Goal: Transaction & Acquisition: Purchase product/service

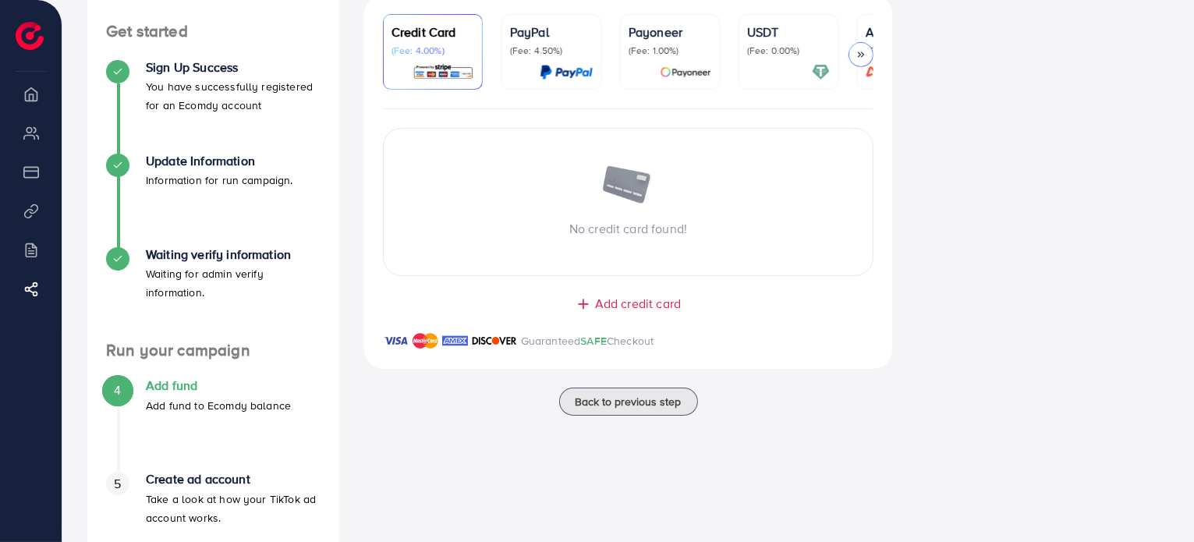
scroll to position [156, 0]
click at [642, 316] on div "Add credit card Guaranteed SAFE Checkout" at bounding box center [628, 332] width 529 height 74
click at [645, 309] on span "Add credit card" at bounding box center [638, 304] width 86 height 18
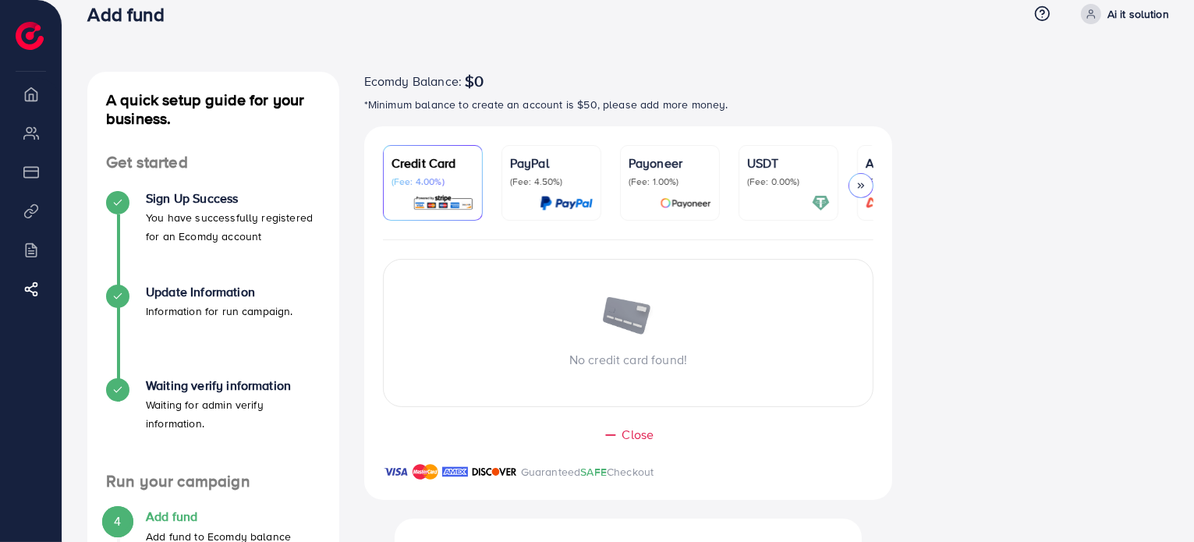
scroll to position [0, 0]
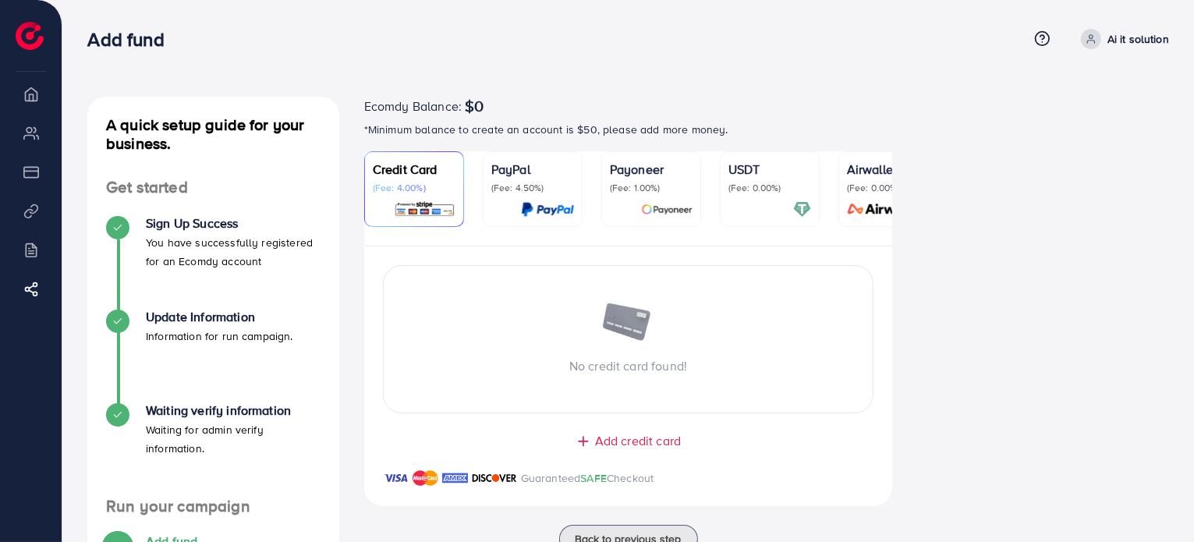
click at [447, 211] on img at bounding box center [425, 209] width 62 height 18
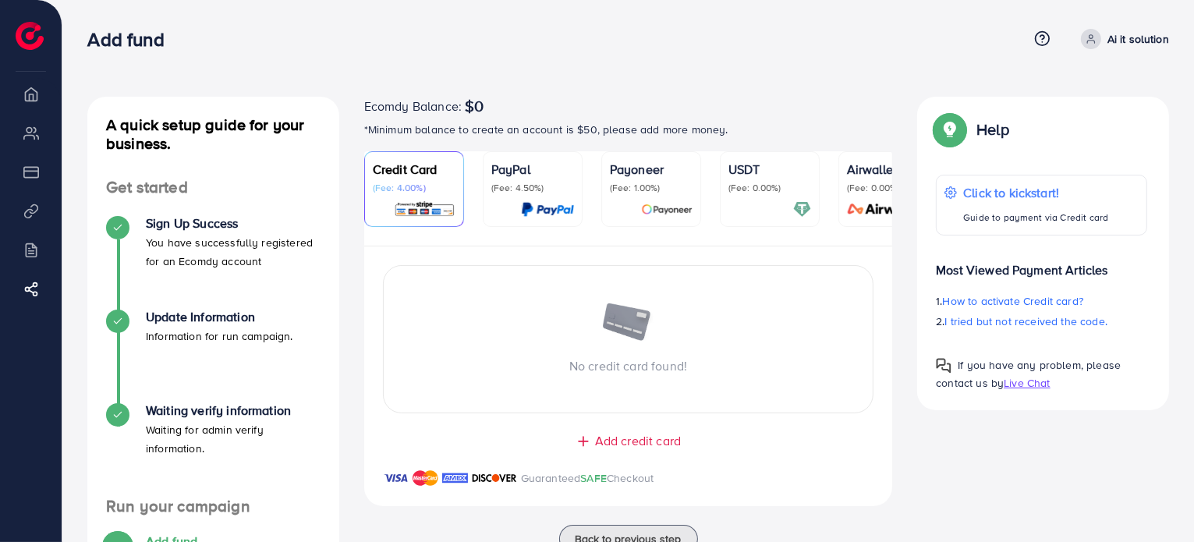
click at [608, 443] on span "Add credit card" at bounding box center [638, 441] width 86 height 18
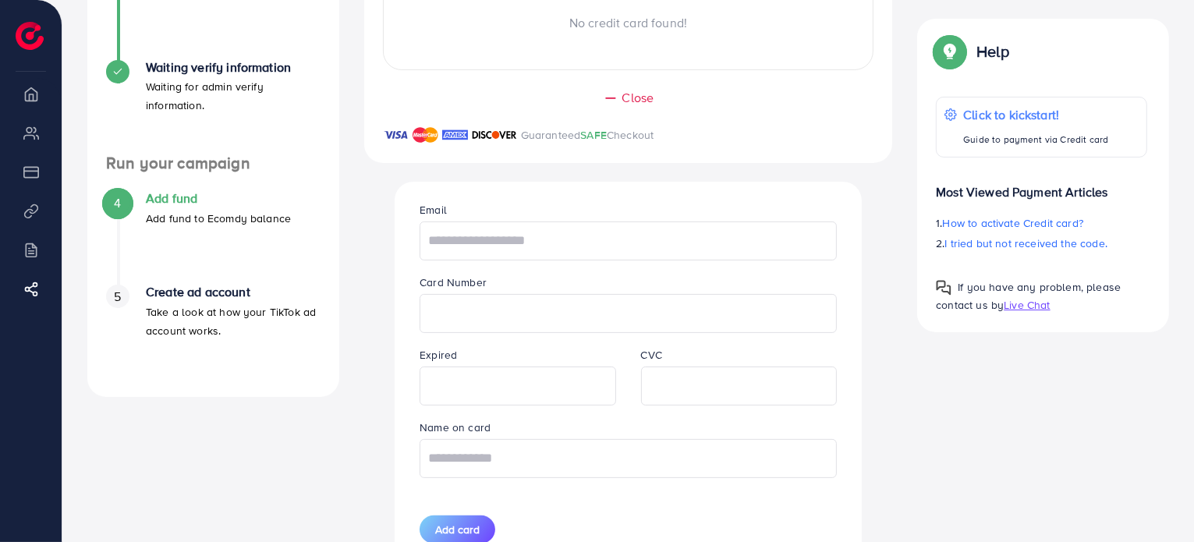
scroll to position [349, 0]
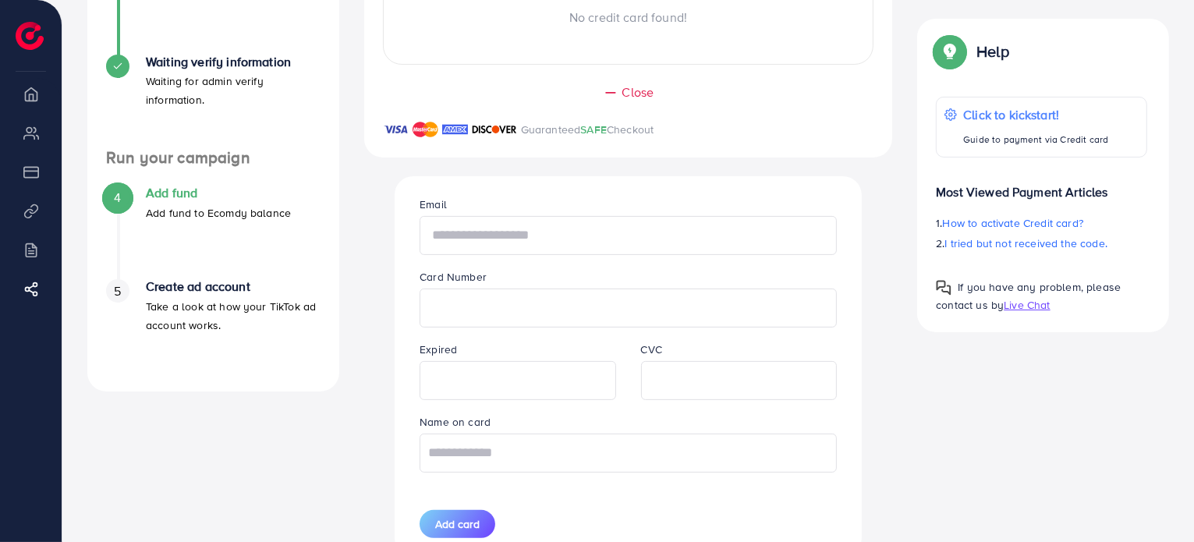
click at [567, 239] on input "text" at bounding box center [627, 235] width 417 height 39
type input "**********"
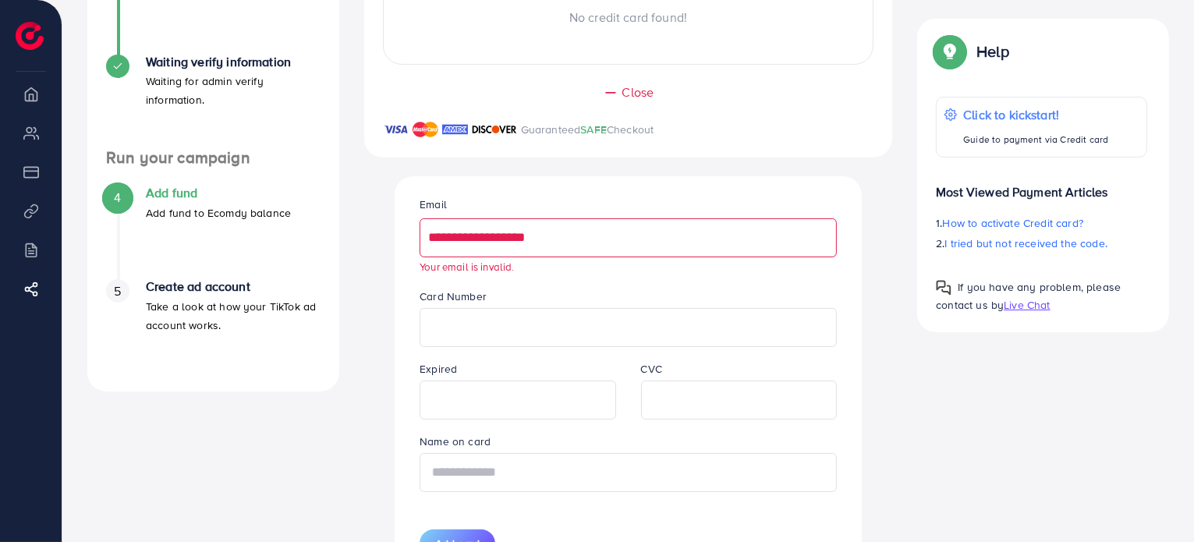
type input "**********"
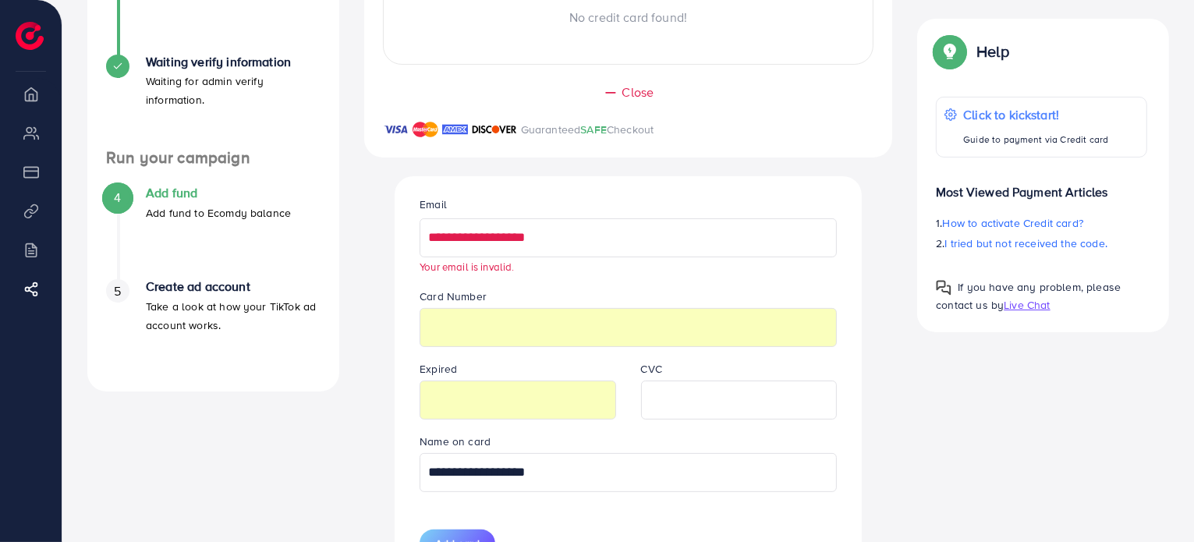
click at [612, 245] on input "**********" at bounding box center [627, 237] width 417 height 39
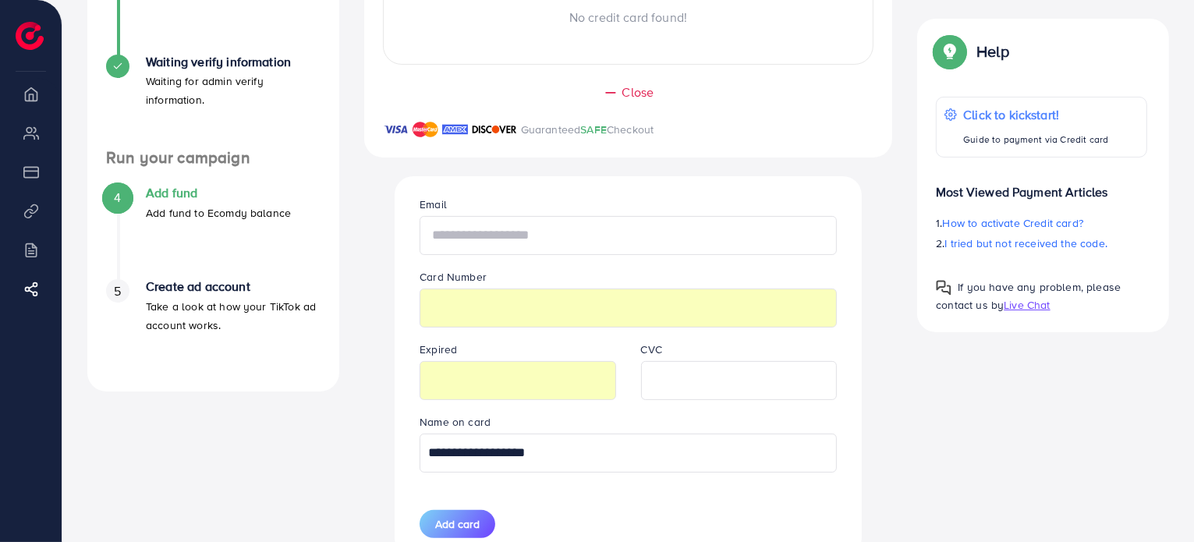
click at [612, 245] on input "text" at bounding box center [627, 235] width 417 height 39
type input "**********"
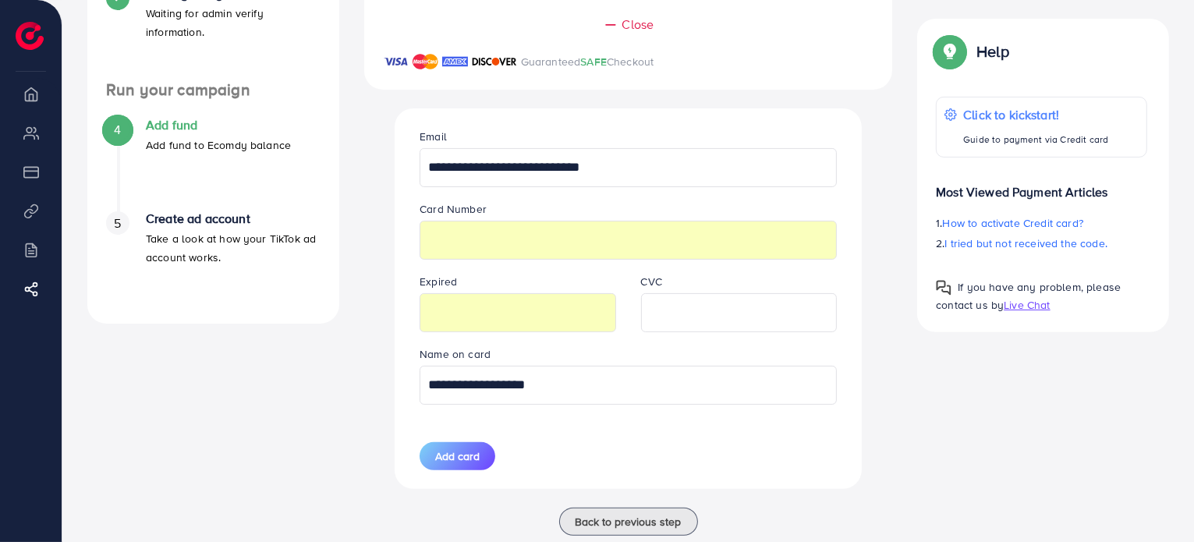
scroll to position [418, 0]
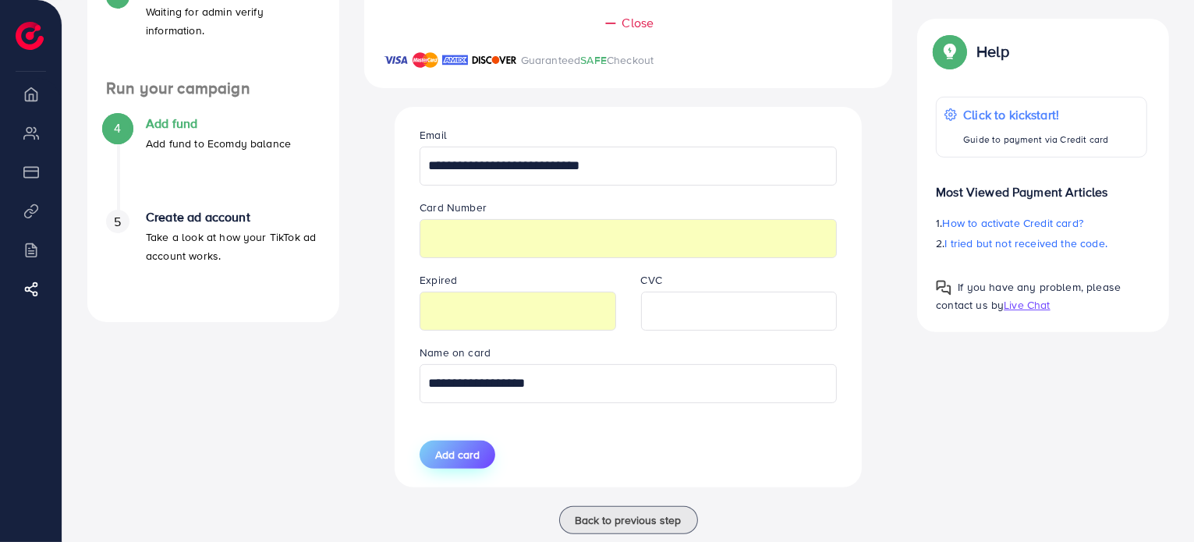
click at [480, 458] on button "Add card" at bounding box center [457, 455] width 76 height 28
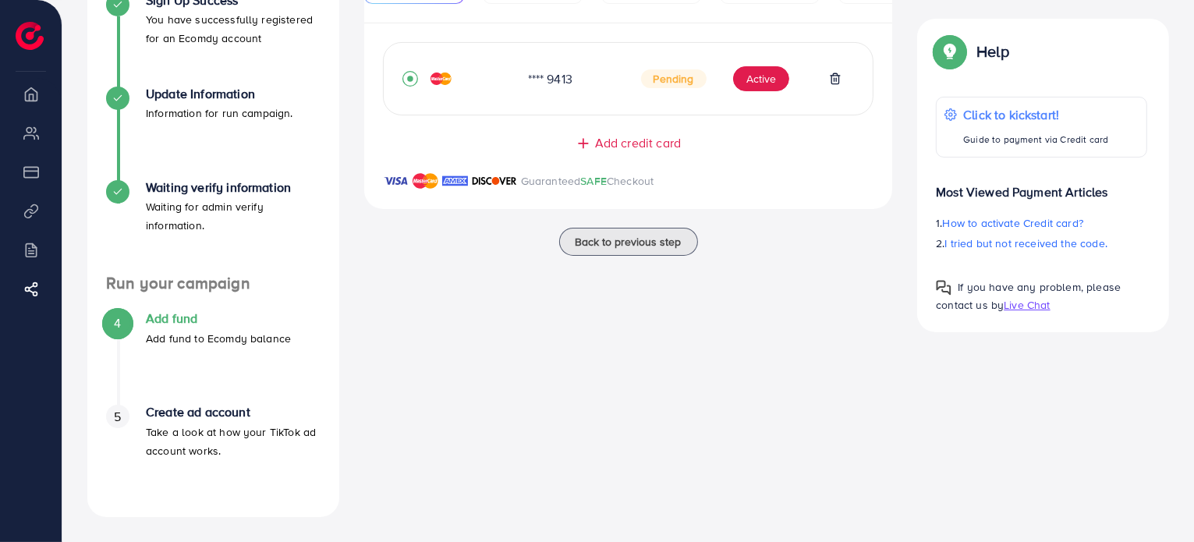
scroll to position [0, 0]
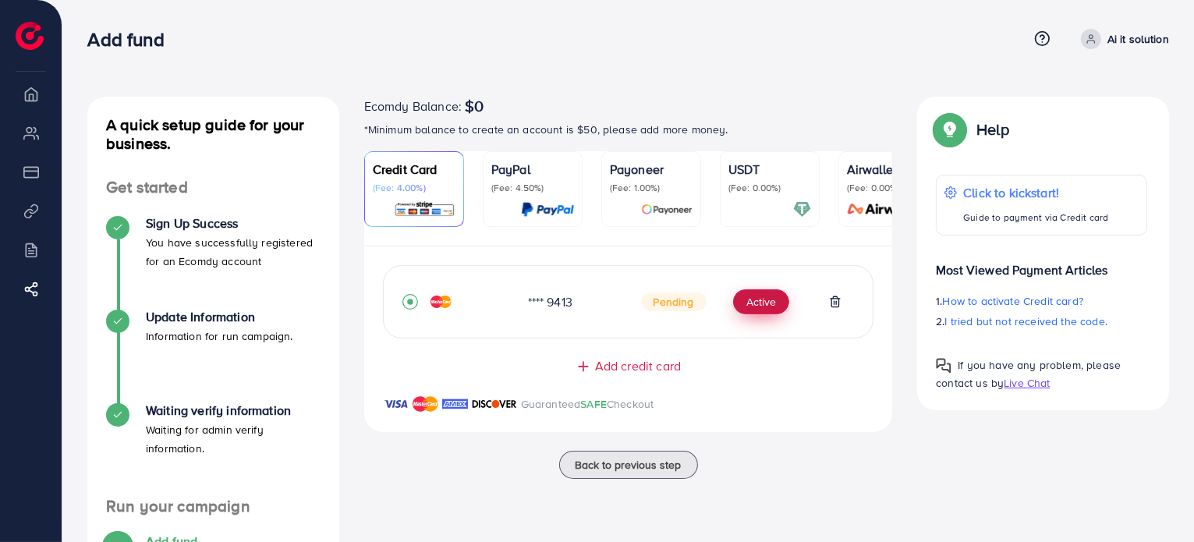
click at [744, 306] on button "Active" at bounding box center [761, 301] width 56 height 25
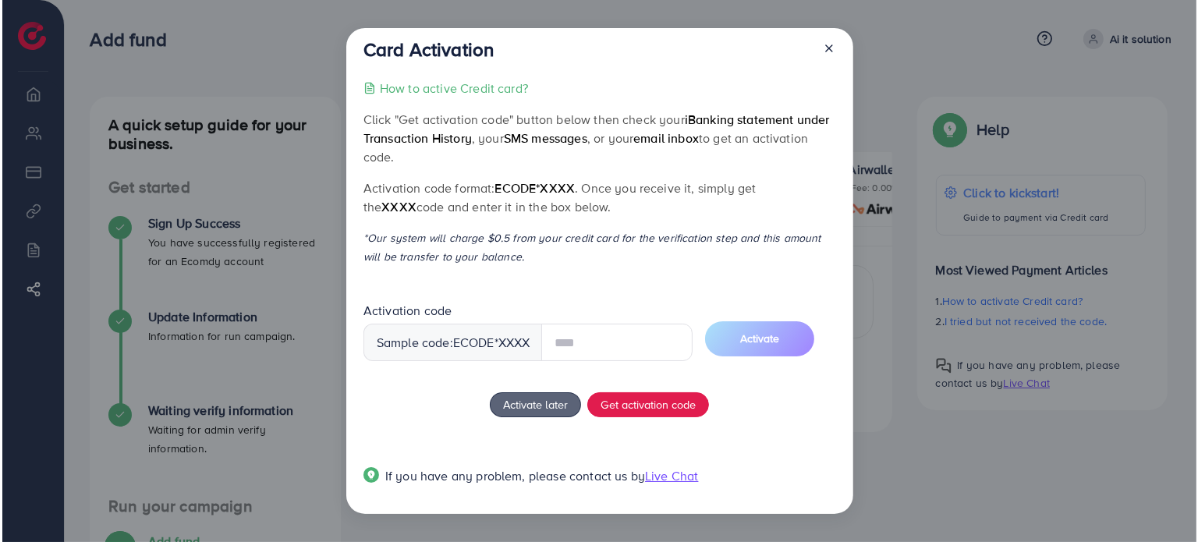
scroll to position [155, 0]
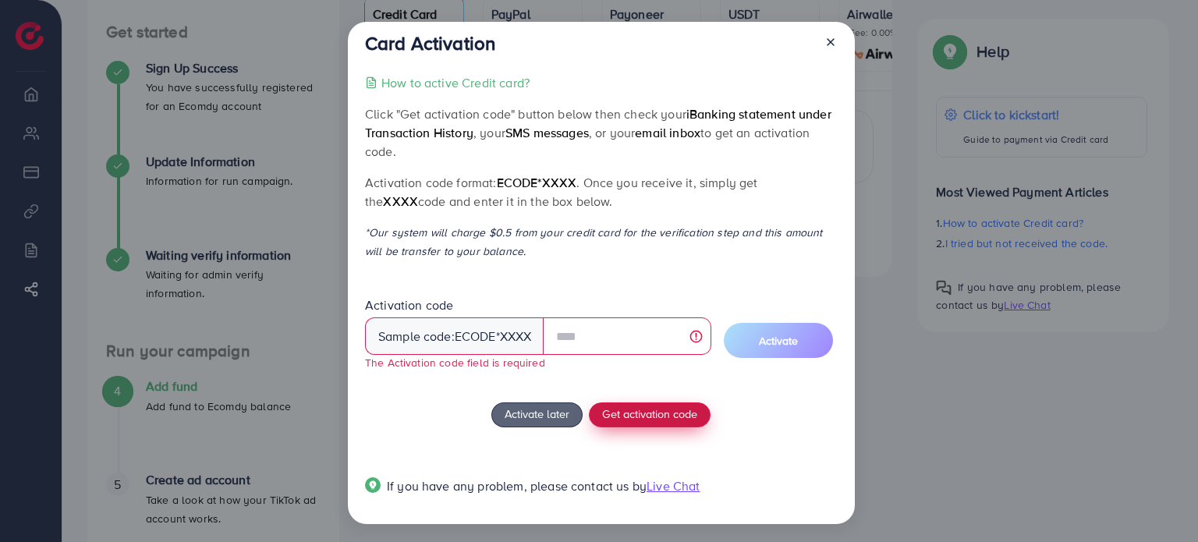
click at [622, 417] on span "Get activation code" at bounding box center [649, 413] width 95 height 16
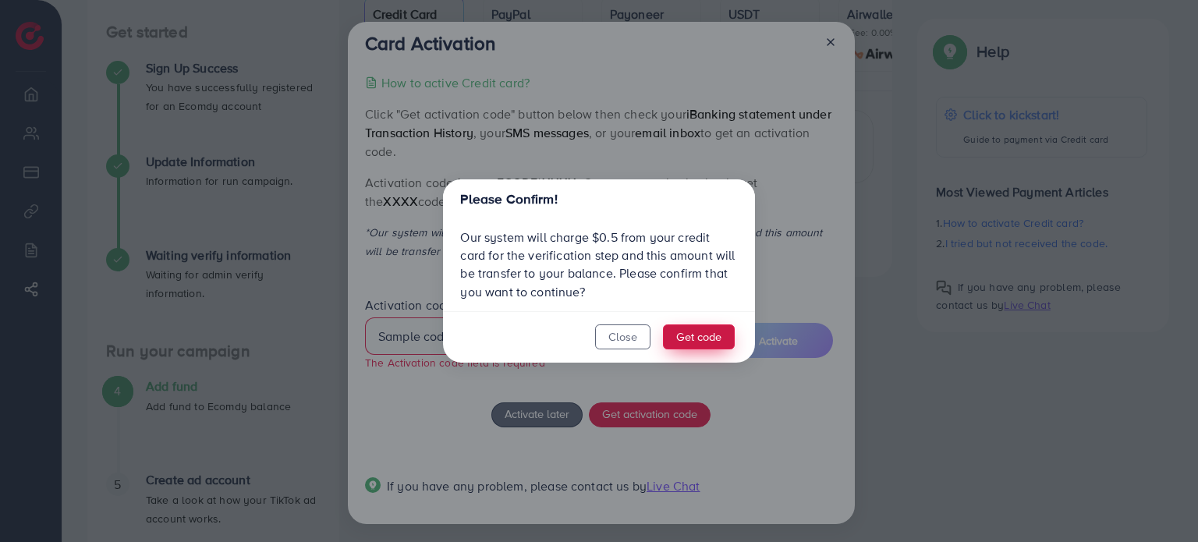
click at [703, 335] on button "Get code" at bounding box center [699, 336] width 72 height 25
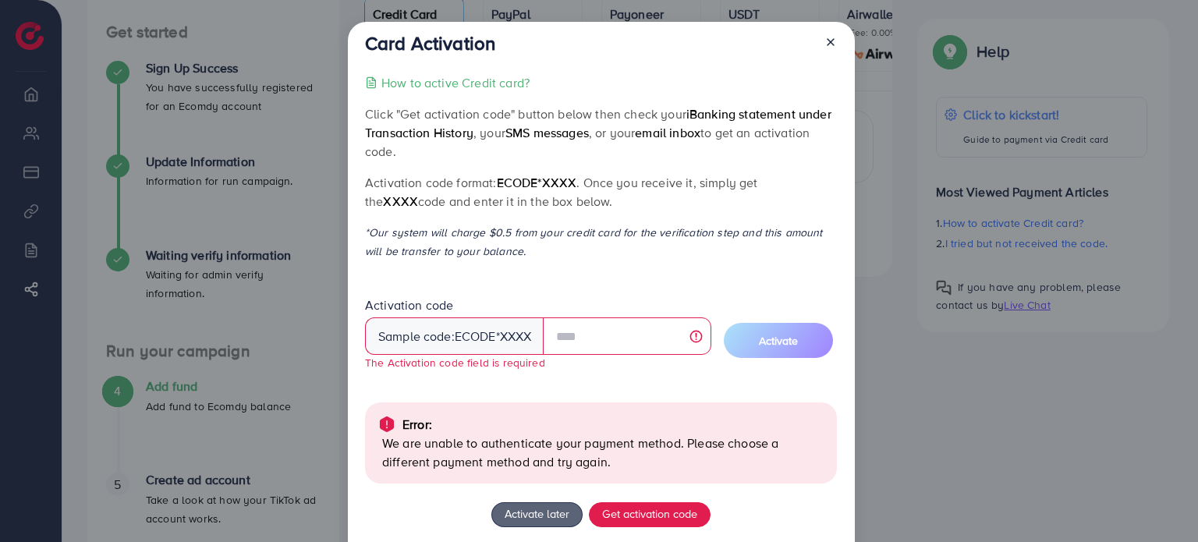
scroll to position [103, 0]
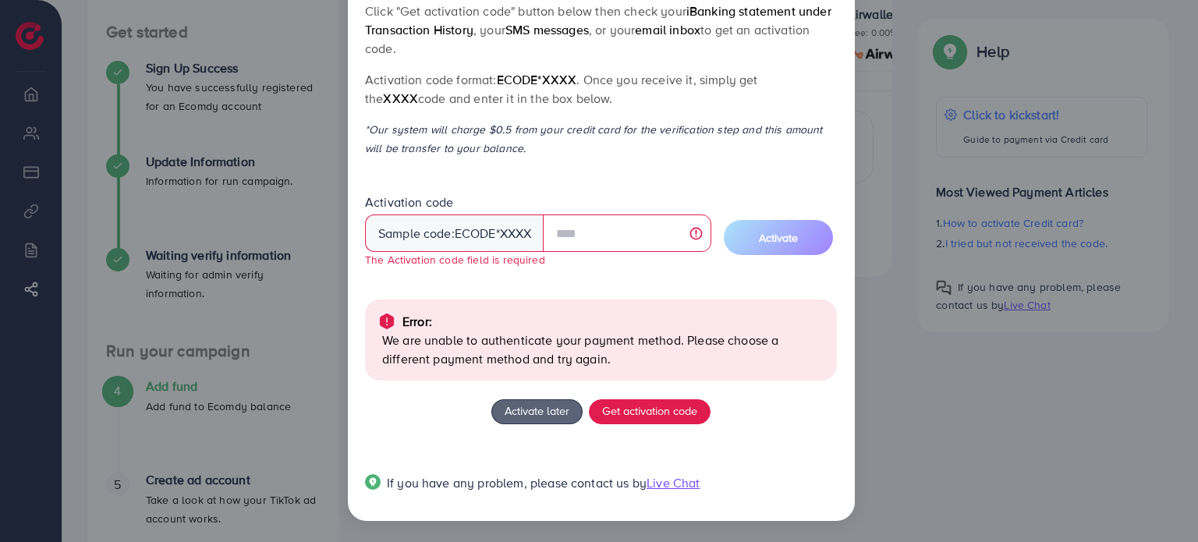
click at [580, 342] on p "We are unable to authenticate your payment method. Please choose a different pa…" at bounding box center [603, 349] width 442 height 37
click at [590, 238] on input "text" at bounding box center [627, 232] width 168 height 37
click at [761, 233] on span "Activate" at bounding box center [778, 238] width 39 height 16
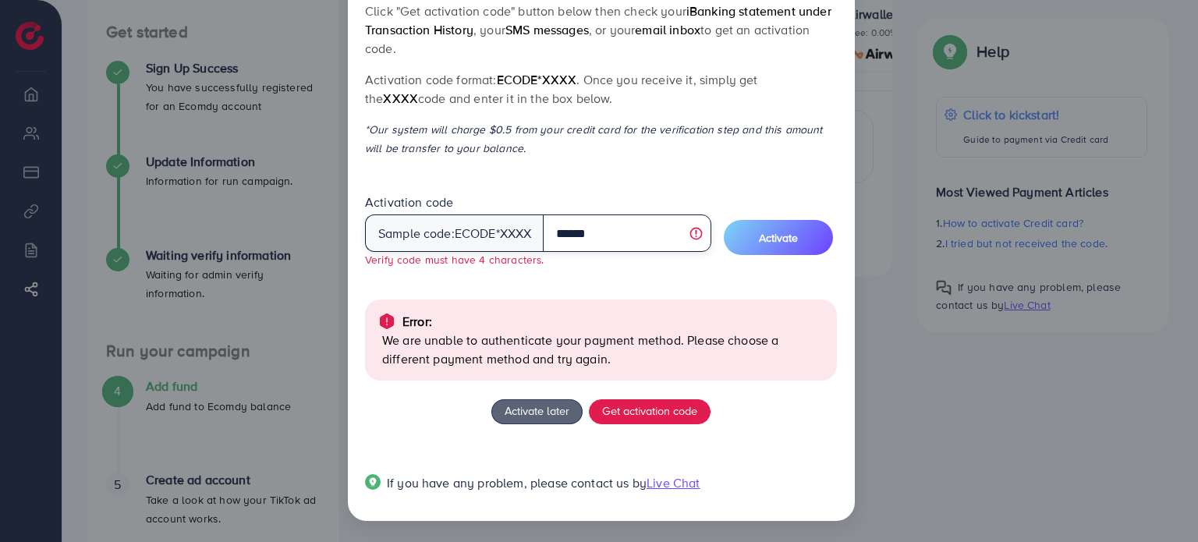
click at [571, 235] on input "******" at bounding box center [627, 232] width 168 height 37
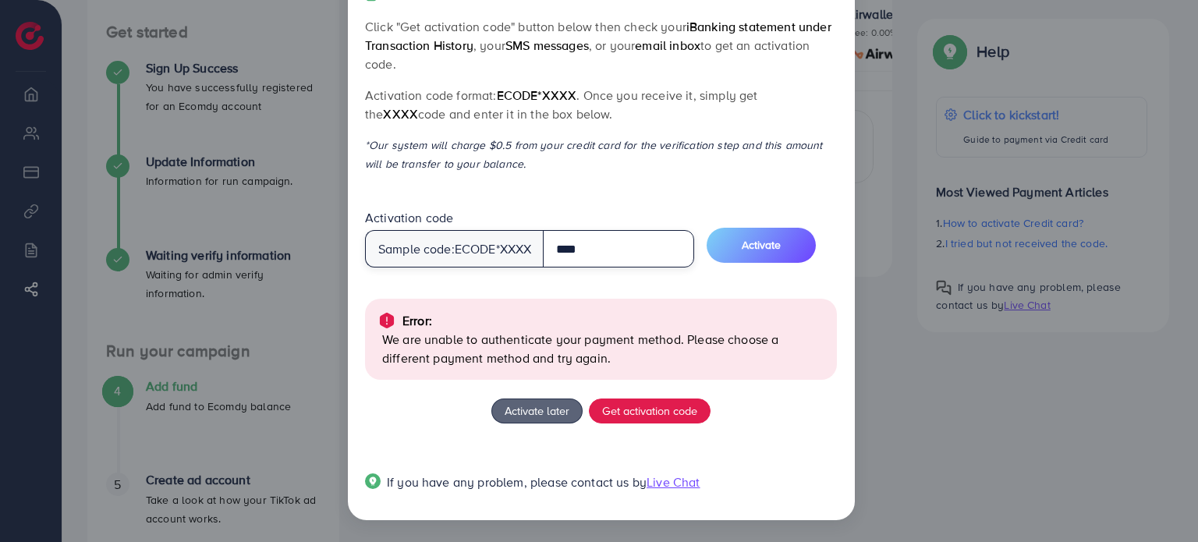
scroll to position [87, 0]
click at [751, 250] on button "Activate" at bounding box center [760, 245] width 109 height 35
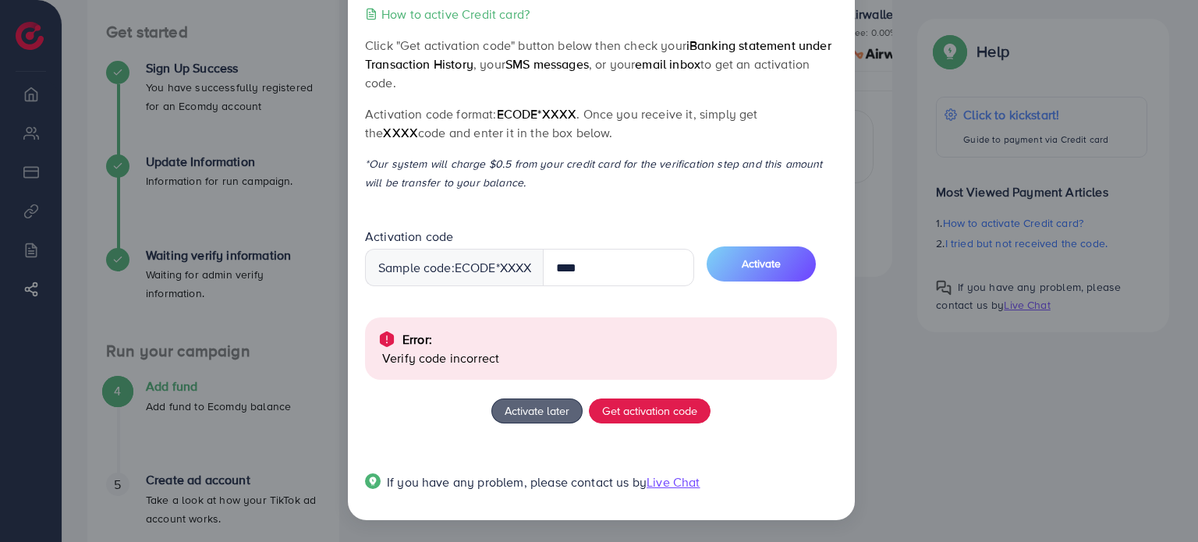
scroll to position [0, 0]
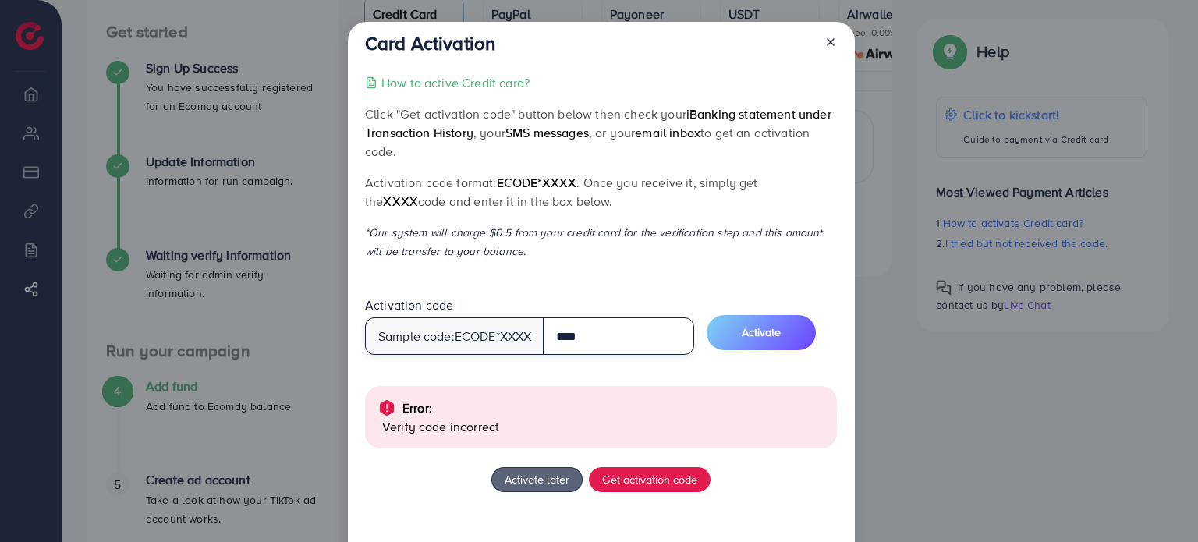
click at [572, 345] on input "****" at bounding box center [618, 335] width 151 height 37
type input "****"
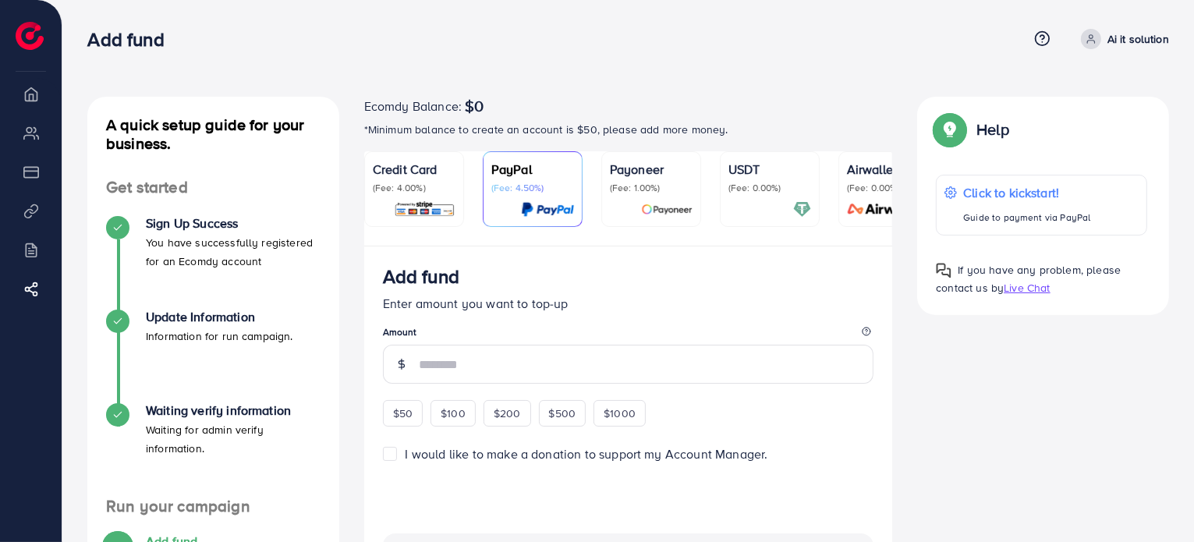
click at [412, 214] on img at bounding box center [425, 209] width 62 height 18
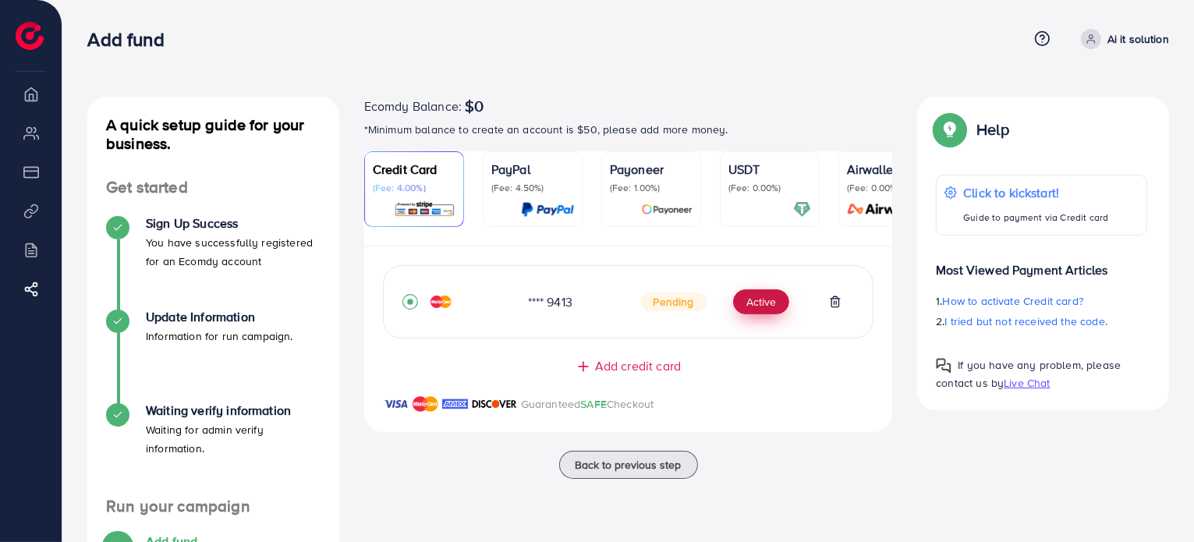
click at [756, 309] on button "Active" at bounding box center [761, 301] width 56 height 25
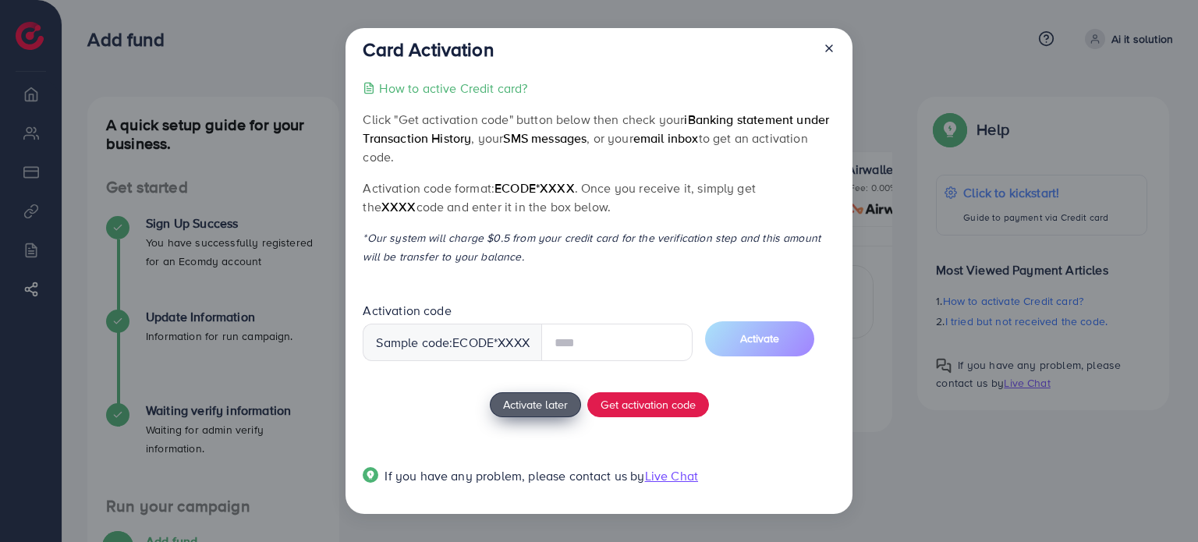
click at [521, 406] on span "Activate later" at bounding box center [535, 404] width 65 height 16
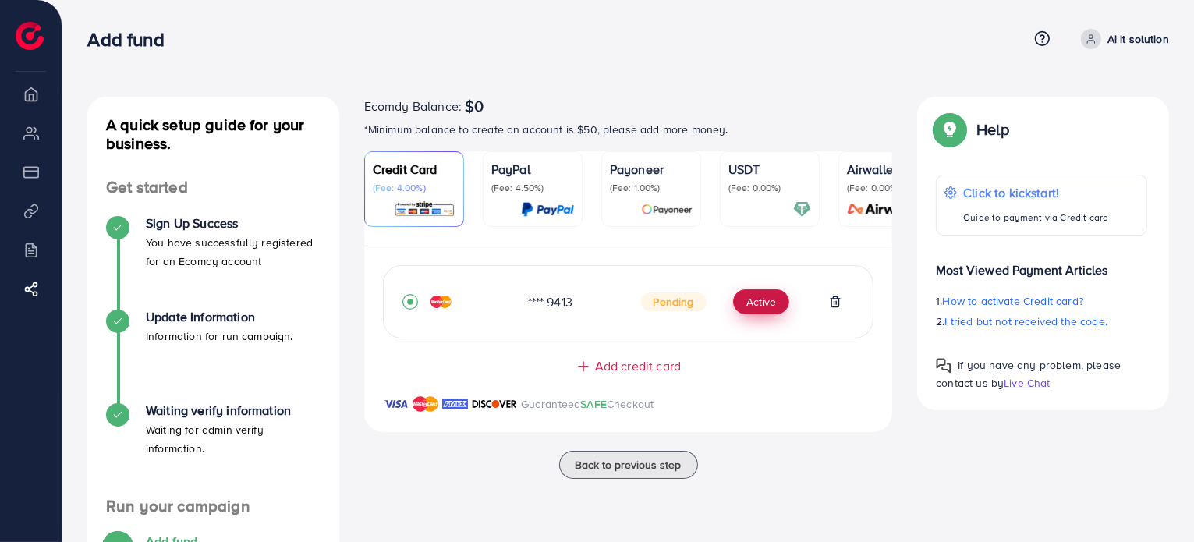
click at [766, 314] on button "Active" at bounding box center [761, 301] width 56 height 25
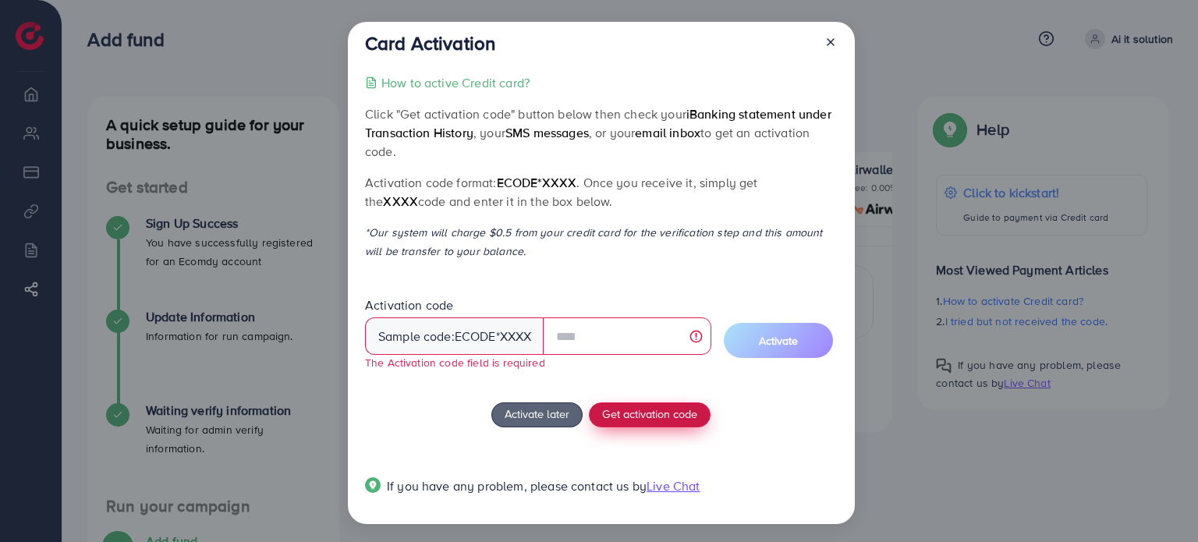
click at [680, 405] on button "Get activation code" at bounding box center [650, 414] width 122 height 25
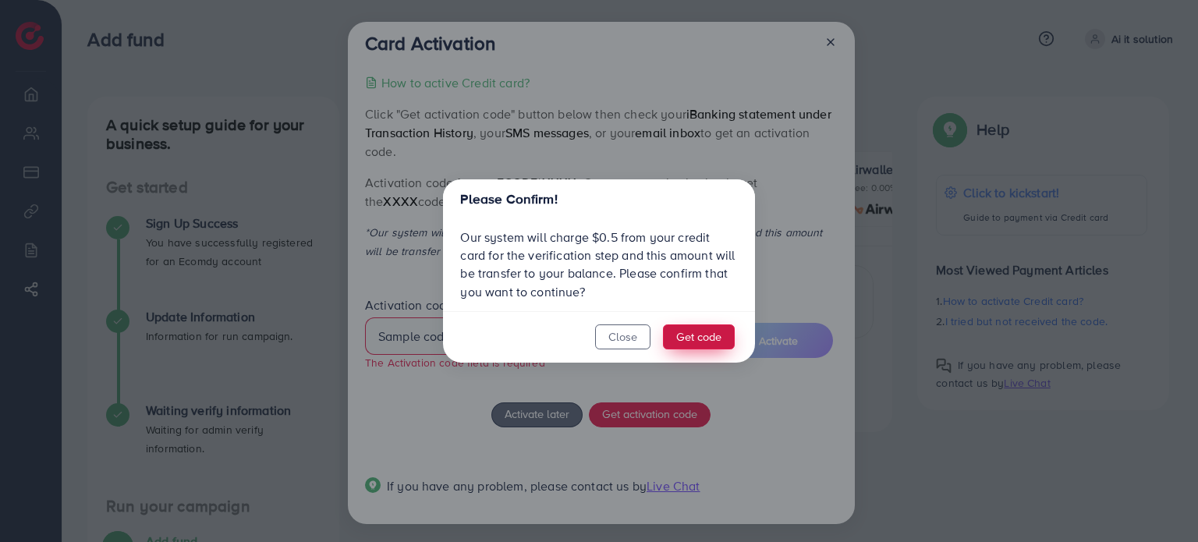
click at [691, 334] on button "Get code" at bounding box center [699, 336] width 72 height 25
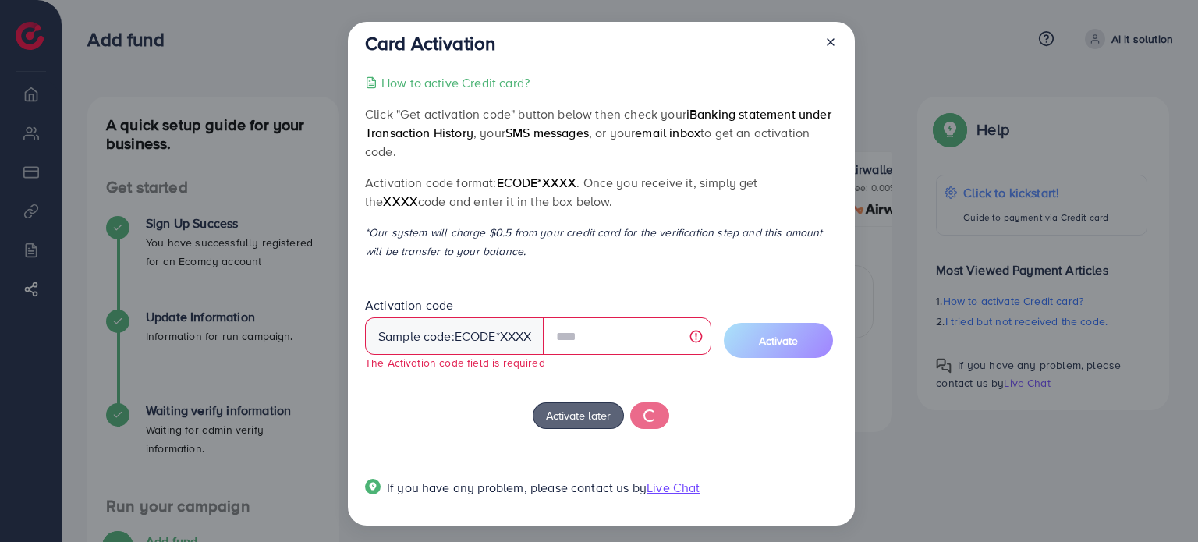
click at [614, 248] on p "*Our system will charge $0.5 from your credit card for the verification step an…" at bounding box center [601, 241] width 472 height 37
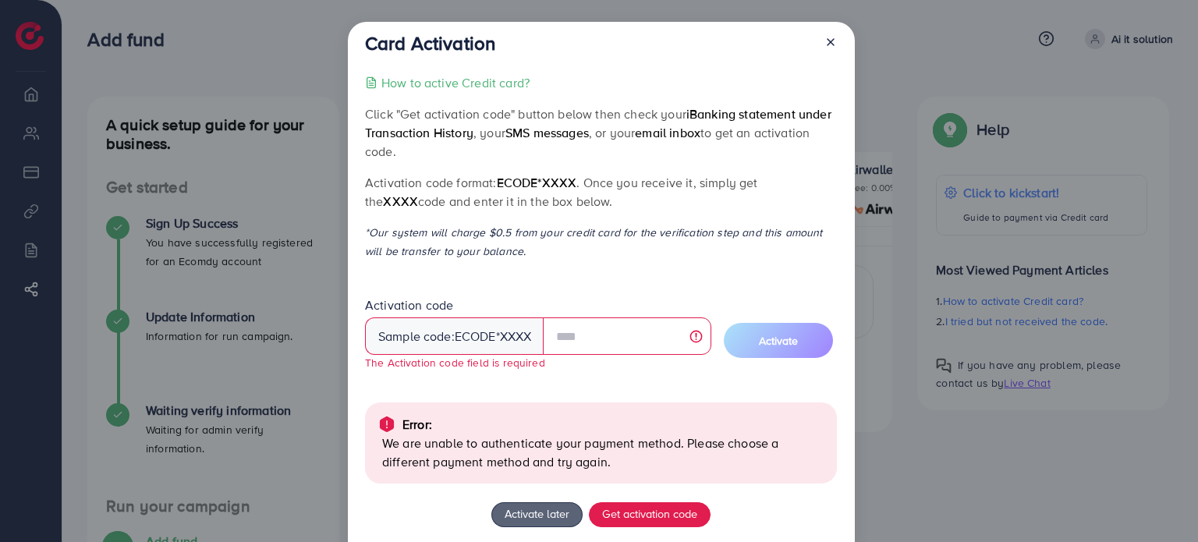
scroll to position [103, 0]
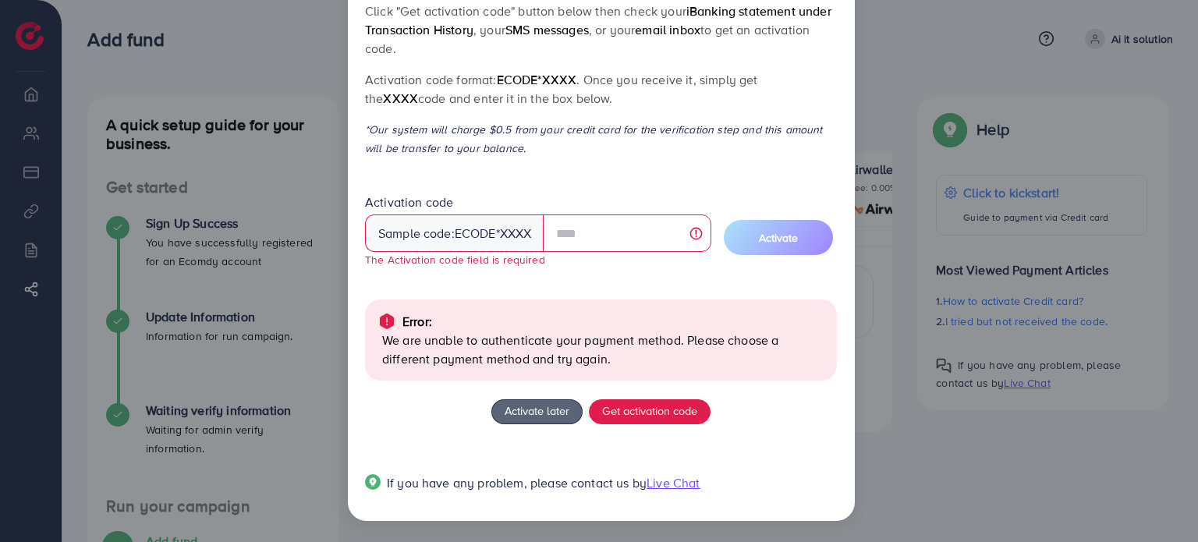
click at [597, 332] on p "We are unable to authenticate your payment method. Please choose a different pa…" at bounding box center [603, 349] width 442 height 37
click at [577, 241] on input "text" at bounding box center [627, 232] width 168 height 37
click at [625, 111] on div "How to active Credit card? Click "Get activation code" button below then check …" at bounding box center [601, 240] width 472 height 540
click at [452, 399] on div "Activate later Get activation code" at bounding box center [601, 411] width 472 height 25
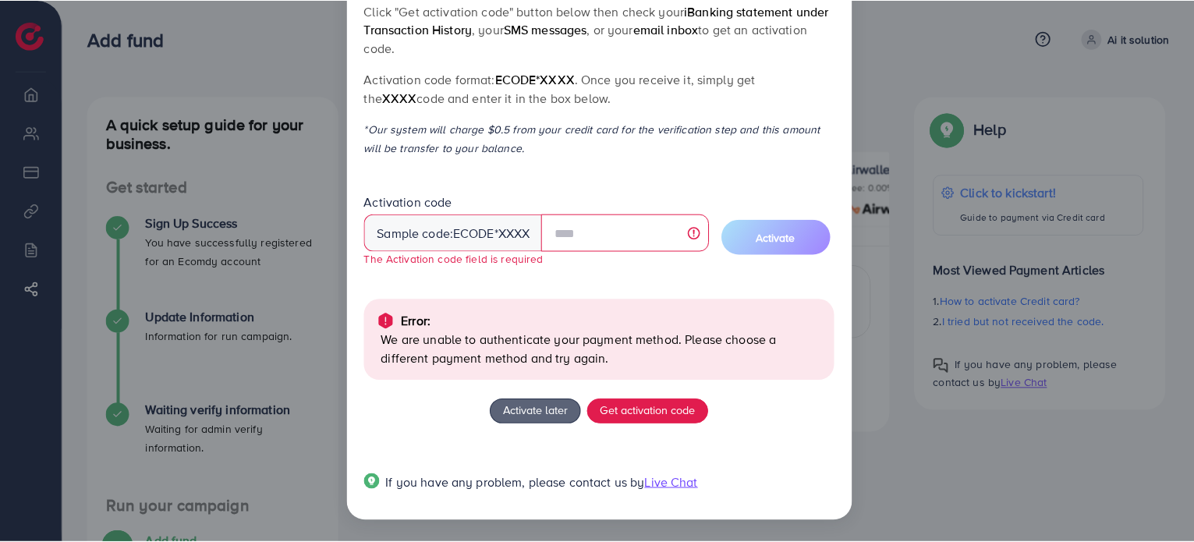
scroll to position [0, 0]
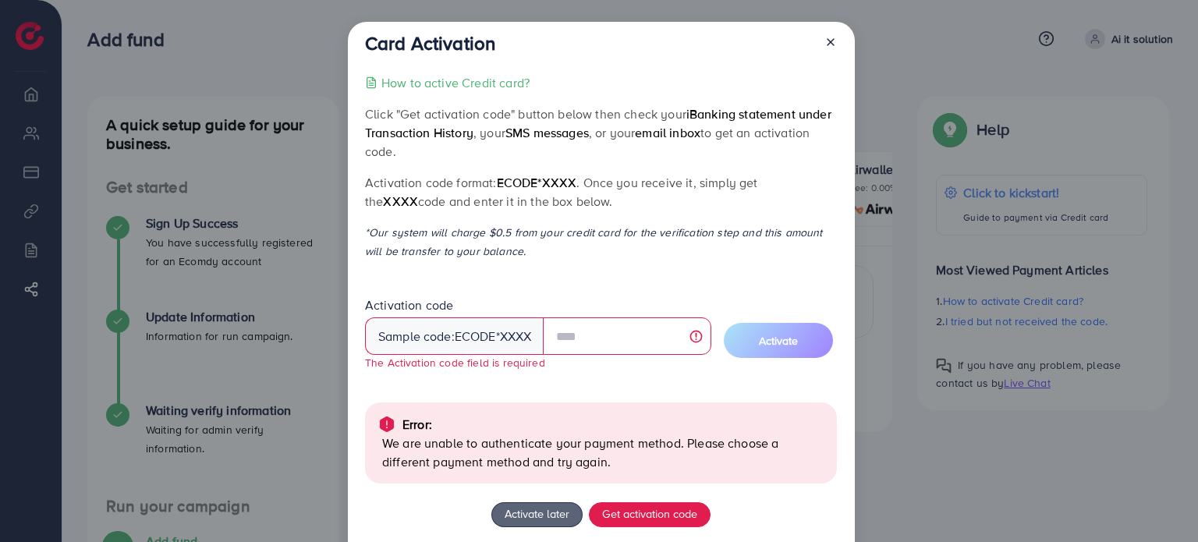
click at [826, 46] on icon at bounding box center [830, 42] width 12 height 12
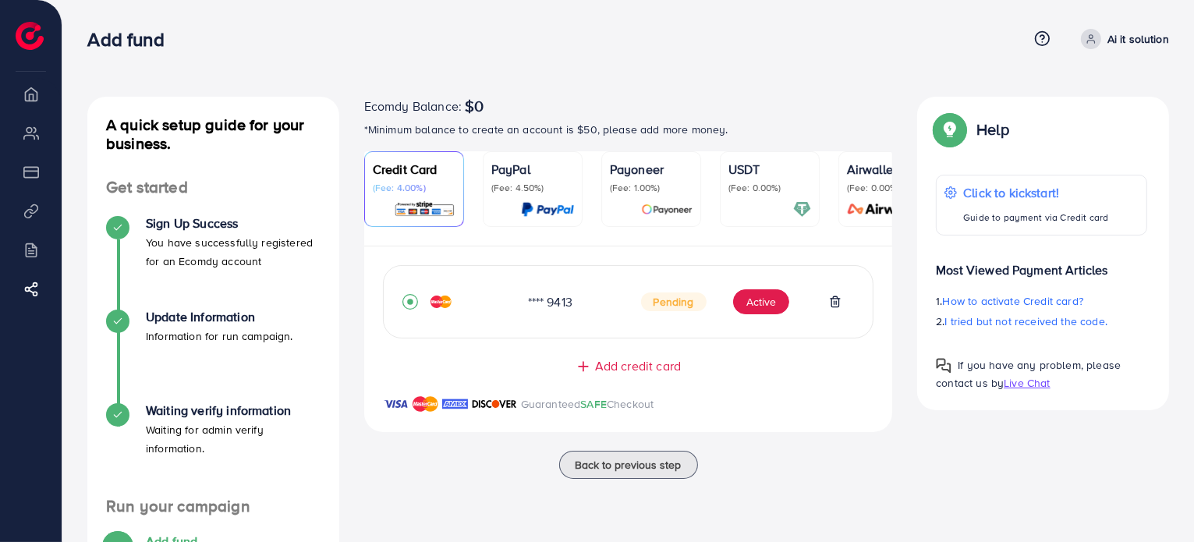
click at [618, 191] on p "(Fee: 1.00%)" at bounding box center [651, 188] width 83 height 12
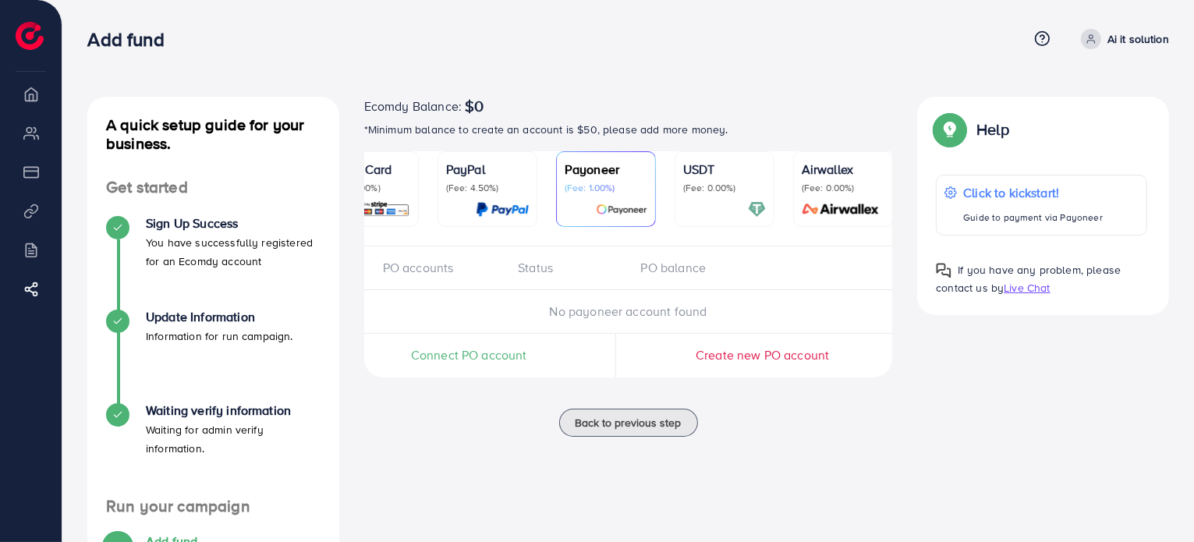
click at [391, 196] on div "Credit Card (Fee: 4.00%)" at bounding box center [368, 189] width 83 height 58
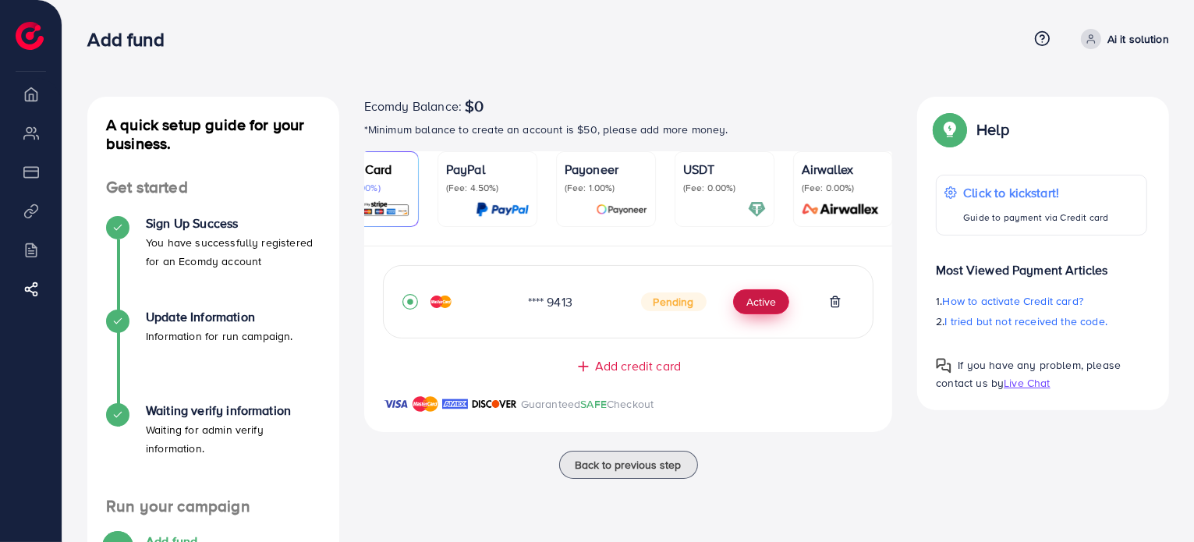
click at [760, 309] on button "Active" at bounding box center [761, 301] width 56 height 25
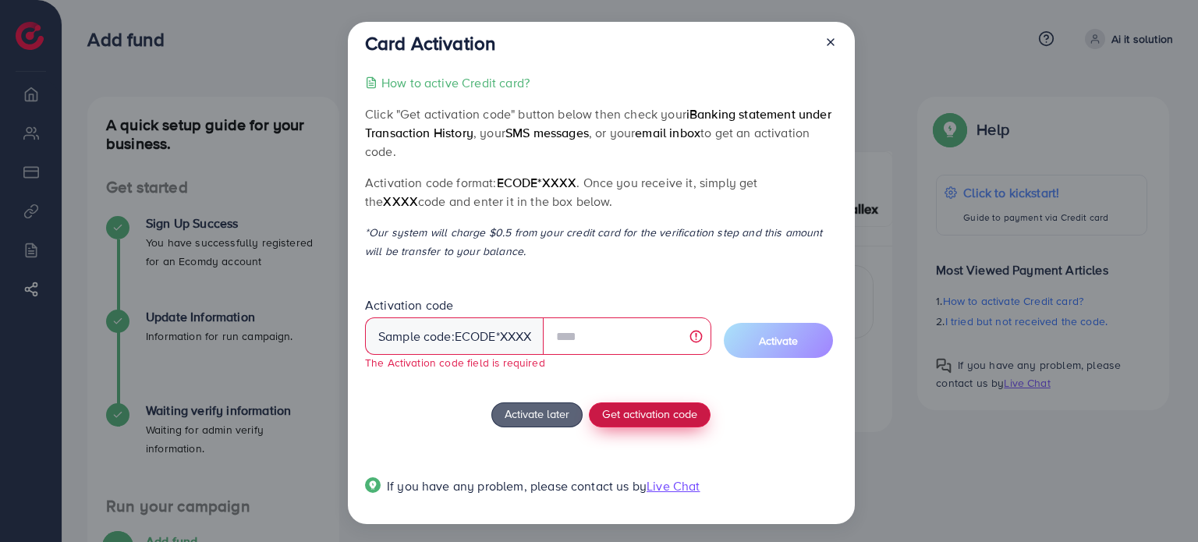
click at [639, 405] on button "Get activation code" at bounding box center [650, 414] width 122 height 25
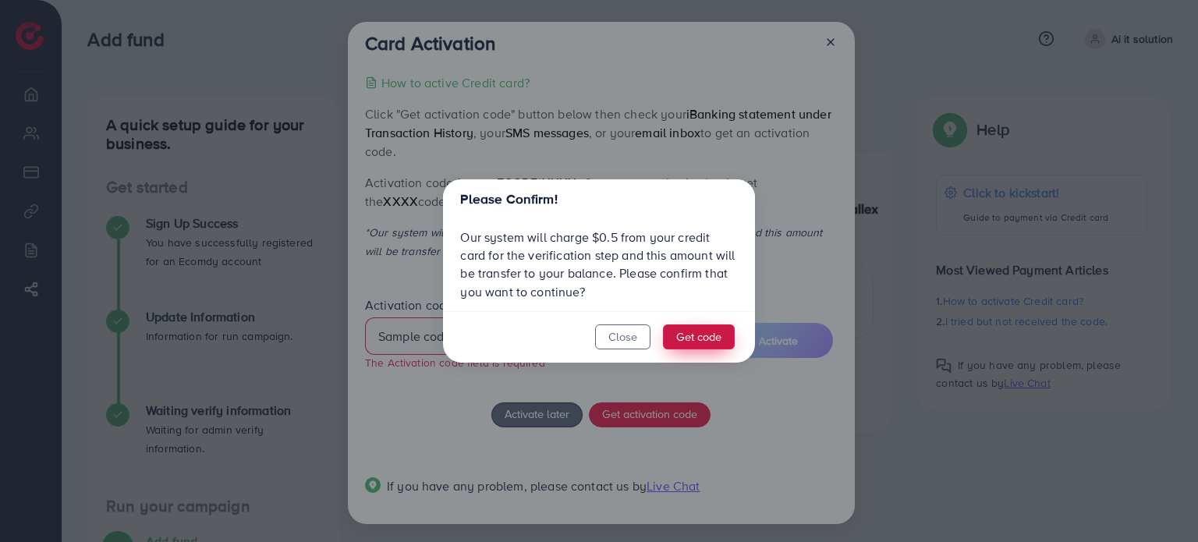
click at [717, 340] on button "Get code" at bounding box center [699, 336] width 72 height 25
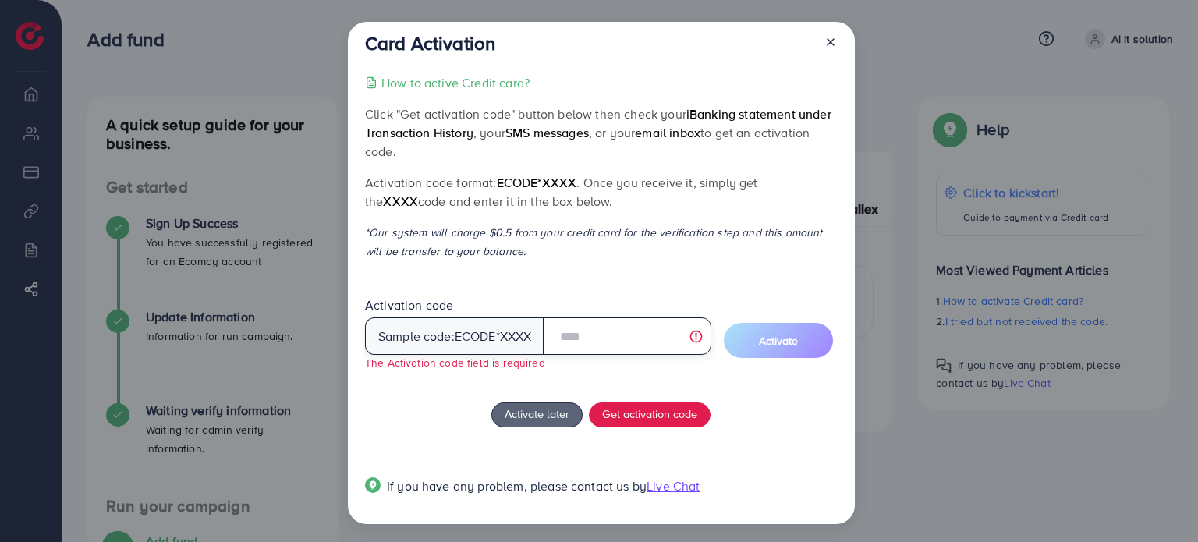
click at [699, 339] on input "text" at bounding box center [627, 335] width 168 height 37
click at [596, 286] on div "How to active Credit card? Click "Get activation code" button below then check …" at bounding box center [601, 293] width 472 height 441
click at [633, 237] on p "*Our system will charge $0.5 from your credit card for the verification step an…" at bounding box center [601, 241] width 472 height 37
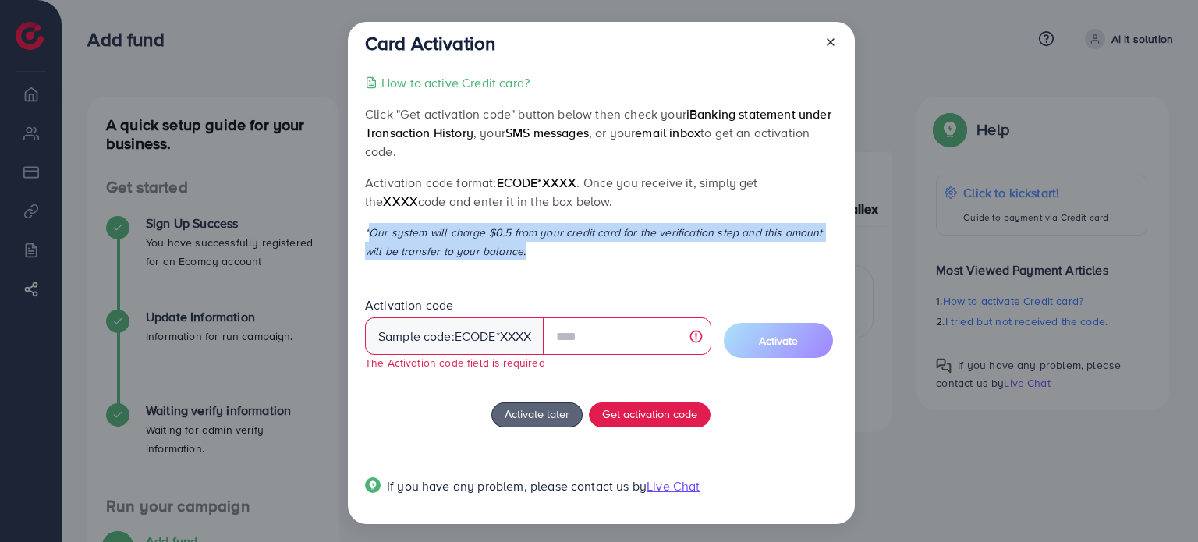
click at [633, 237] on p "*Our system will charge $0.5 from your credit card for the verification step an…" at bounding box center [601, 241] width 472 height 37
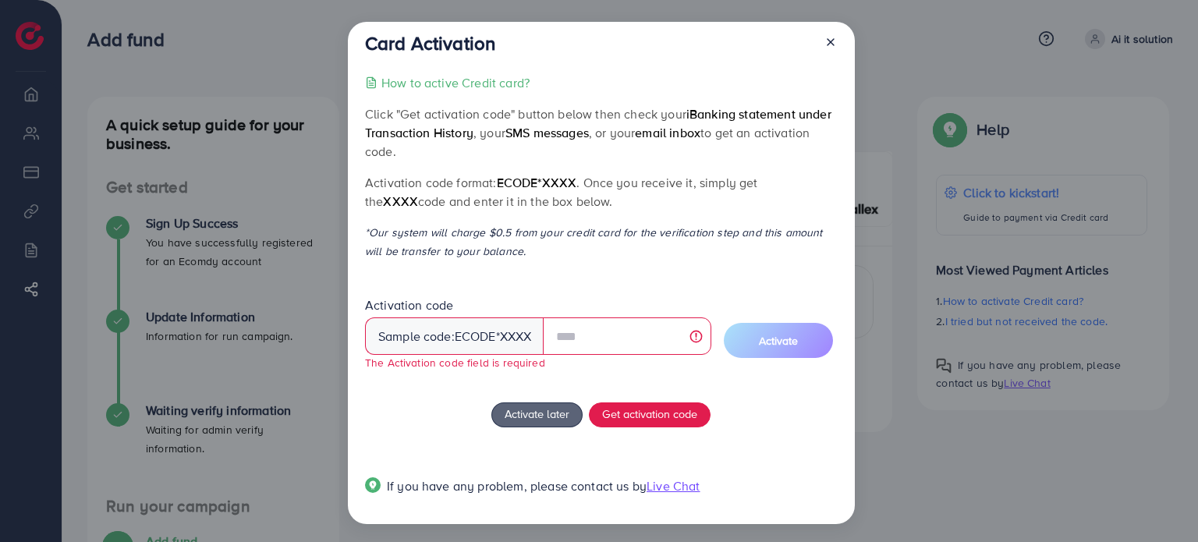
click at [585, 188] on p "Activation code format: ecode*XXXX . Once you receive it, simply get the XXXX c…" at bounding box center [601, 191] width 472 height 37
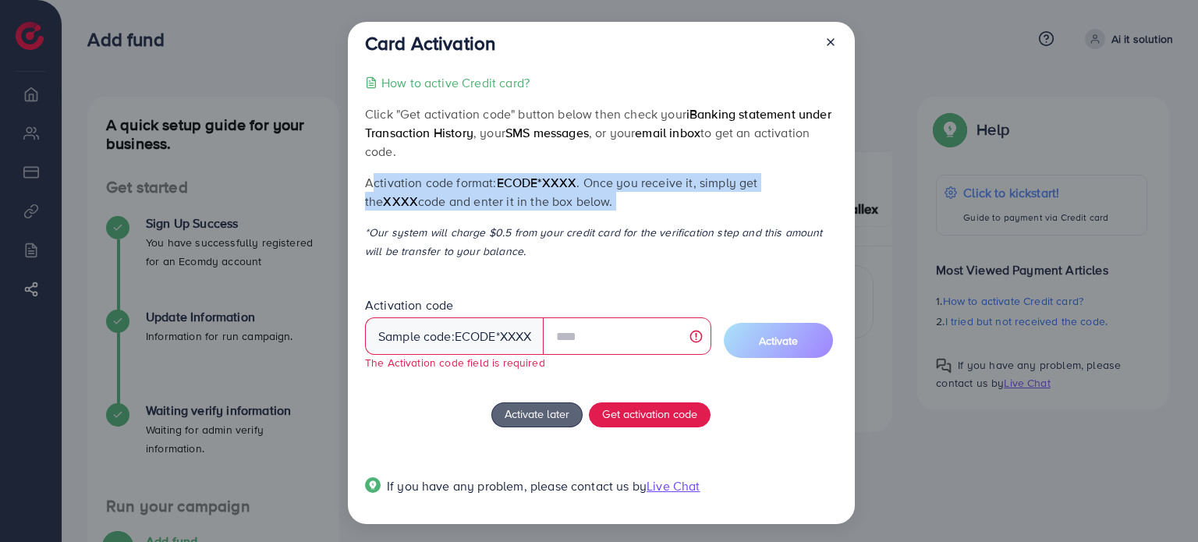
click at [585, 188] on p "Activation code format: ecode*XXXX . Once you receive it, simply get the XXXX c…" at bounding box center [601, 191] width 472 height 37
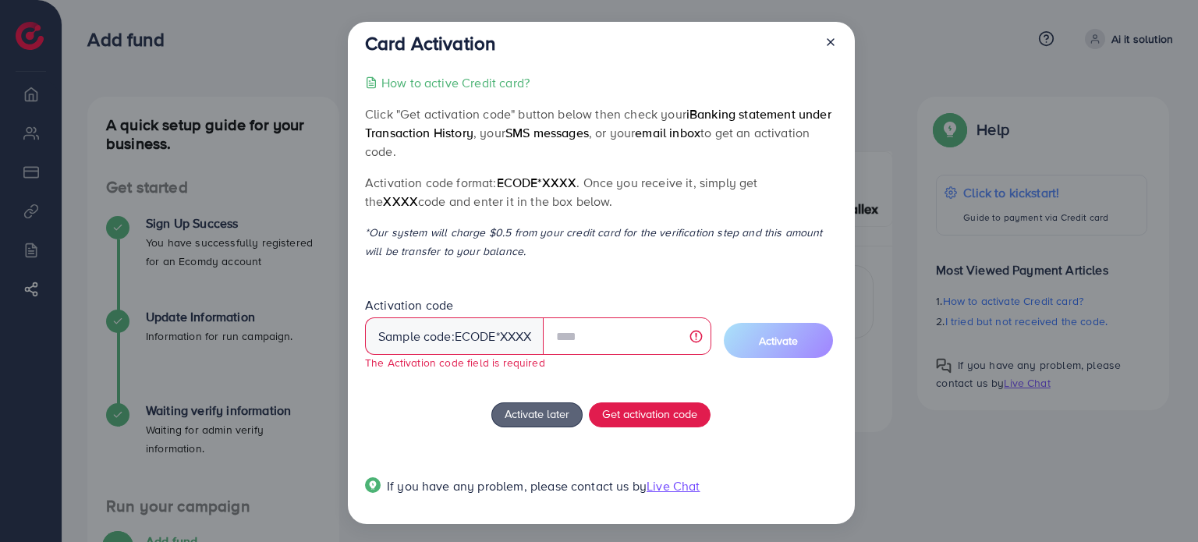
click at [572, 127] on span "SMS messages" at bounding box center [546, 132] width 83 height 17
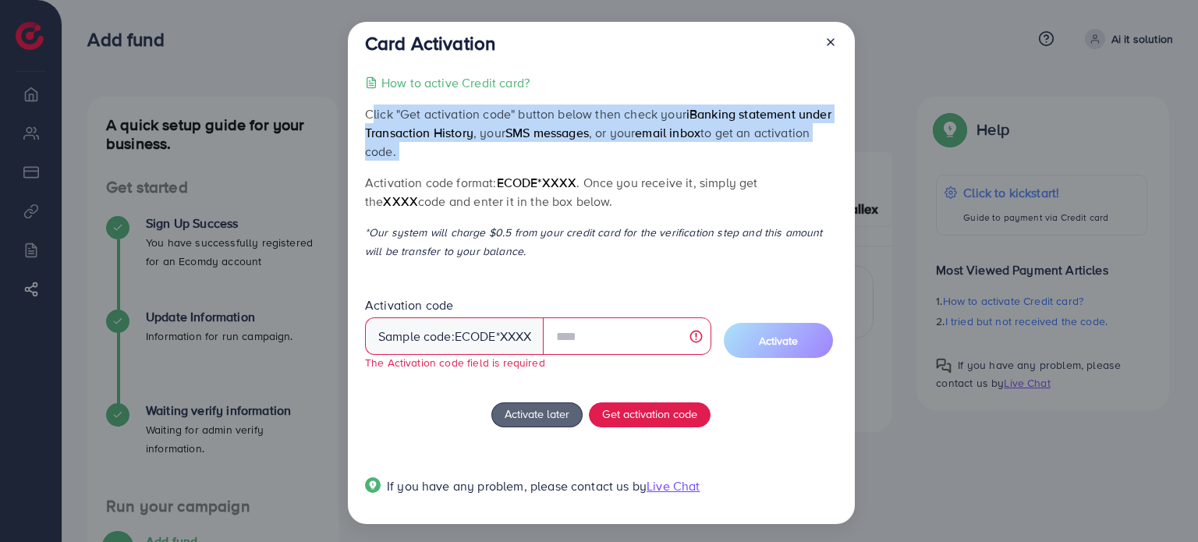
click at [572, 127] on span "SMS messages" at bounding box center [546, 132] width 83 height 17
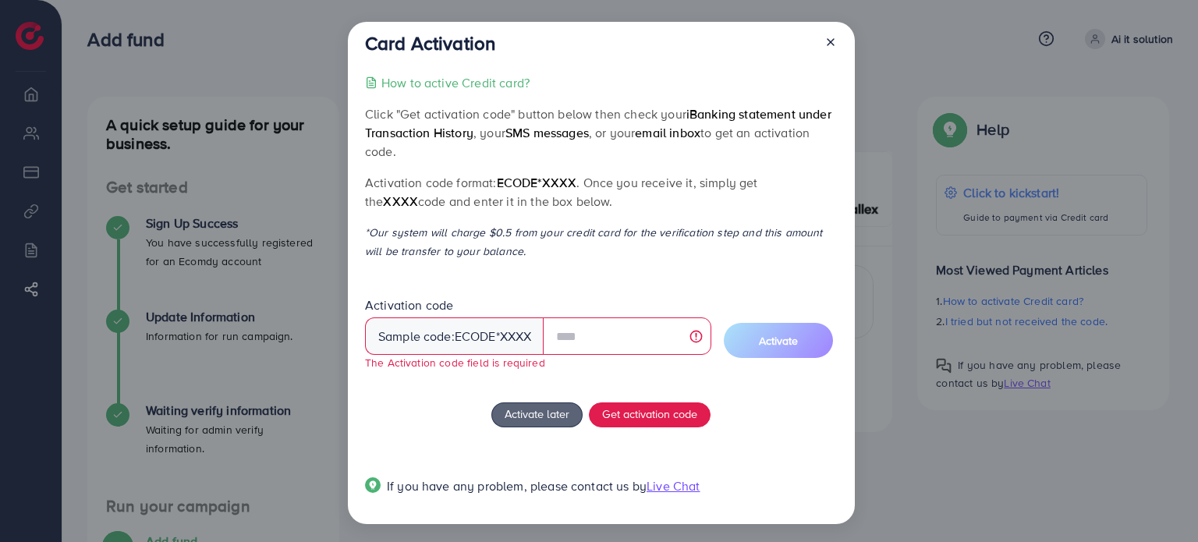
click at [687, 293] on div "How to active Credit card? Click "Get activation code" button below then check …" at bounding box center [601, 293] width 472 height 441
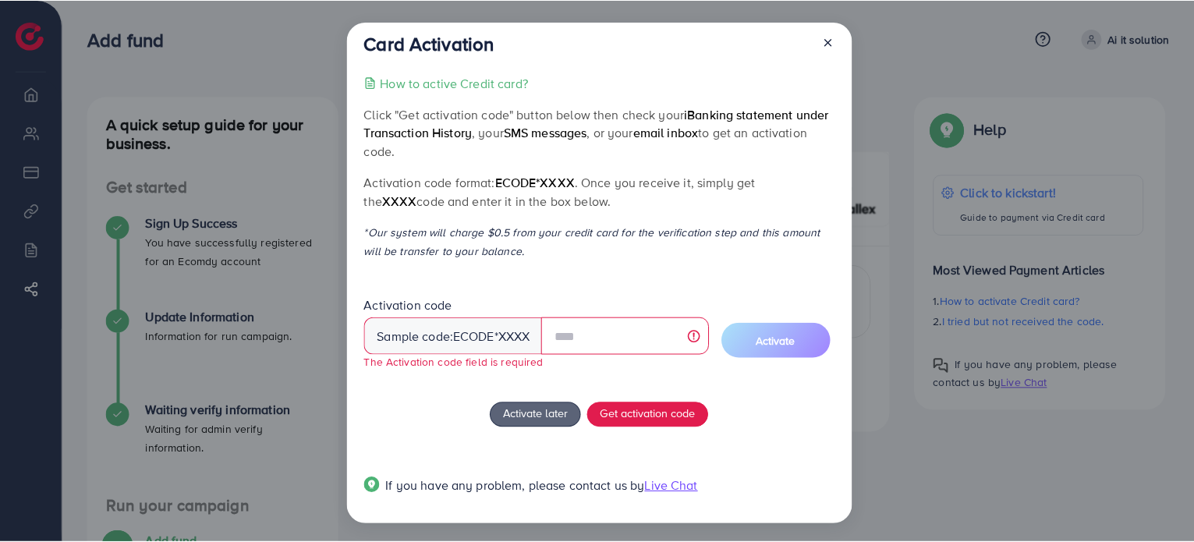
scroll to position [3, 0]
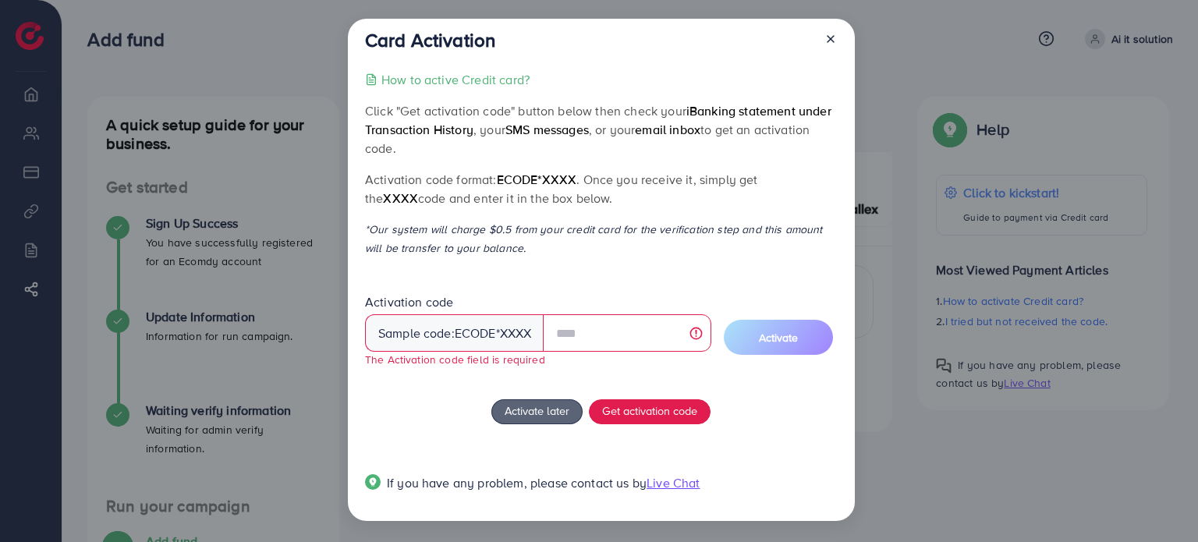
click at [830, 43] on icon at bounding box center [830, 39] width 12 height 12
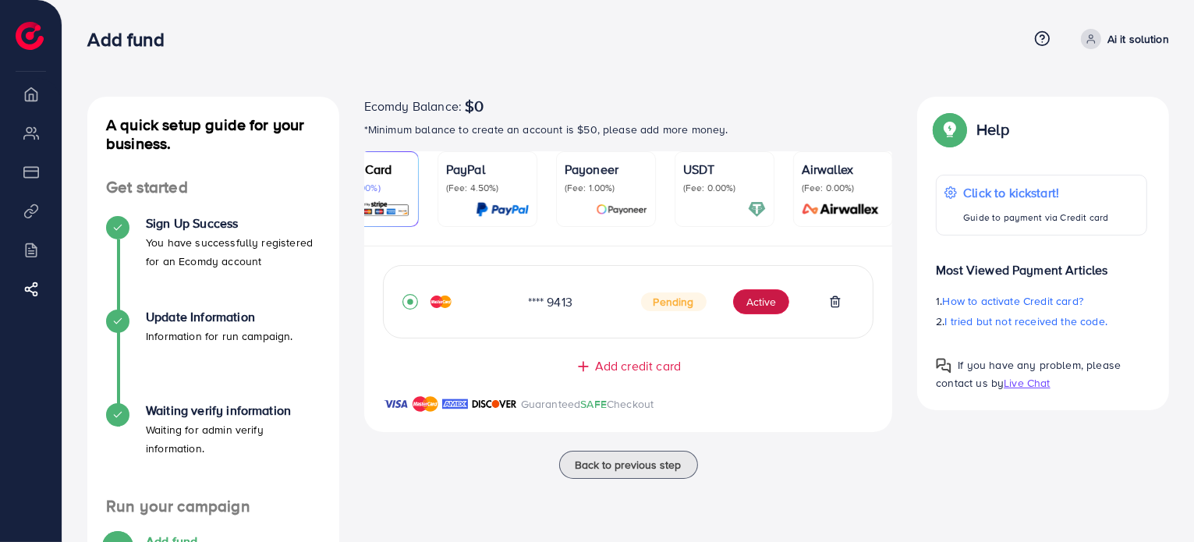
scroll to position [0, 44]
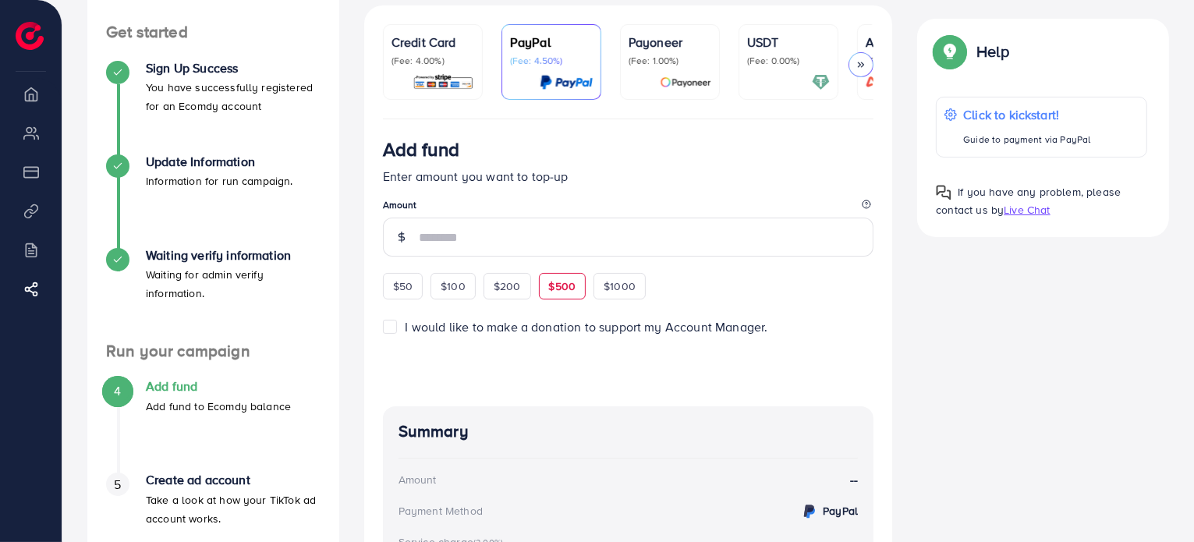
scroll to position [150, 0]
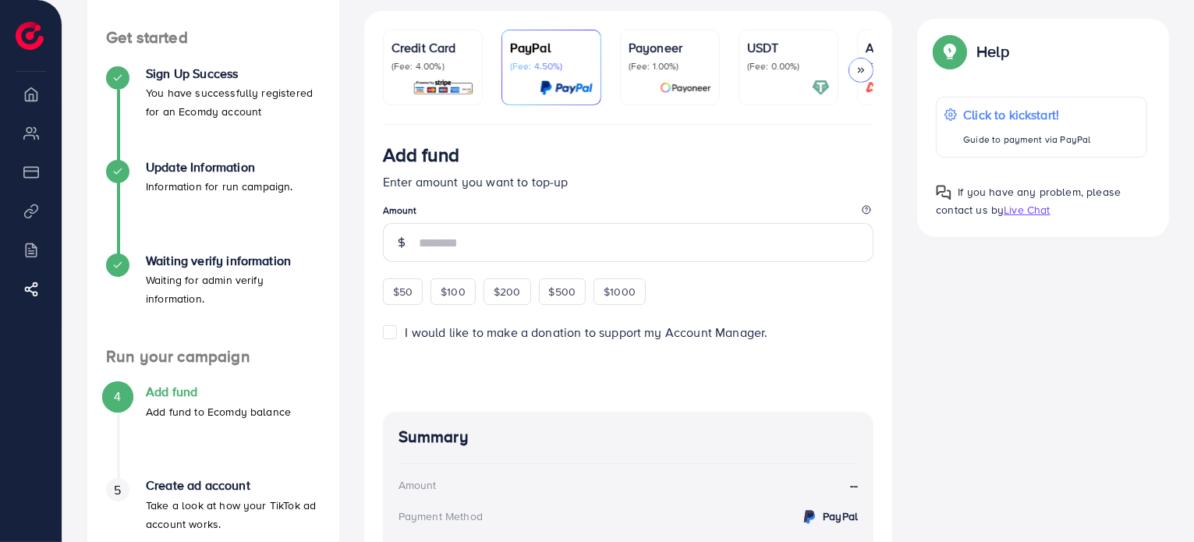
click at [446, 83] on img at bounding box center [443, 88] width 62 height 18
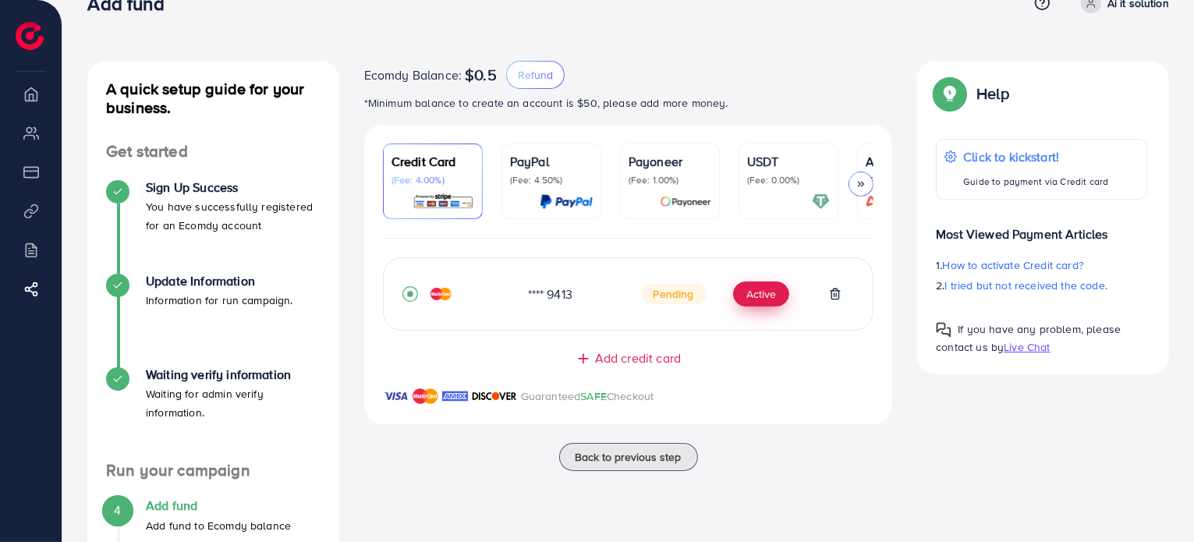
scroll to position [53, 0]
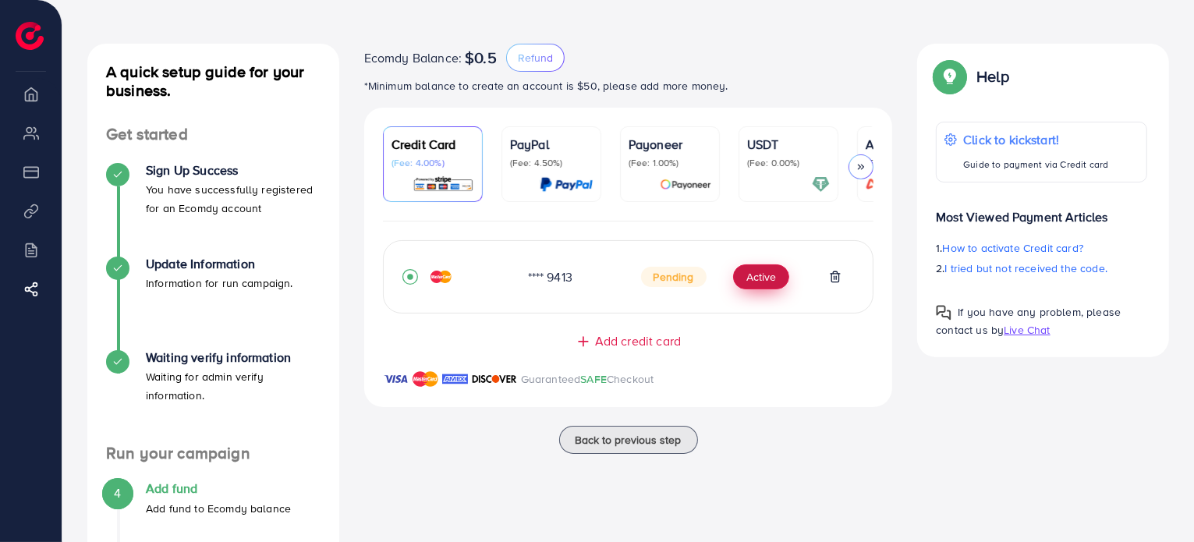
click at [755, 288] on button "Active" at bounding box center [761, 276] width 56 height 25
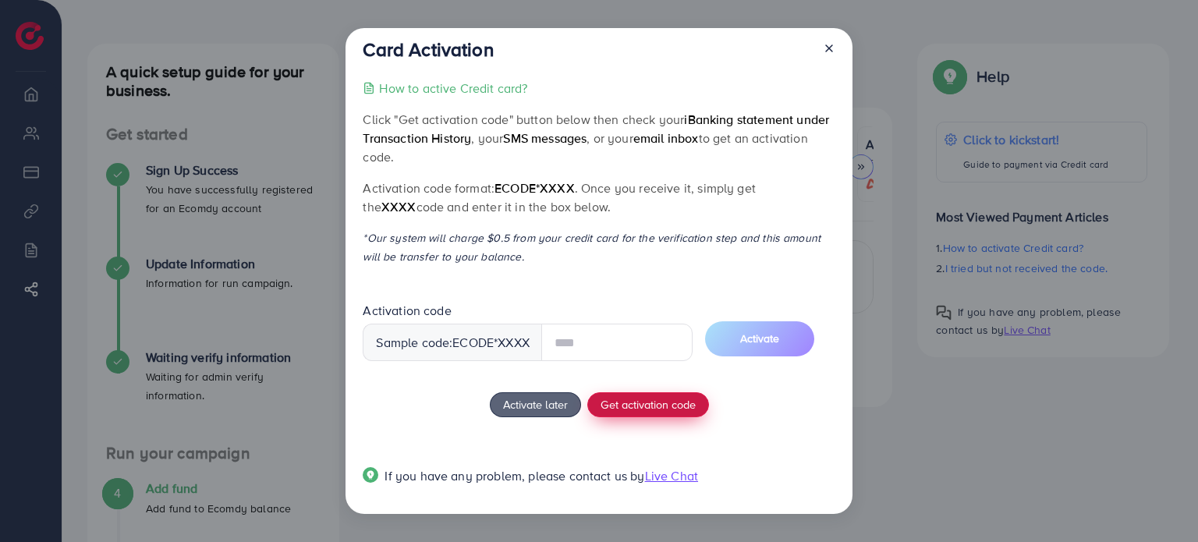
click at [633, 398] on div "How to active Credit card? Click "Get activation code" button below then check …" at bounding box center [599, 291] width 472 height 425
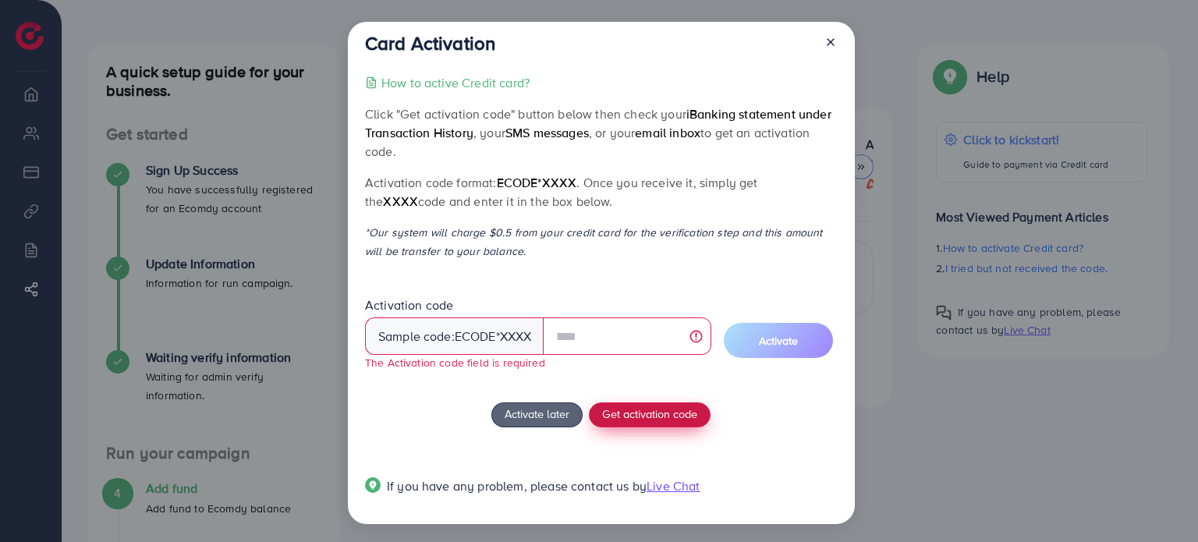
click at [634, 405] on button "Get activation code" at bounding box center [650, 414] width 122 height 25
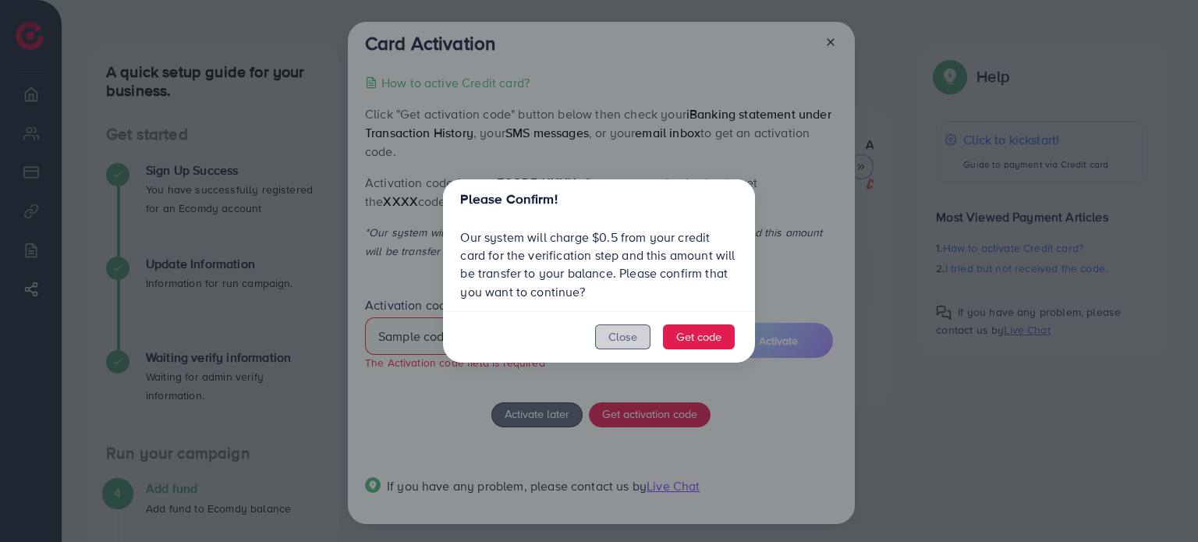
click at [615, 343] on button "Close" at bounding box center [622, 336] width 55 height 25
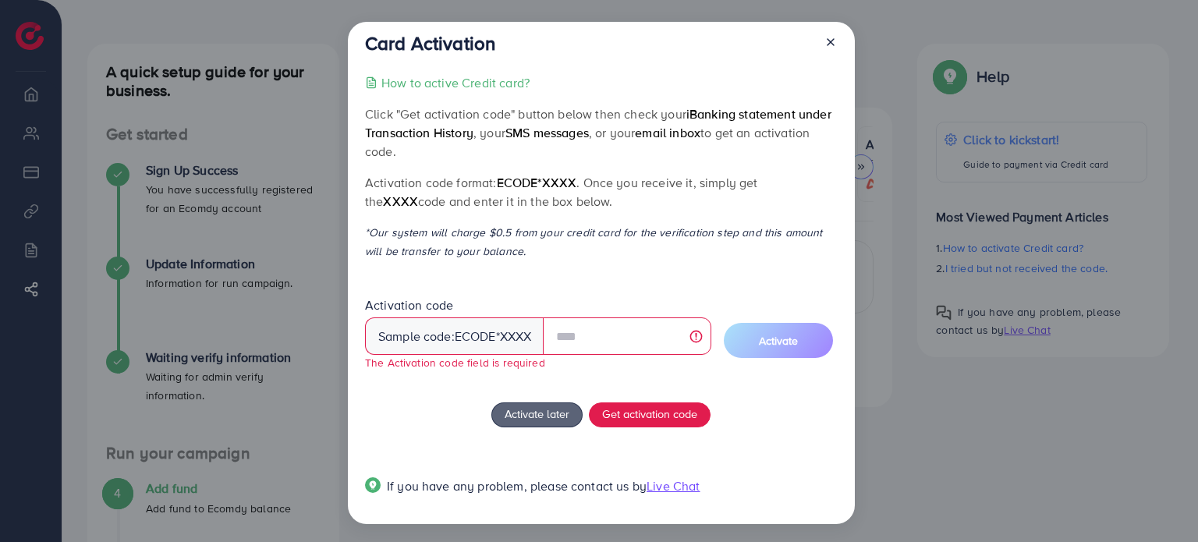
click at [827, 40] on line at bounding box center [830, 42] width 6 height 6
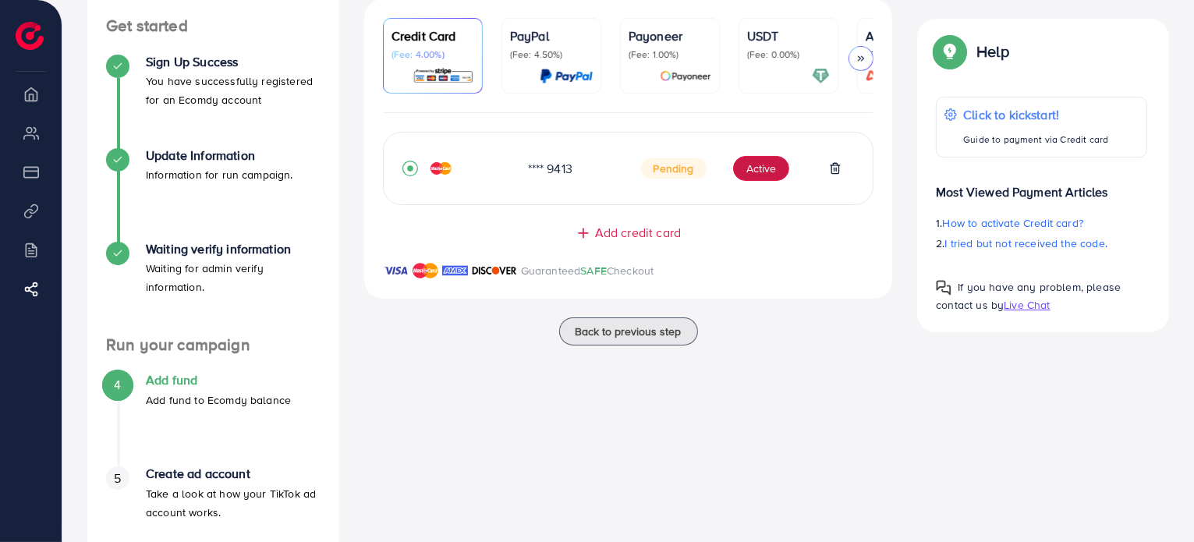
scroll to position [162, 0]
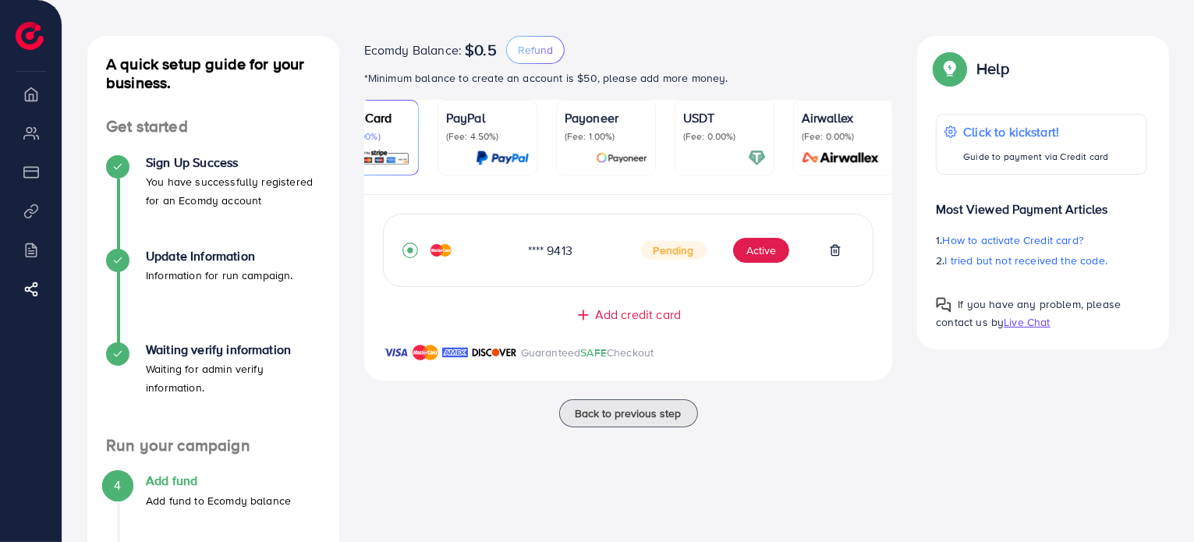
scroll to position [0, 45]
click at [746, 256] on button "Active" at bounding box center [761, 250] width 56 height 25
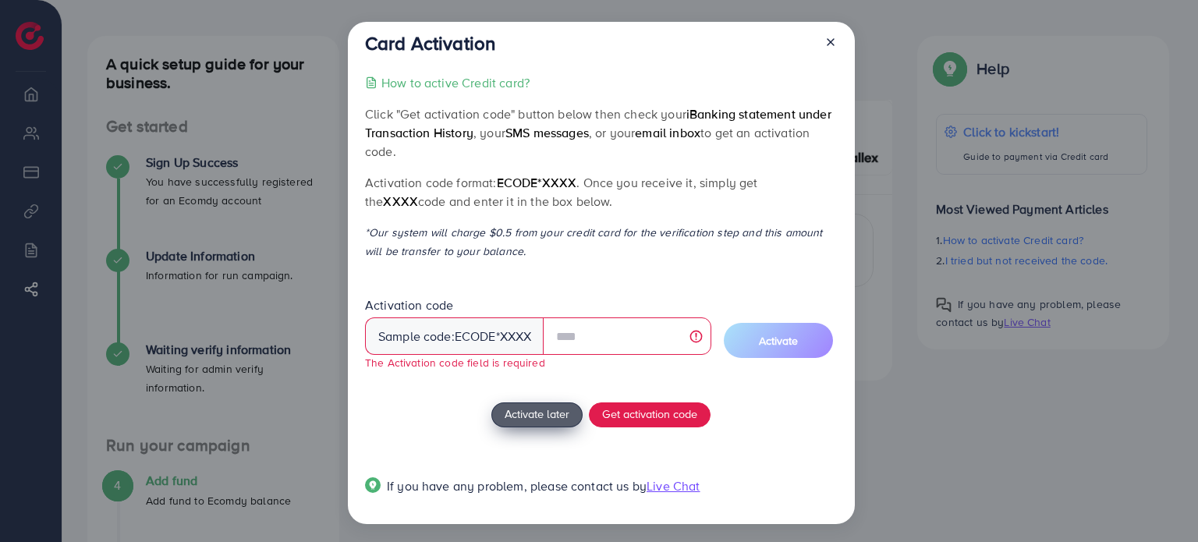
click at [565, 402] on button "Activate later" at bounding box center [536, 414] width 91 height 25
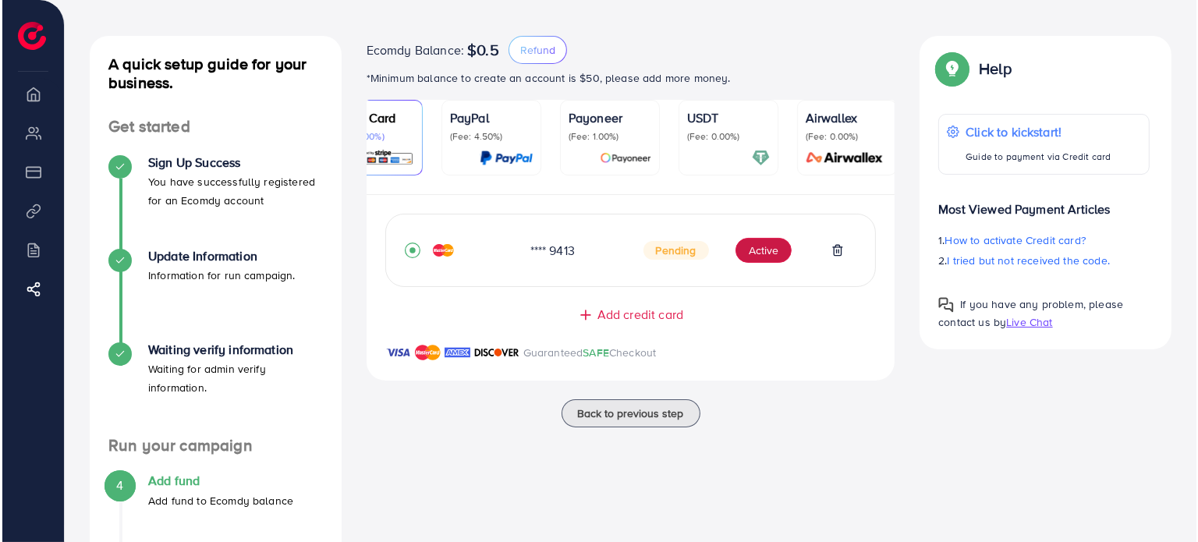
scroll to position [74, 0]
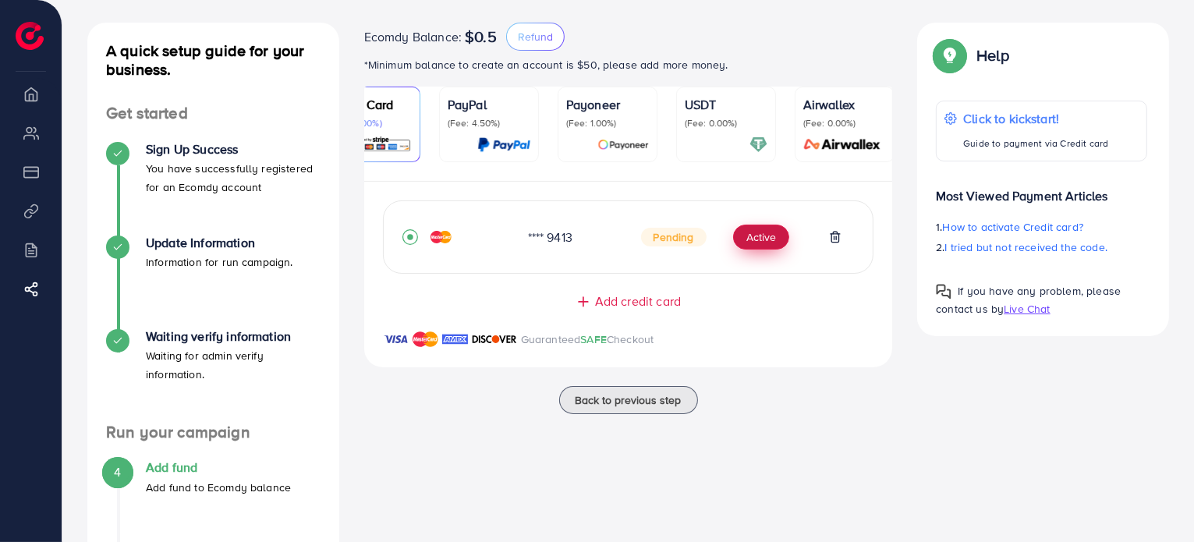
click at [742, 240] on button "Active" at bounding box center [761, 237] width 56 height 25
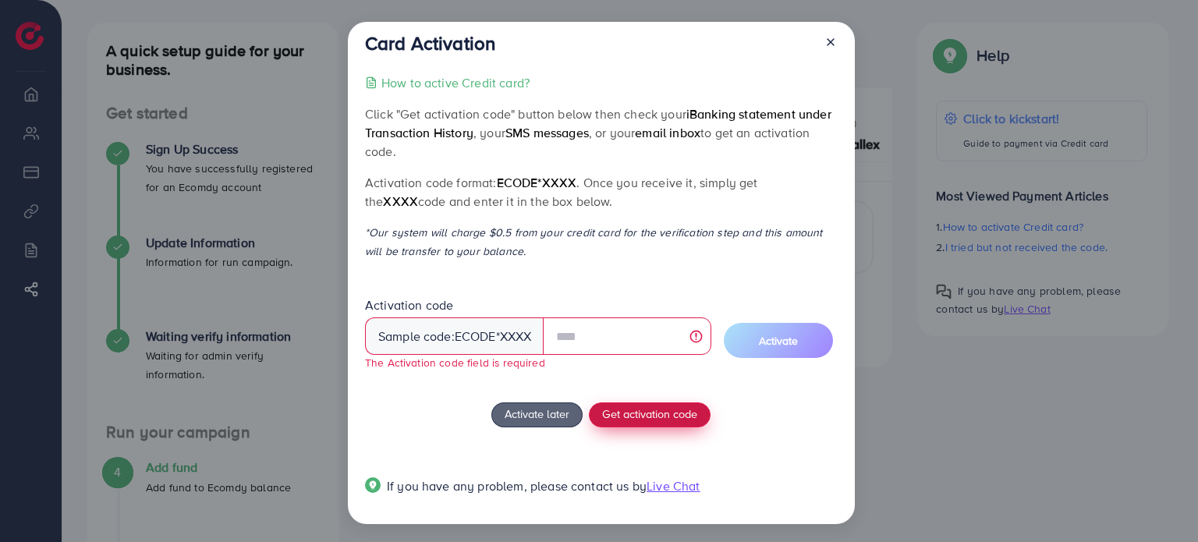
click at [639, 409] on span "Get activation code" at bounding box center [649, 413] width 95 height 16
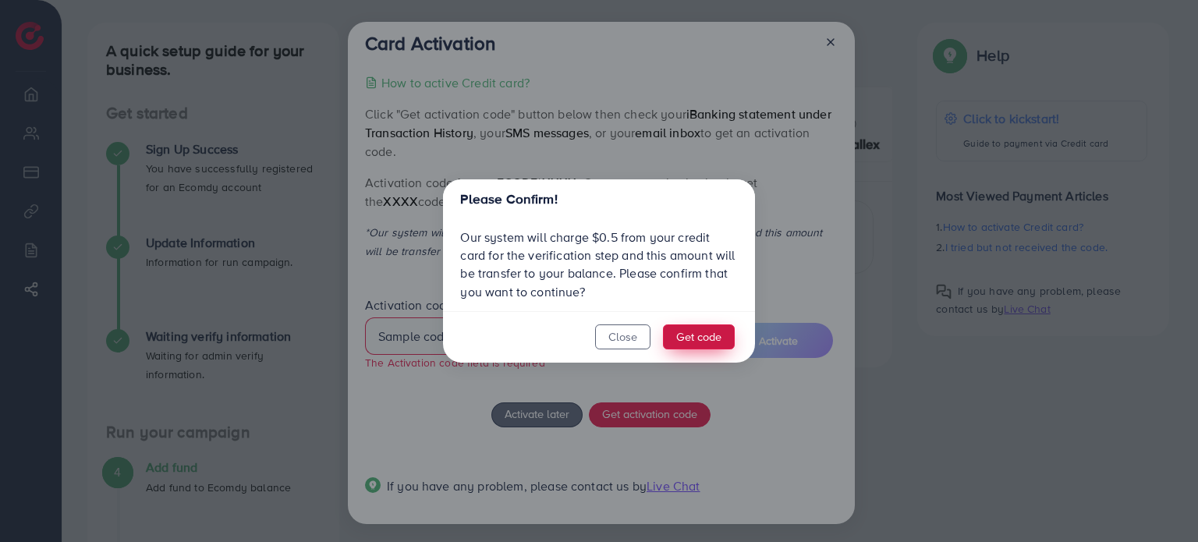
click at [678, 338] on button "Get code" at bounding box center [699, 336] width 72 height 25
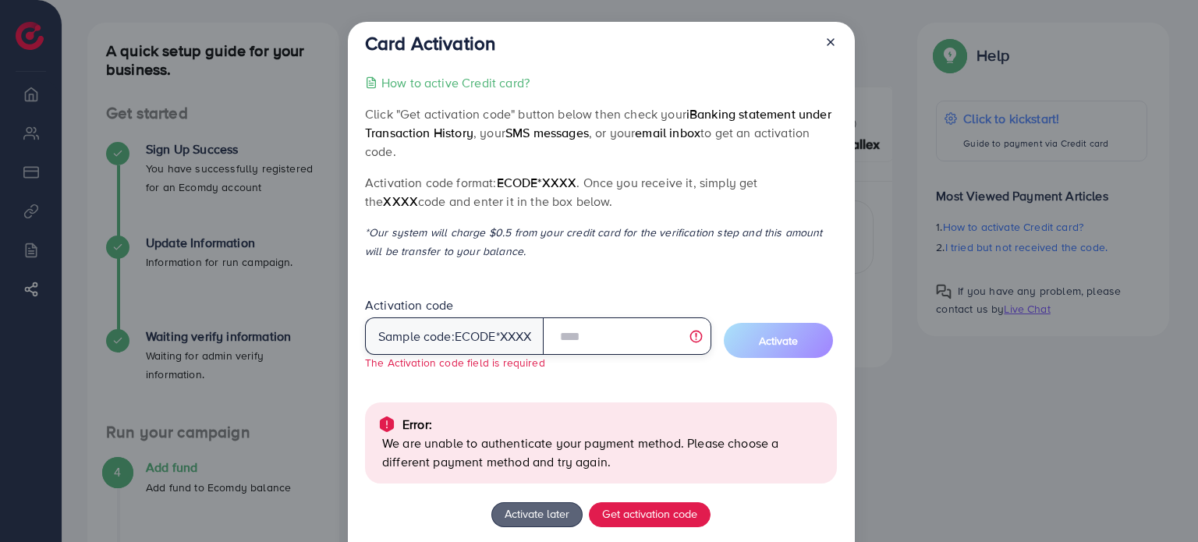
scroll to position [103, 0]
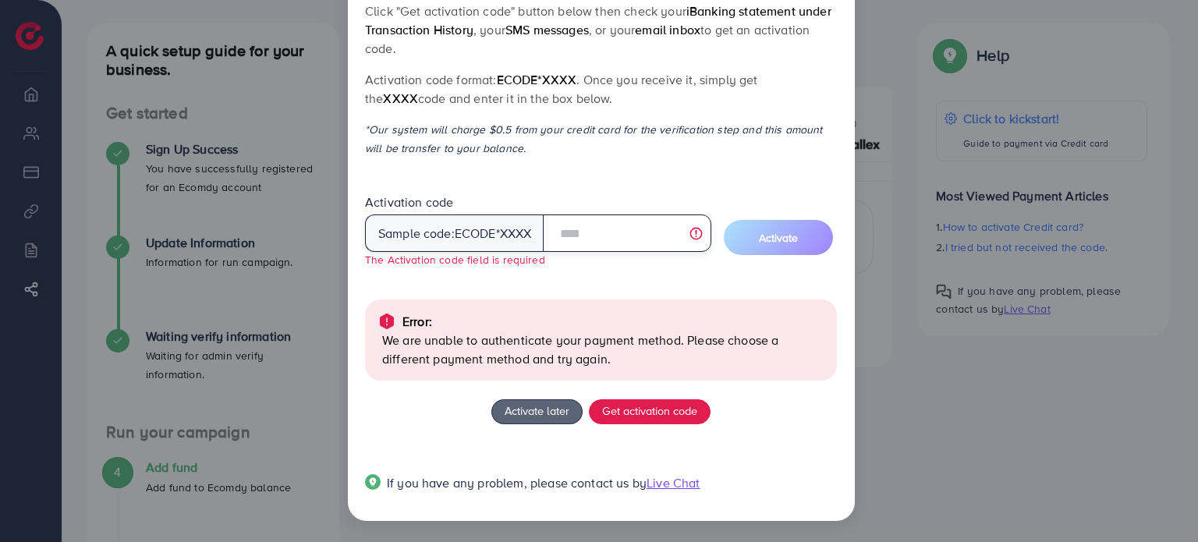
click at [583, 236] on input "text" at bounding box center [627, 232] width 168 height 37
click at [768, 408] on div "Activate later Get activation code" at bounding box center [601, 411] width 472 height 25
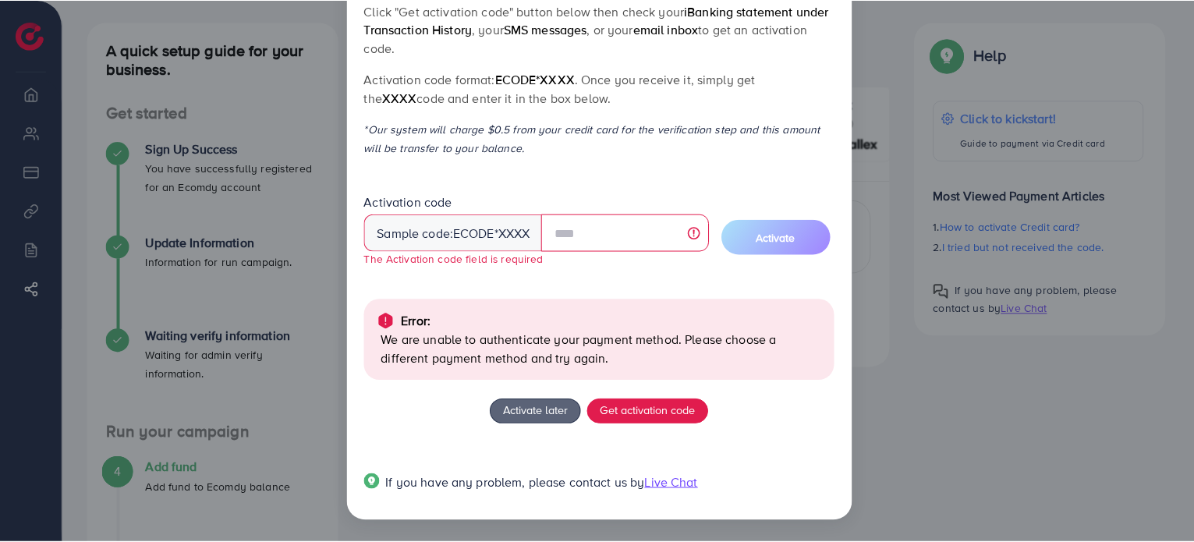
scroll to position [0, 0]
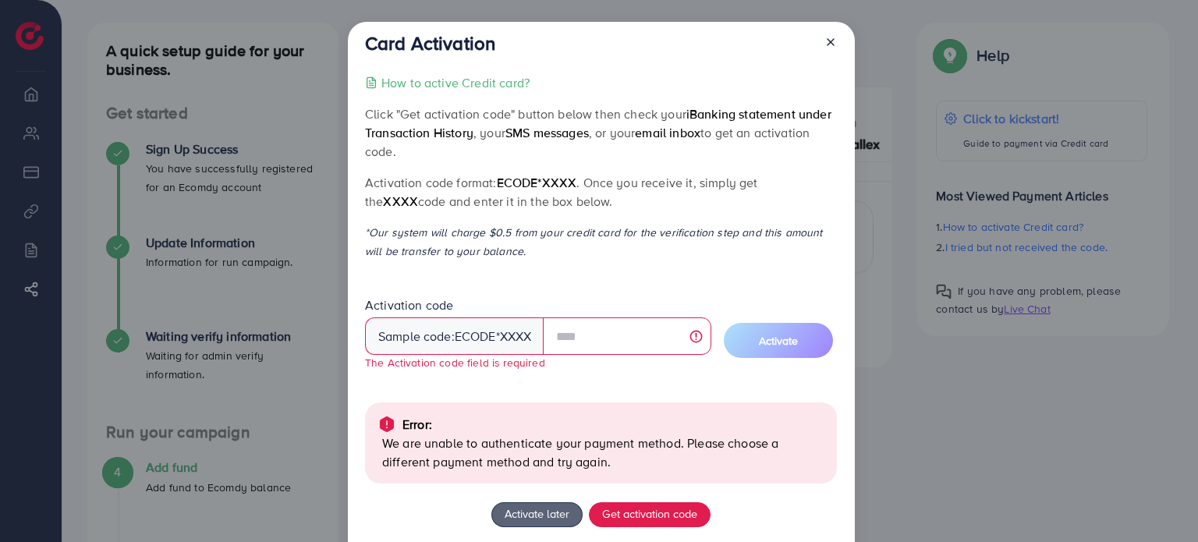
click at [830, 40] on icon at bounding box center [830, 42] width 12 height 12
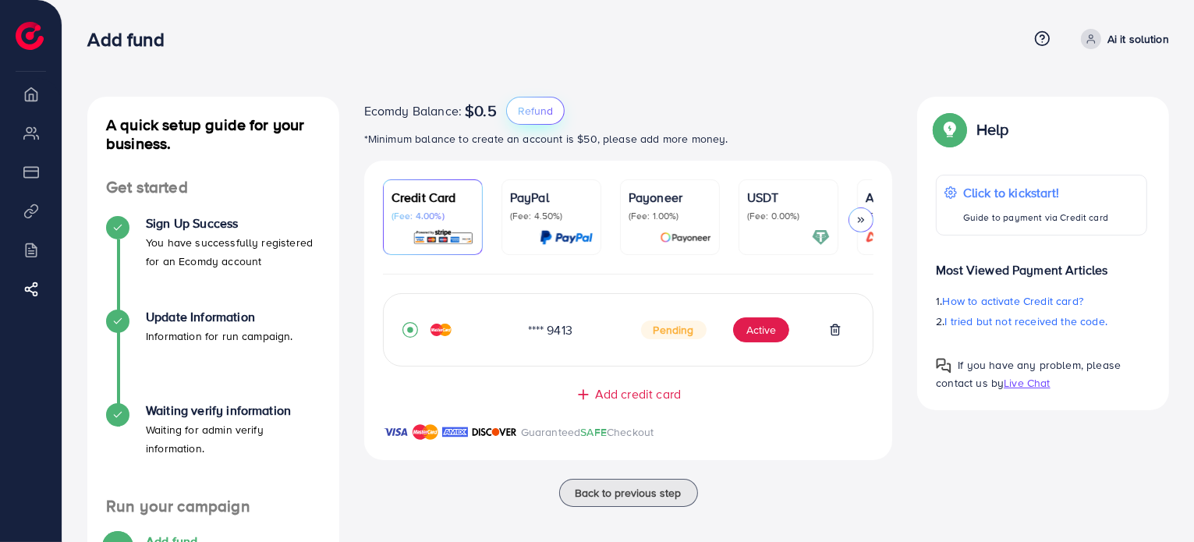
click at [546, 115] on span "Refund" at bounding box center [535, 111] width 35 height 16
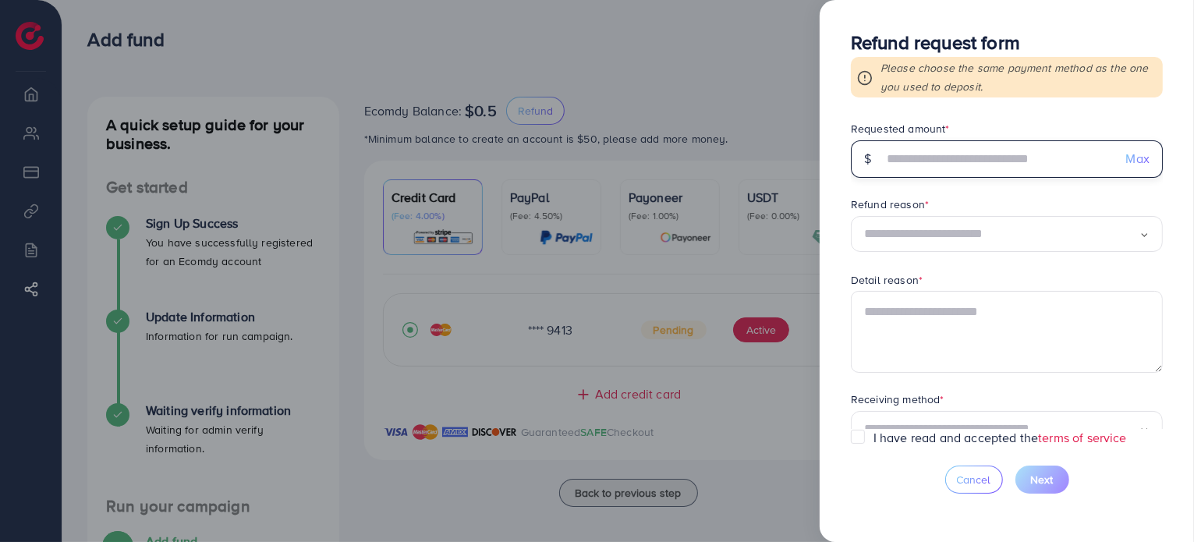
click at [942, 165] on input "text" at bounding box center [998, 158] width 231 height 37
type input "***"
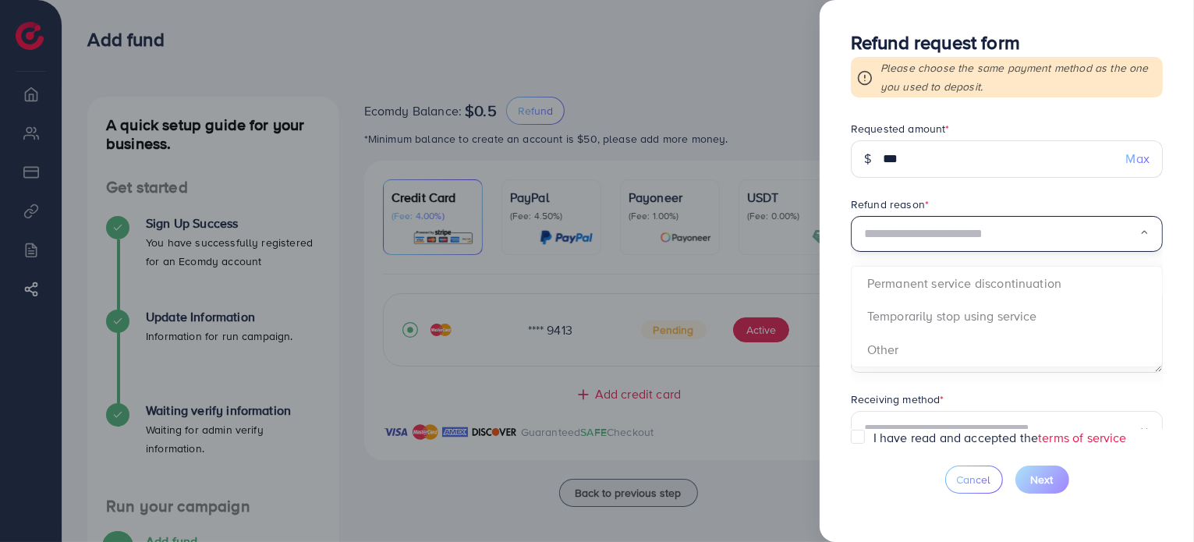
click at [1142, 235] on icon "Search for option" at bounding box center [1144, 233] width 10 height 10
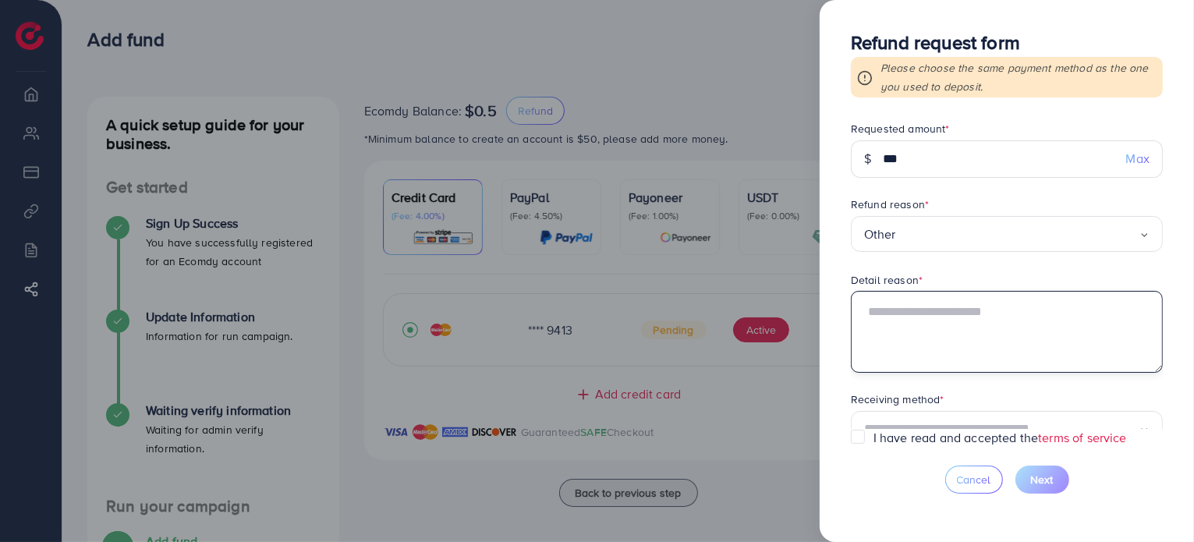
click at [894, 324] on textarea at bounding box center [1007, 331] width 312 height 81
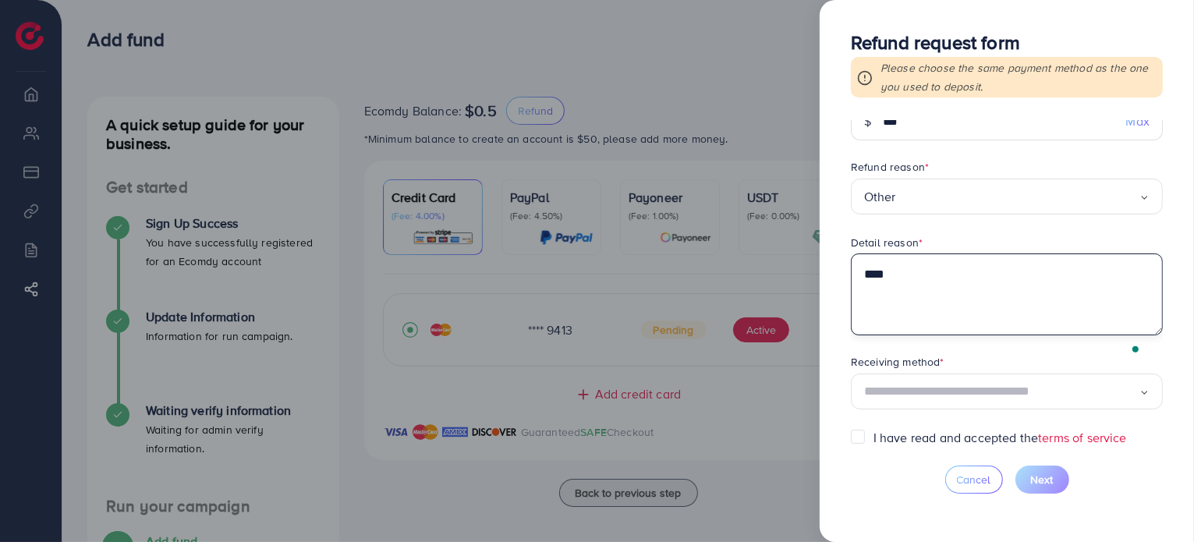
scroll to position [37, 0]
type textarea "****"
click at [931, 390] on input "Search for option" at bounding box center [1001, 392] width 275 height 24
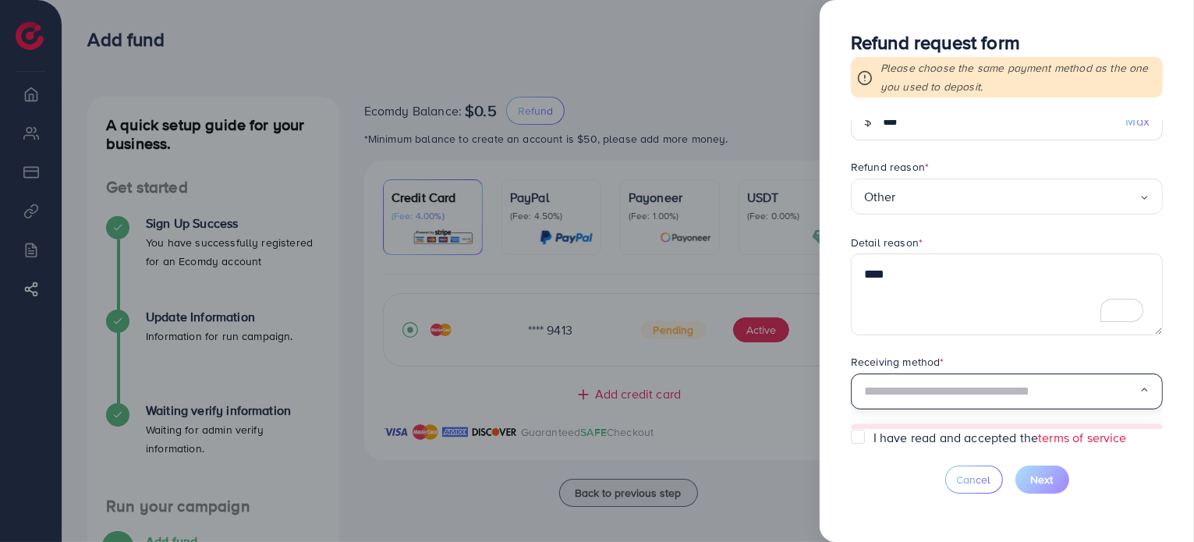
click at [931, 390] on input "Search for option" at bounding box center [1001, 392] width 275 height 24
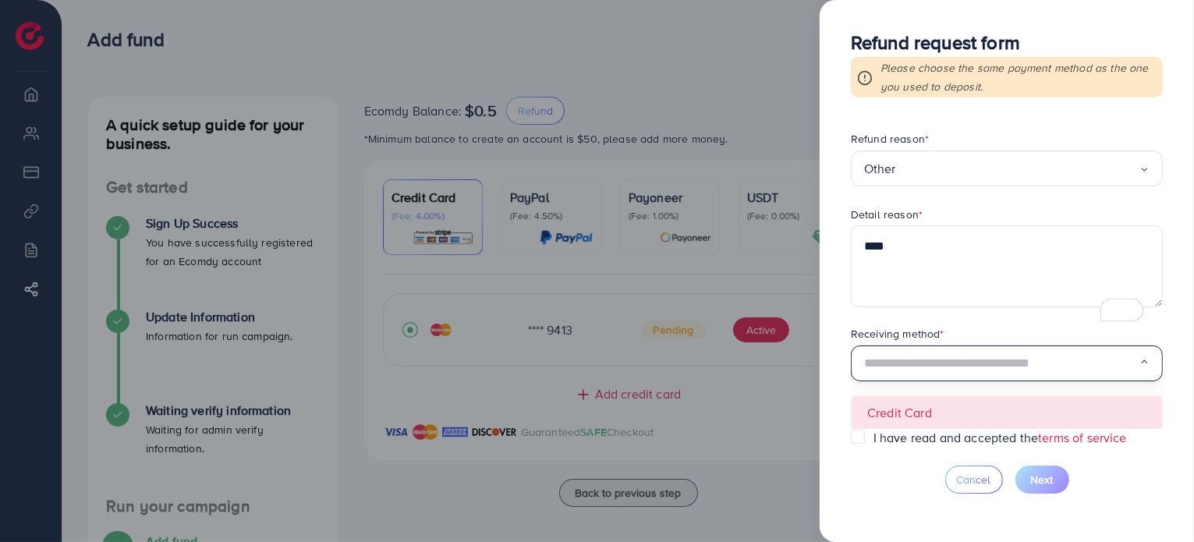
scroll to position [65, 0]
click at [915, 406] on form "Requested amount * $ *** Max Refund reason * Other Loading... Detail reason * *…" at bounding box center [1007, 275] width 312 height 308
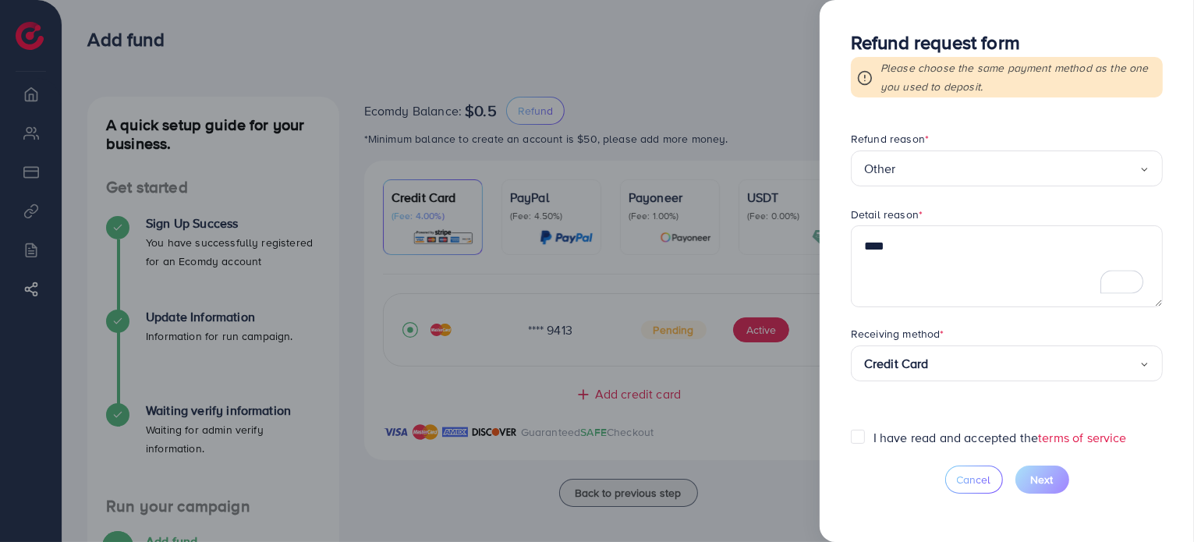
scroll to position [37, 0]
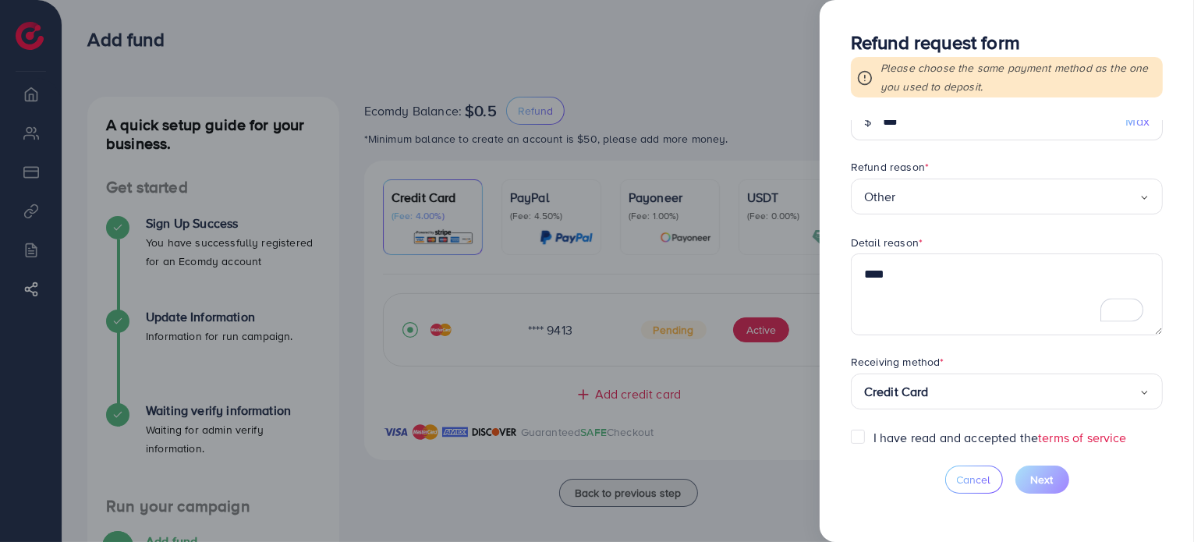
click at [873, 433] on label "I have read and accepted the terms of service" at bounding box center [999, 438] width 253 height 18
click at [1042, 486] on span "Next" at bounding box center [1042, 480] width 23 height 16
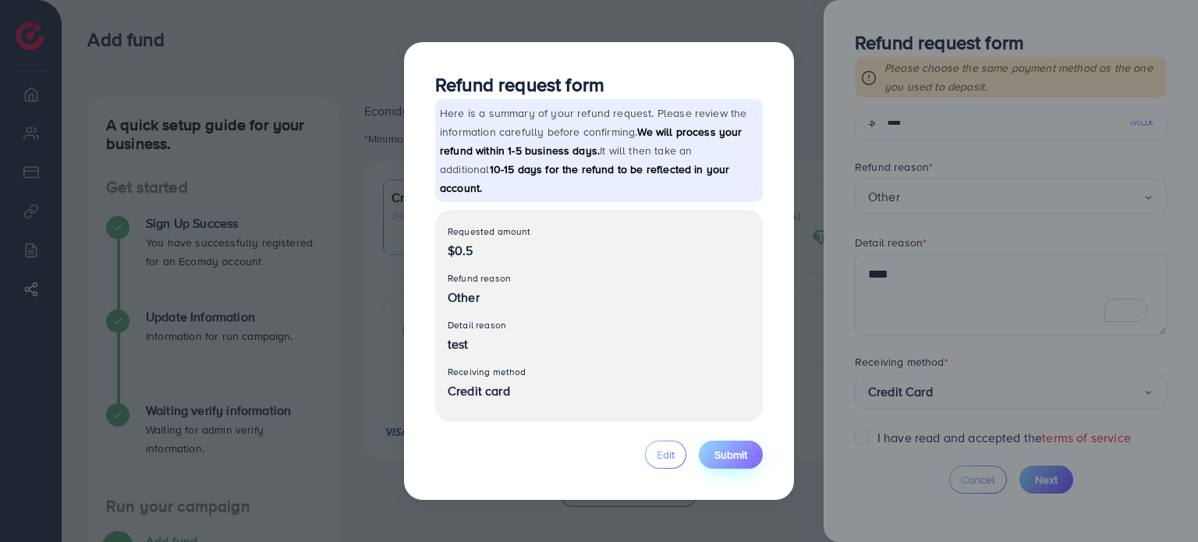
click at [727, 441] on button "Submit" at bounding box center [731, 455] width 64 height 28
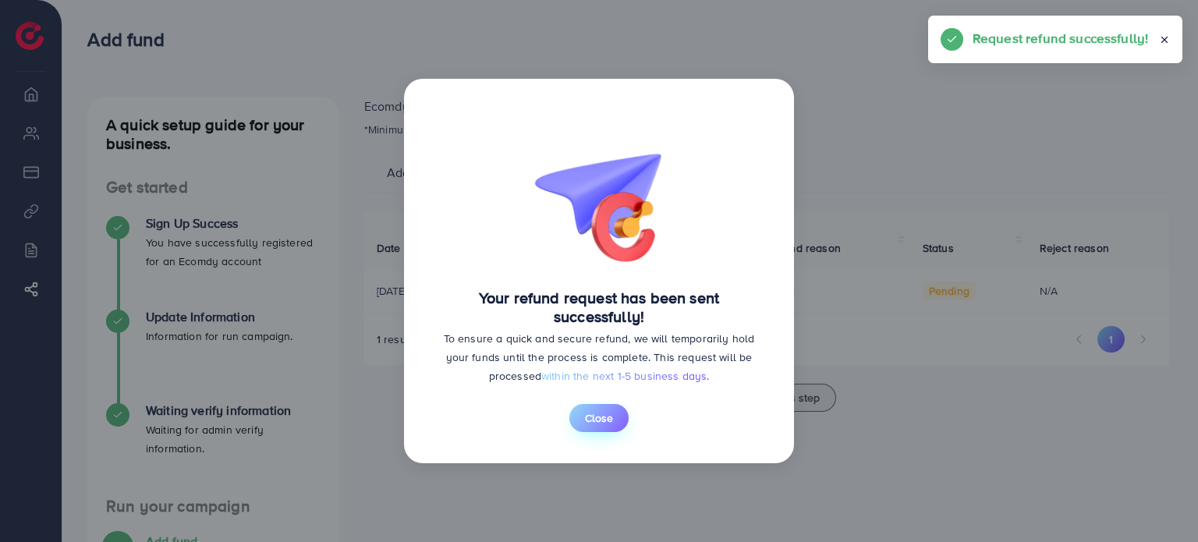
click at [621, 417] on button "Close" at bounding box center [598, 418] width 59 height 28
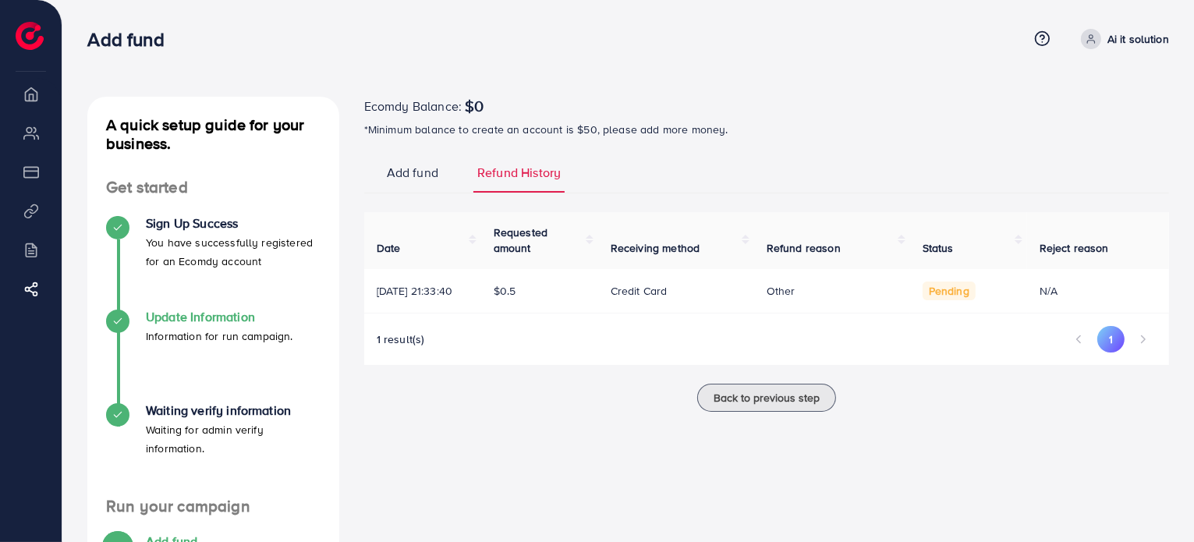
scroll to position [223, 0]
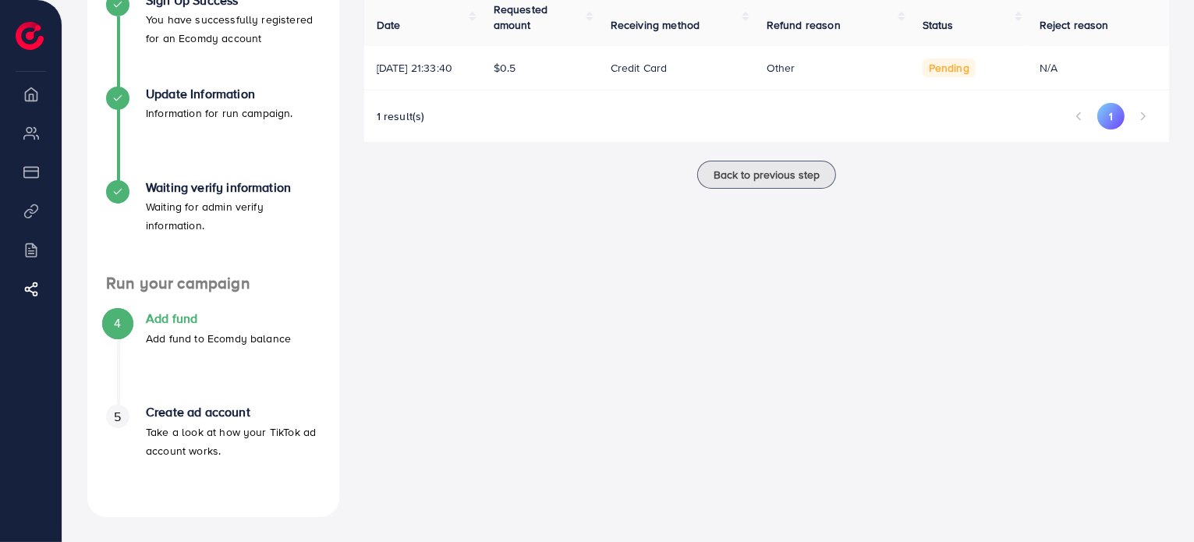
click at [210, 335] on p "Add fund to Ecomdy balance" at bounding box center [218, 338] width 145 height 19
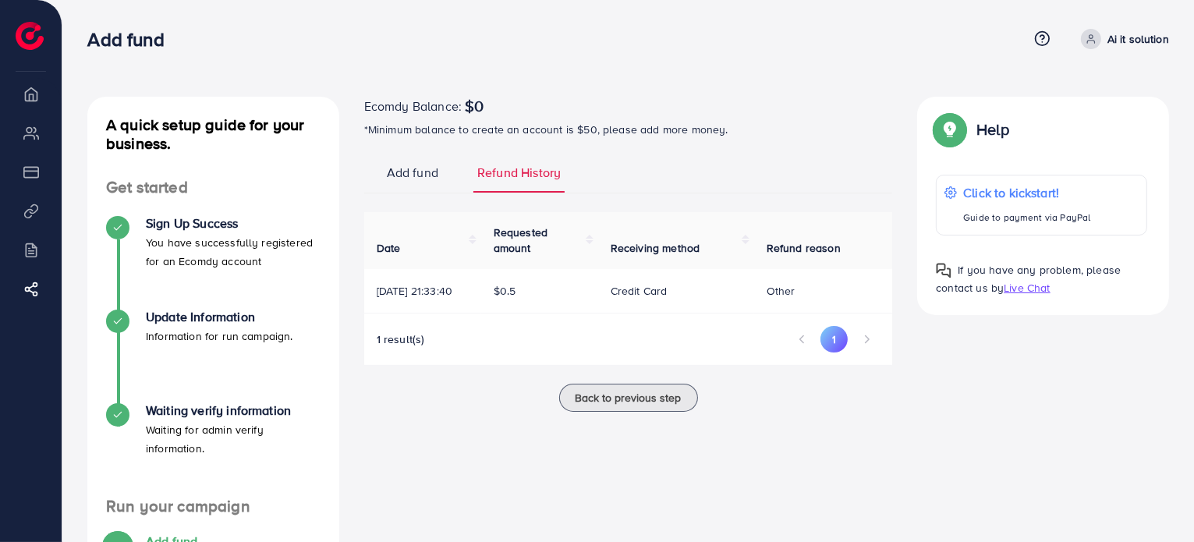
click at [430, 175] on span "Add fund" at bounding box center [412, 173] width 51 height 18
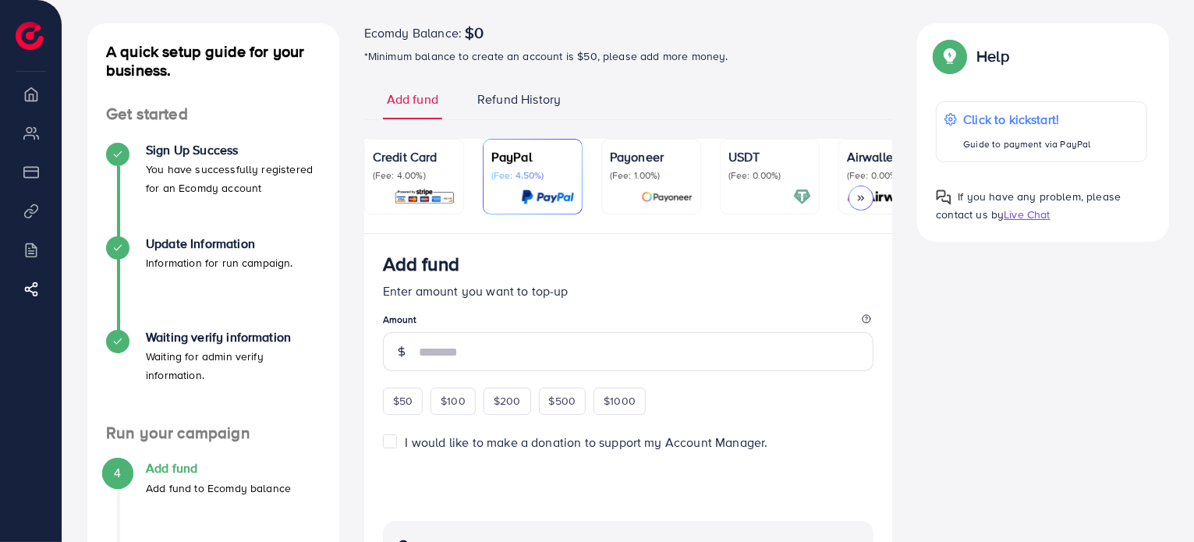
scroll to position [90, 0]
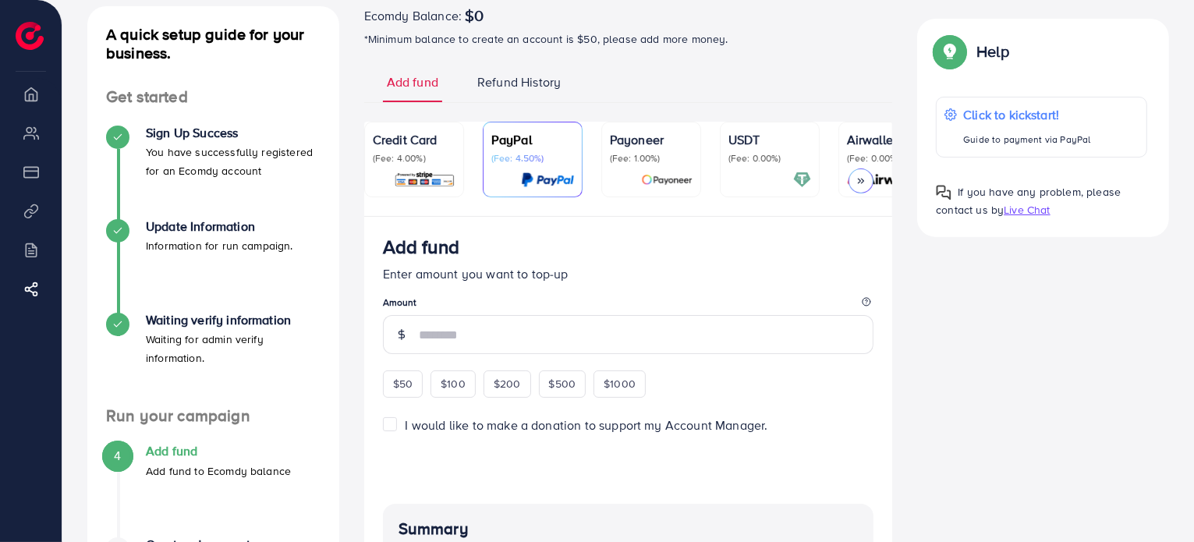
click at [405, 427] on label "I would like to make a donation to support my Account Manager." at bounding box center [586, 425] width 363 height 18
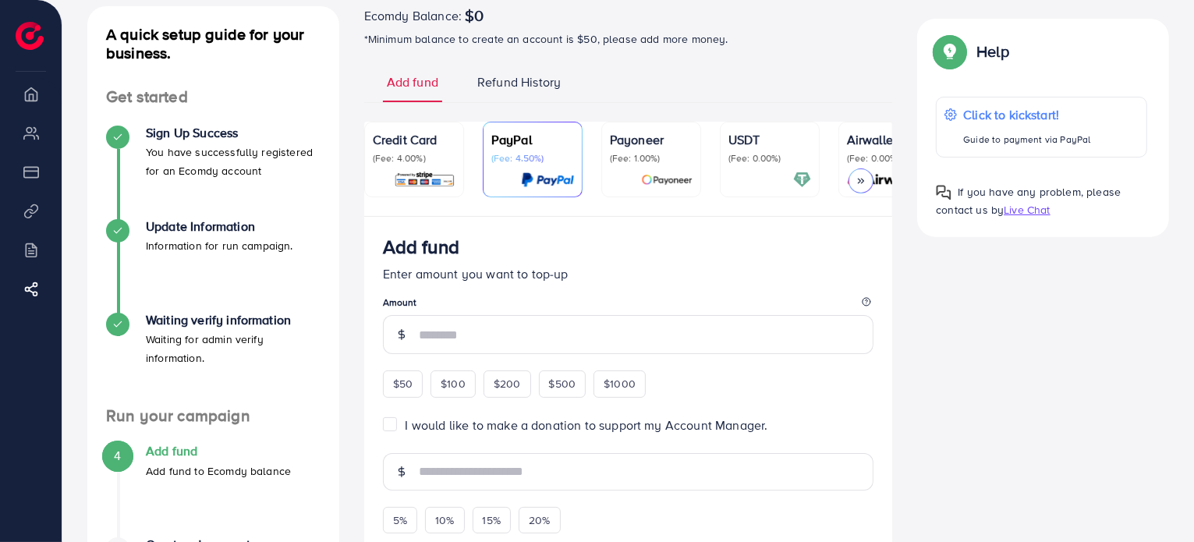
click at [773, 168] on div "USDT (Fee: 0.00%)" at bounding box center [769, 159] width 83 height 58
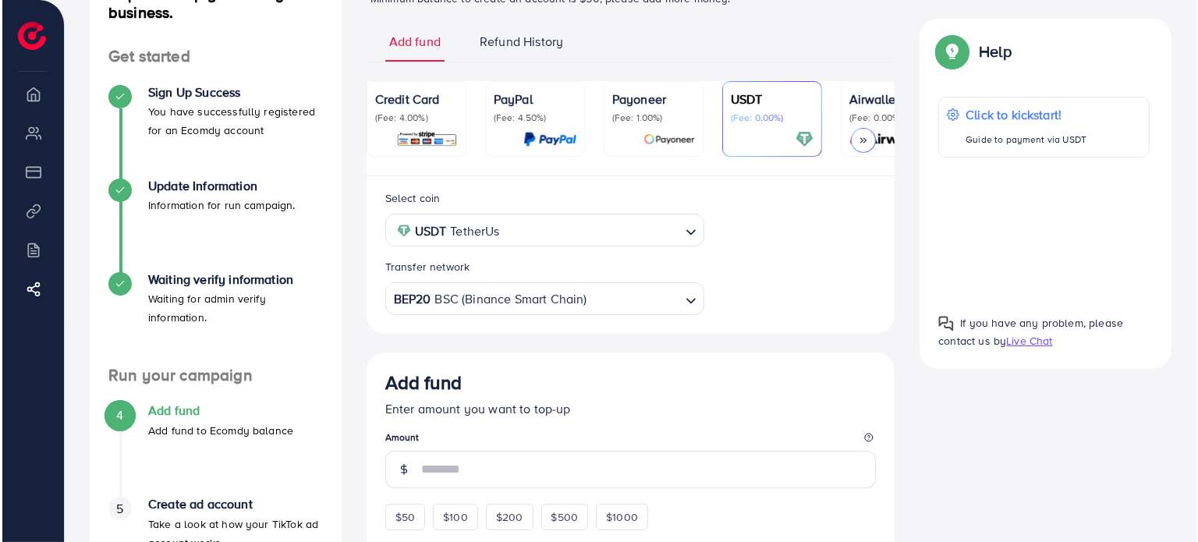
scroll to position [159, 0]
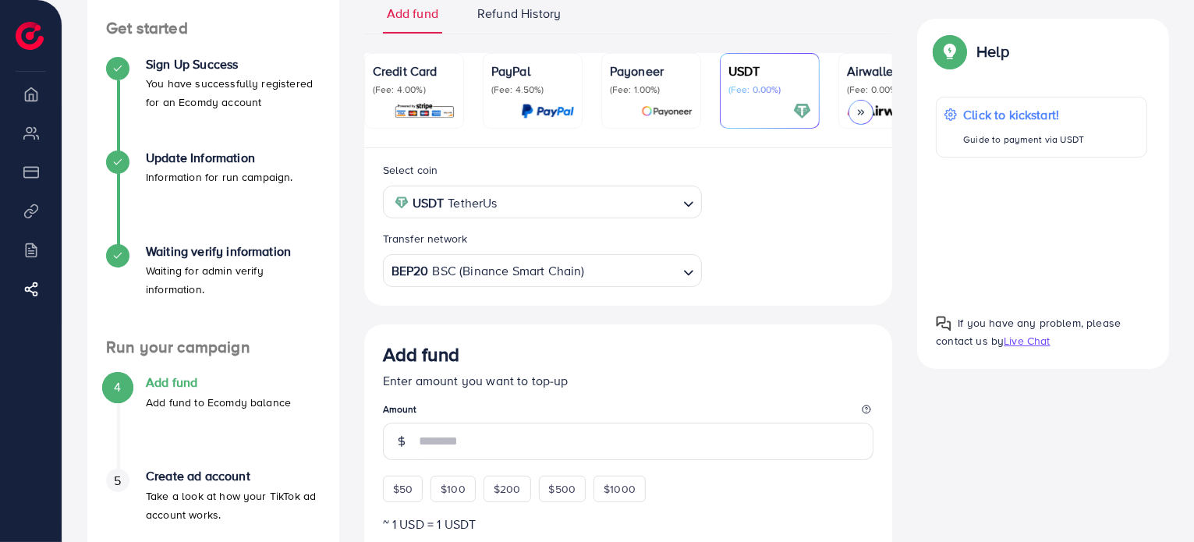
drag, startPoint x: 403, startPoint y: 186, endPoint x: 442, endPoint y: 68, distance: 124.8
click at [442, 68] on div "Credit Card (Fee: 4.00%) PayPal (Fee: 4.50%) Payoneer (Fee: 1.00%) USDT (Fee: 0…" at bounding box center [628, 524] width 529 height 943
click at [442, 68] on p "Credit Card" at bounding box center [414, 71] width 83 height 19
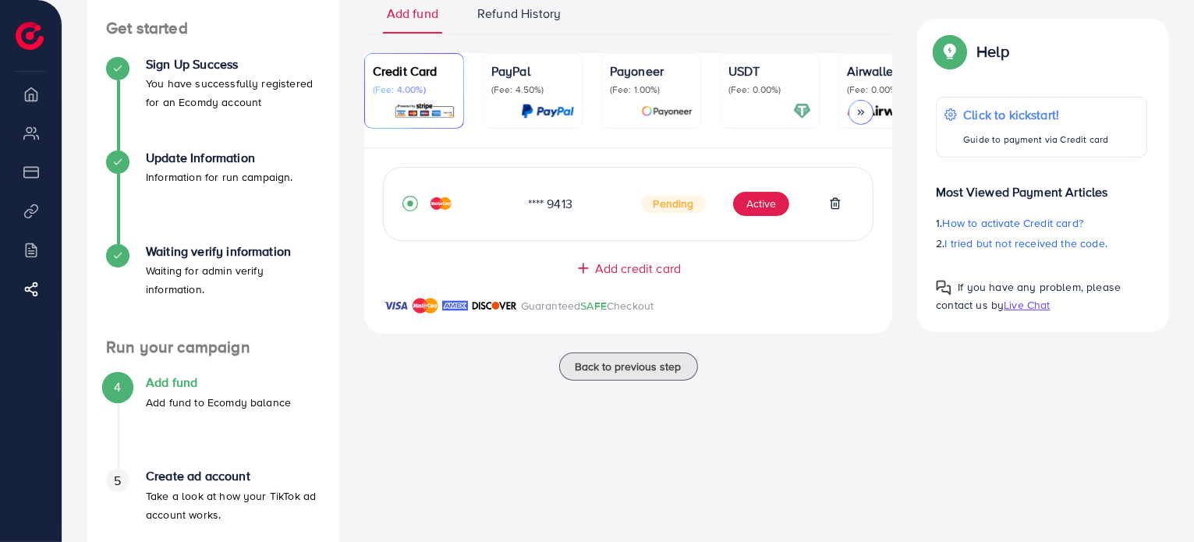
click at [442, 483] on div "Ecomdy Balance: $0 *Minimum balance to create an account is $50, please add mor…" at bounding box center [629, 259] width 554 height 643
click at [773, 213] on button "Active" at bounding box center [761, 204] width 56 height 25
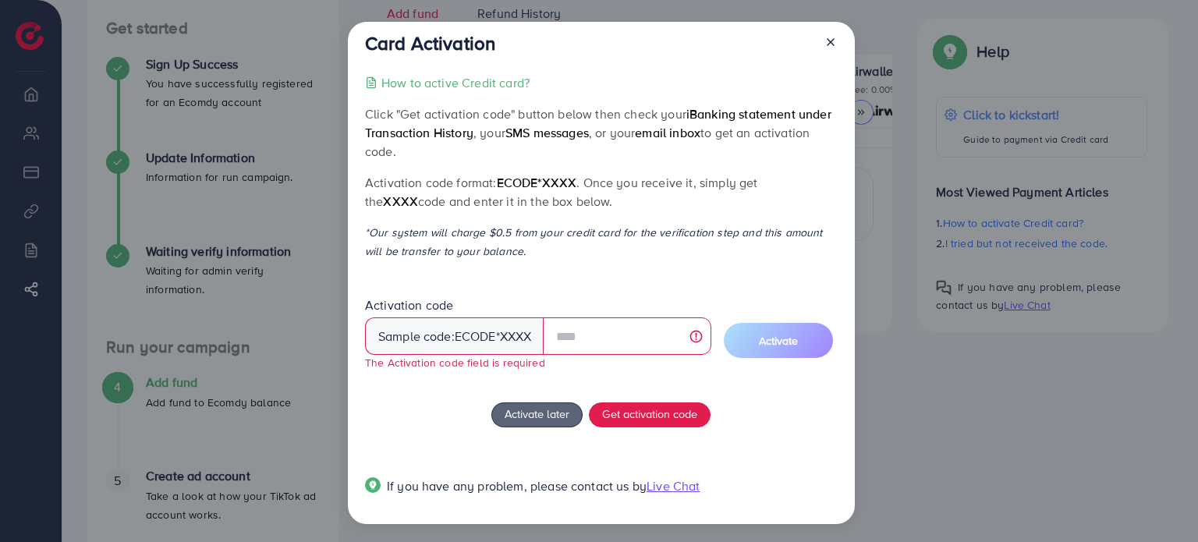
click at [755, 407] on div "Activate later Get activation code" at bounding box center [601, 414] width 472 height 25
click at [687, 288] on div "How to active Credit card? Click "Get activation code" button below then check …" at bounding box center [601, 293] width 472 height 441
click at [626, 409] on span "Get activation code" at bounding box center [649, 413] width 95 height 16
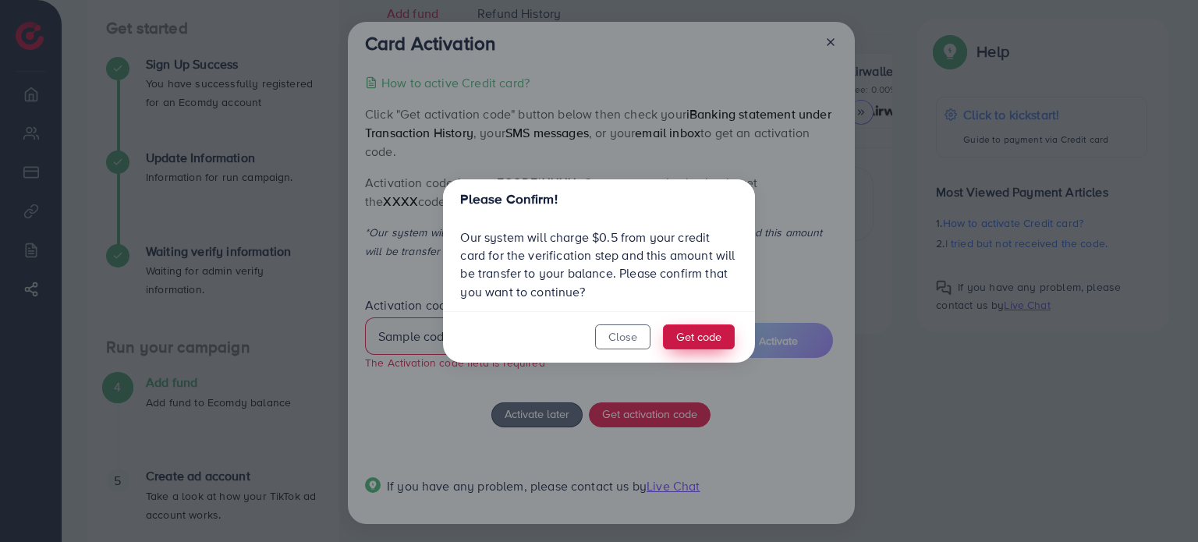
click at [702, 340] on button "Get code" at bounding box center [699, 336] width 72 height 25
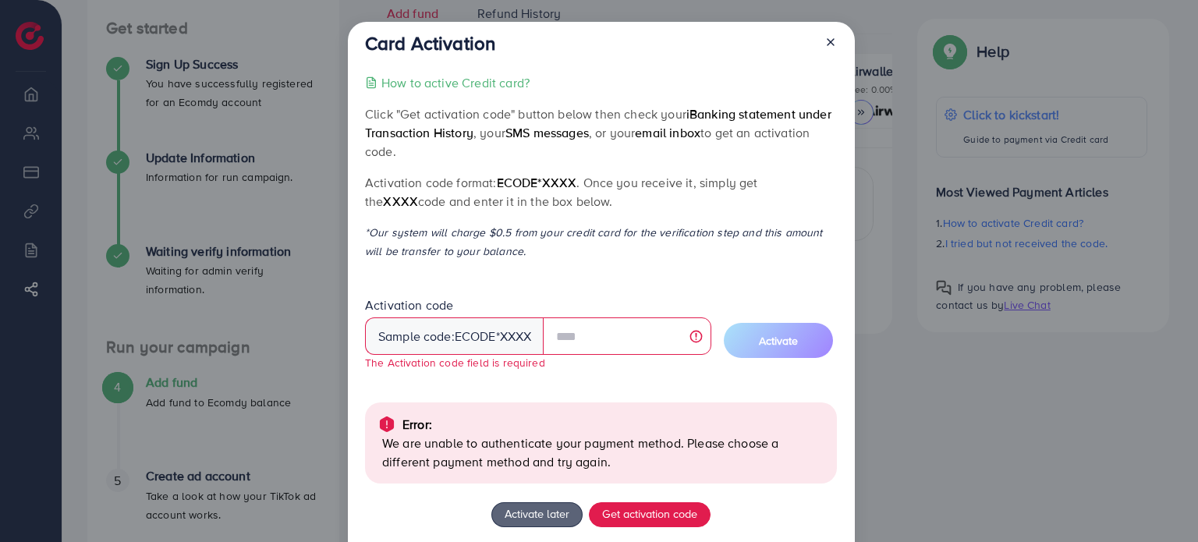
click at [678, 257] on p "*Our system will charge $0.5 from your credit card for the verification step an…" at bounding box center [601, 241] width 472 height 37
click at [825, 43] on icon at bounding box center [830, 42] width 12 height 12
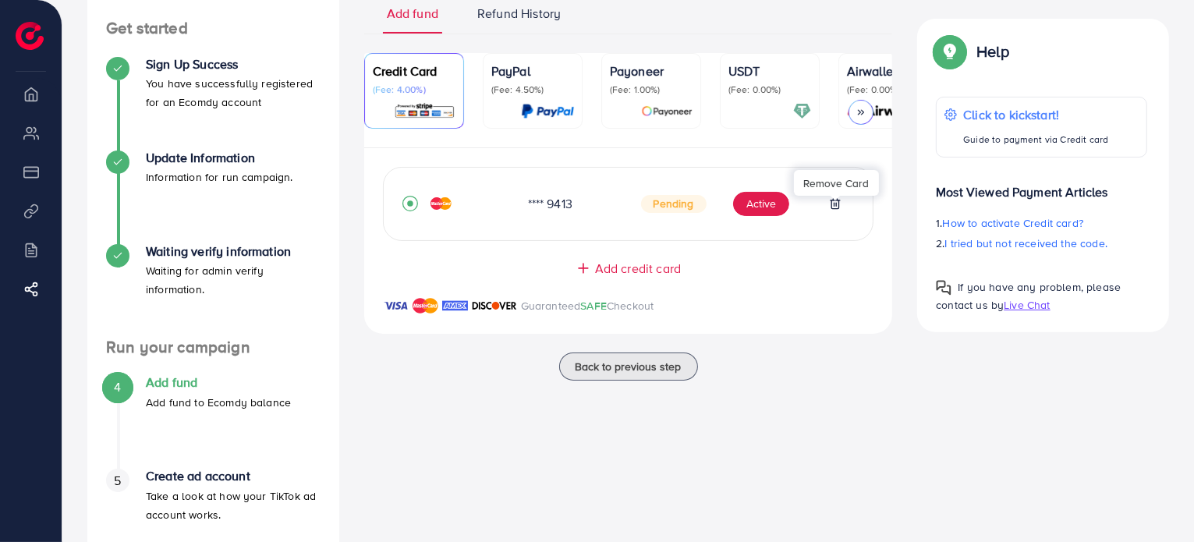
click at [838, 205] on icon at bounding box center [835, 203] width 12 height 12
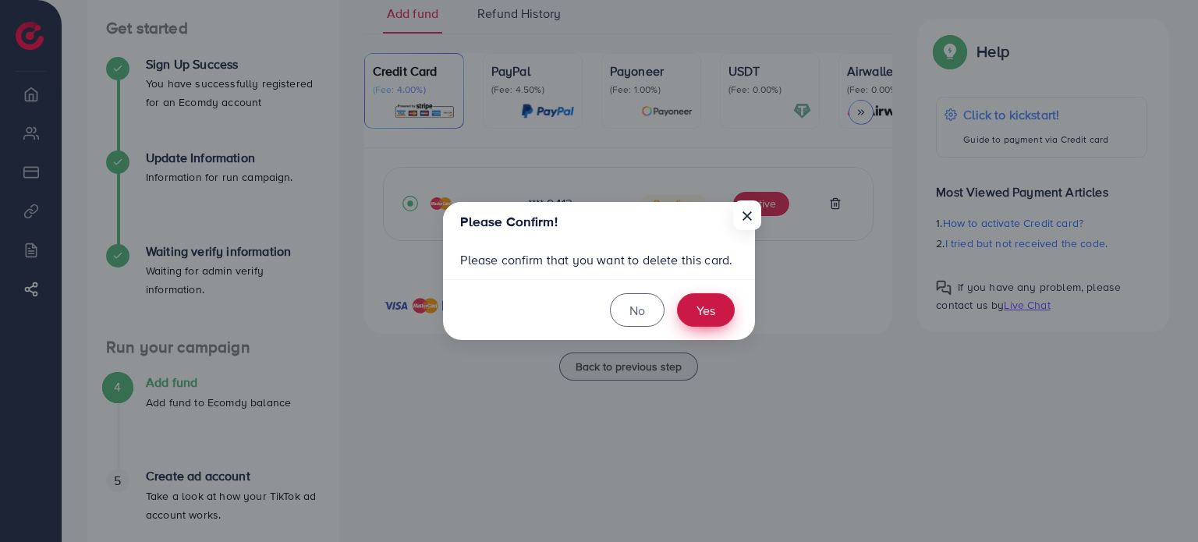
click at [710, 314] on button "Yes" at bounding box center [706, 310] width 58 height 34
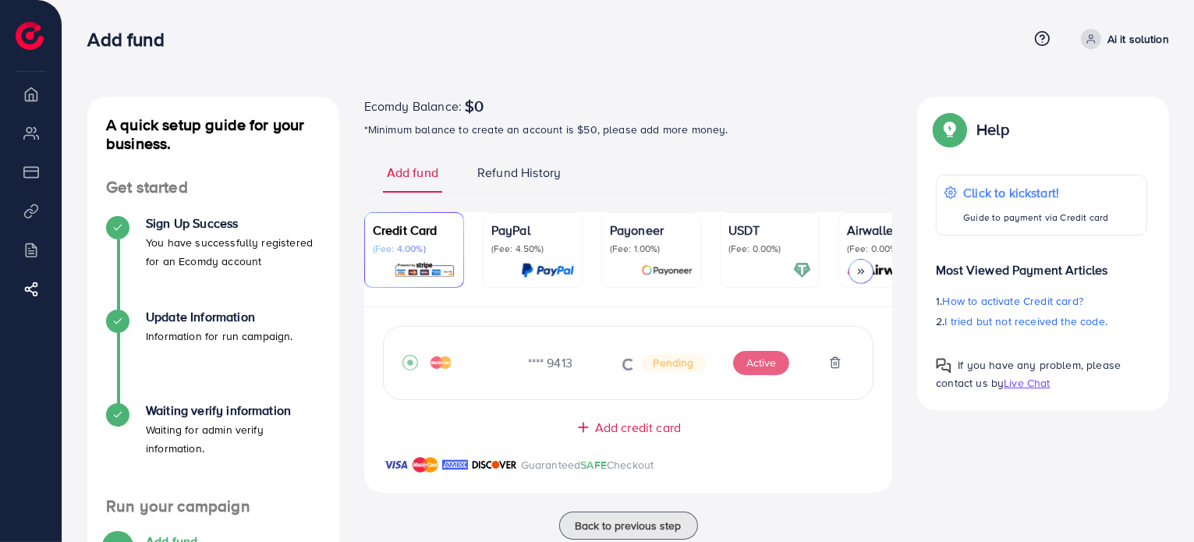
click at [778, 256] on div "USDT (Fee: 0.00%)" at bounding box center [769, 250] width 83 height 58
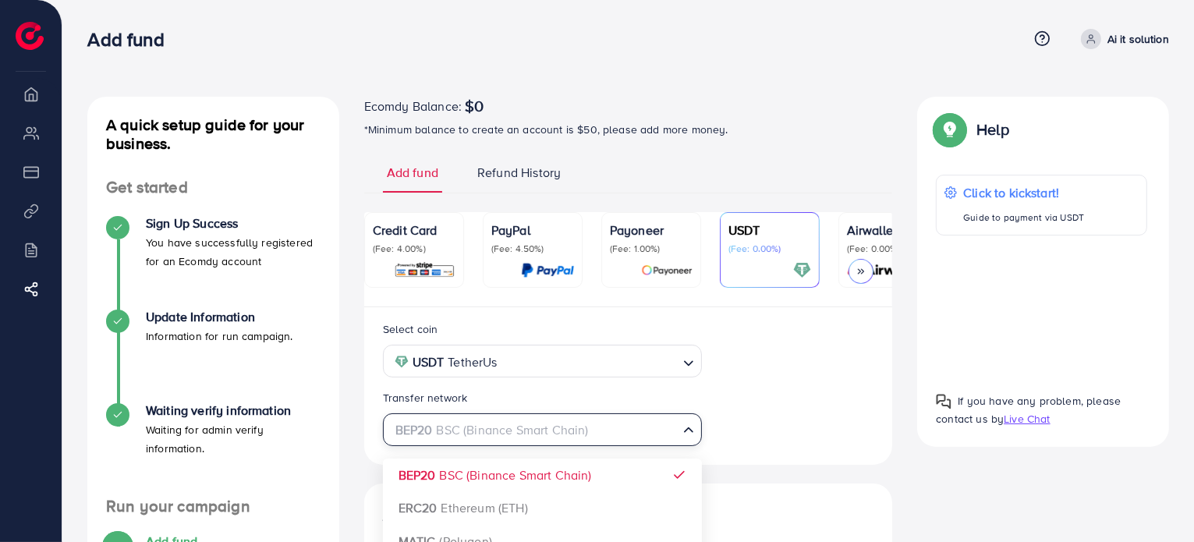
click at [563, 437] on div "BEP20 BSC (Binance Smart Chain)" at bounding box center [533, 428] width 290 height 27
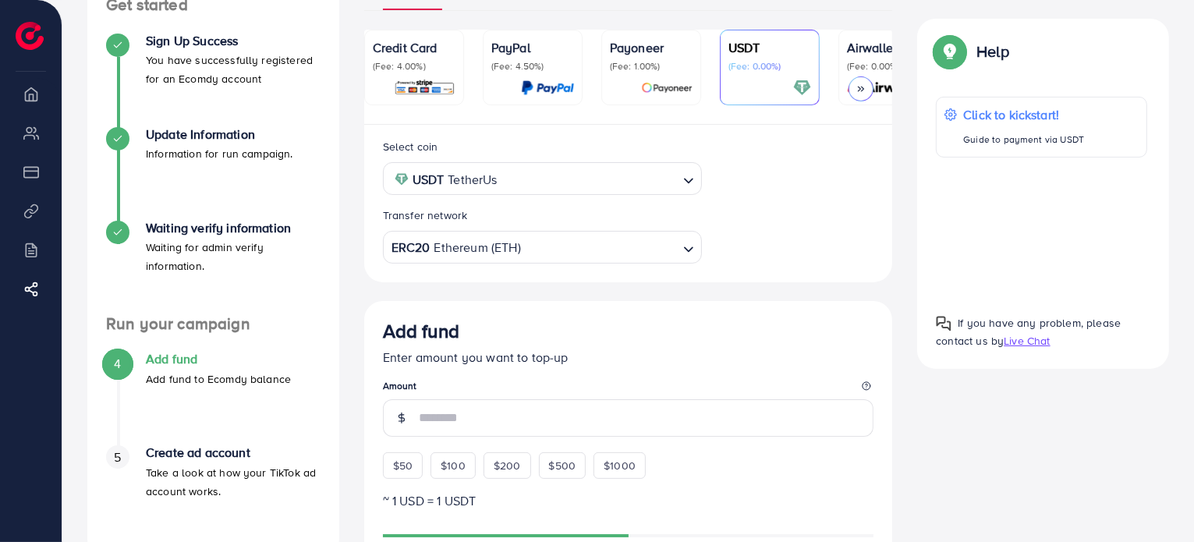
scroll to position [187, 0]
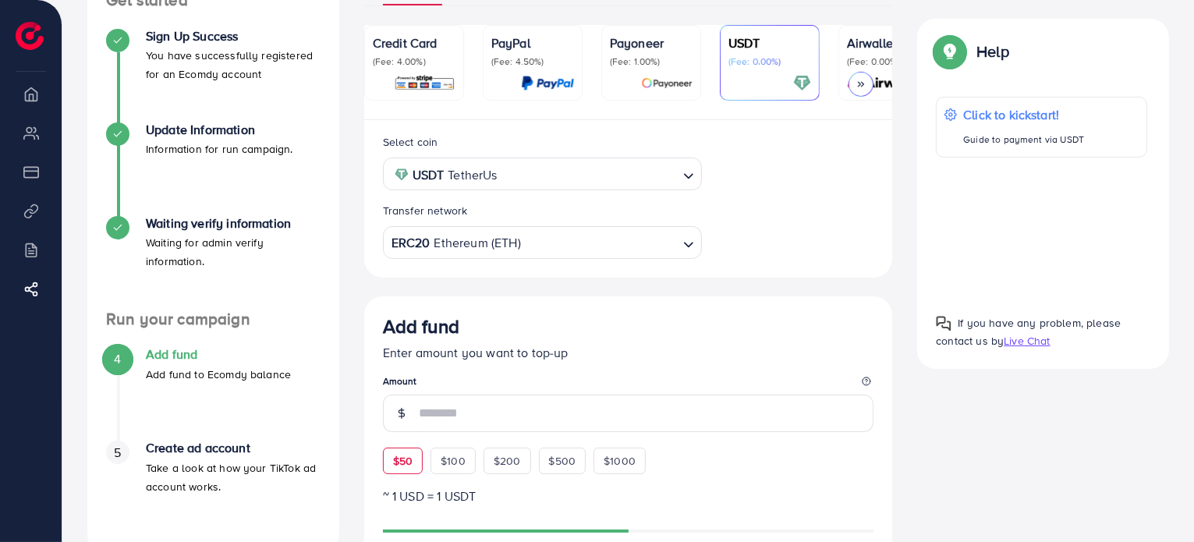
click at [412, 452] on div "$50" at bounding box center [403, 461] width 40 height 27
type input "**"
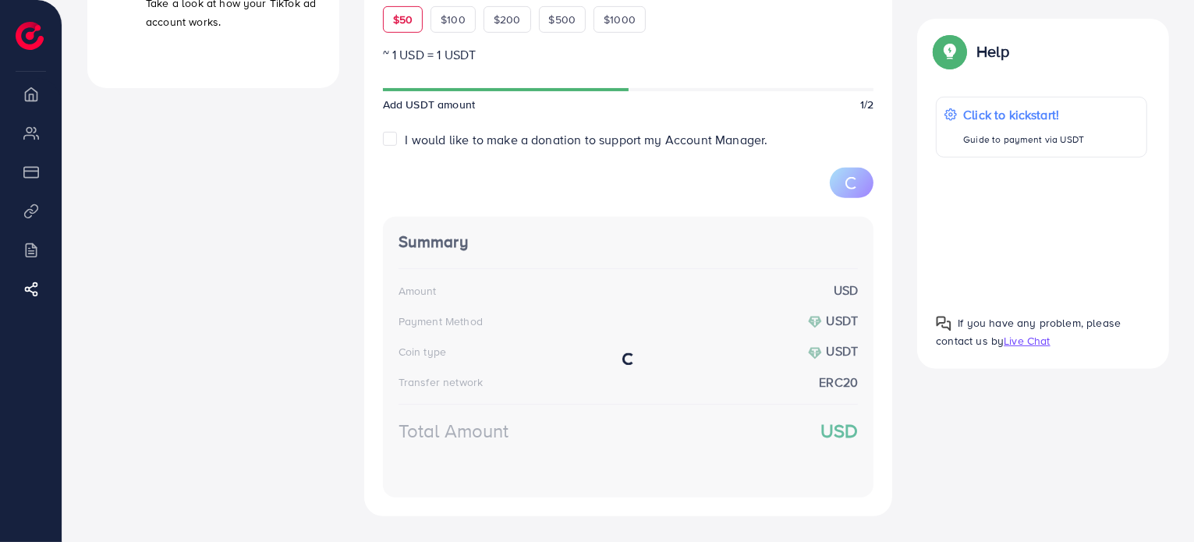
scroll to position [652, 0]
click at [405, 146] on label "I would like to make a donation to support my Account Manager." at bounding box center [586, 140] width 363 height 18
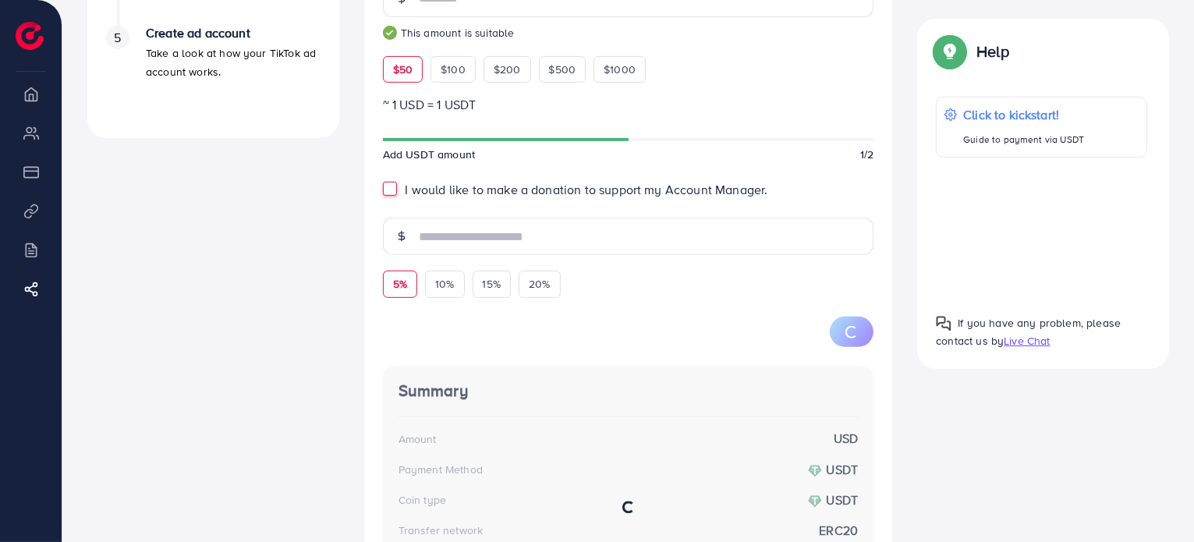
scroll to position [593, 0]
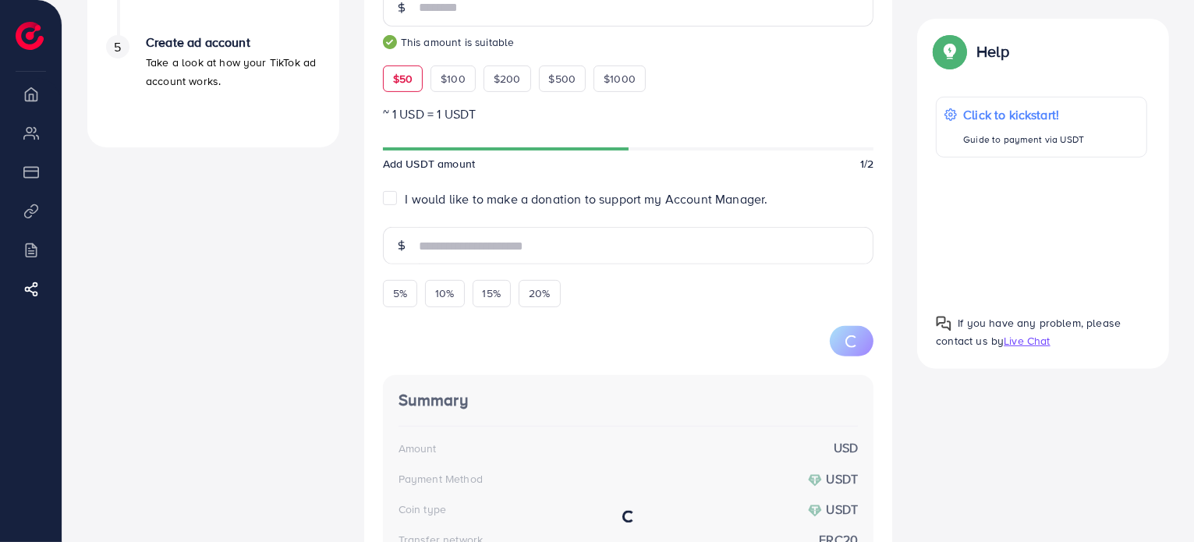
click at [405, 202] on label "I would like to make a donation to support my Account Manager." at bounding box center [586, 199] width 363 height 18
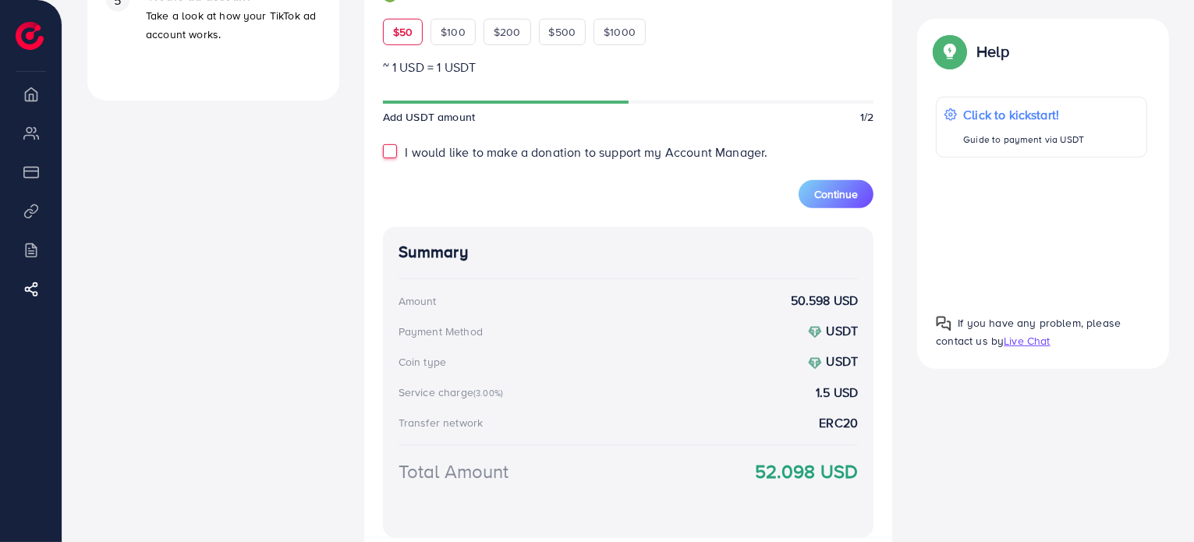
scroll to position [644, 0]
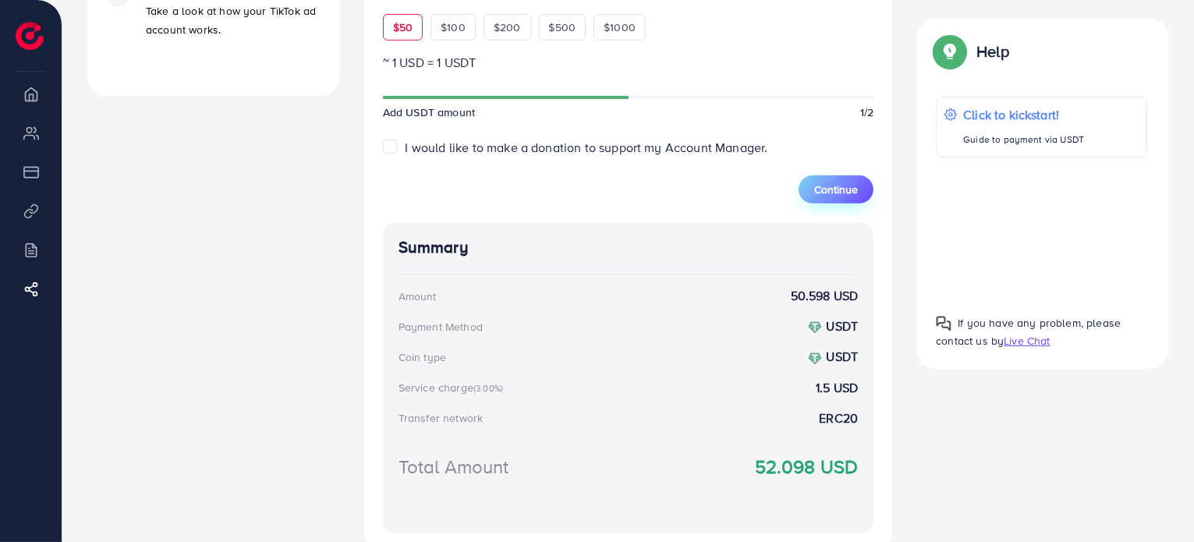
click at [836, 189] on span "Continue" at bounding box center [836, 190] width 44 height 16
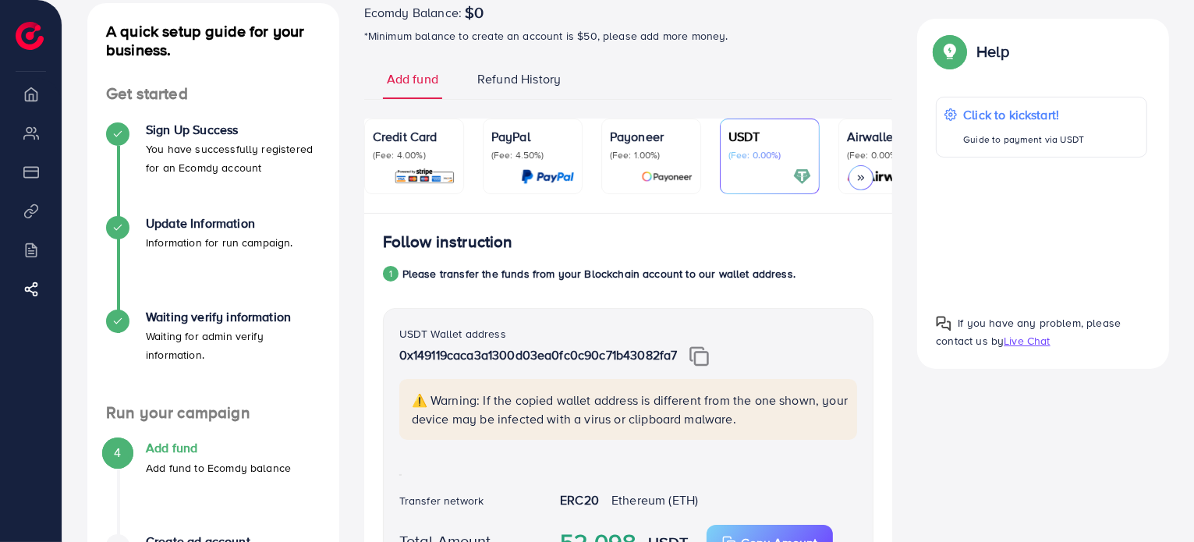
scroll to position [0, 0]
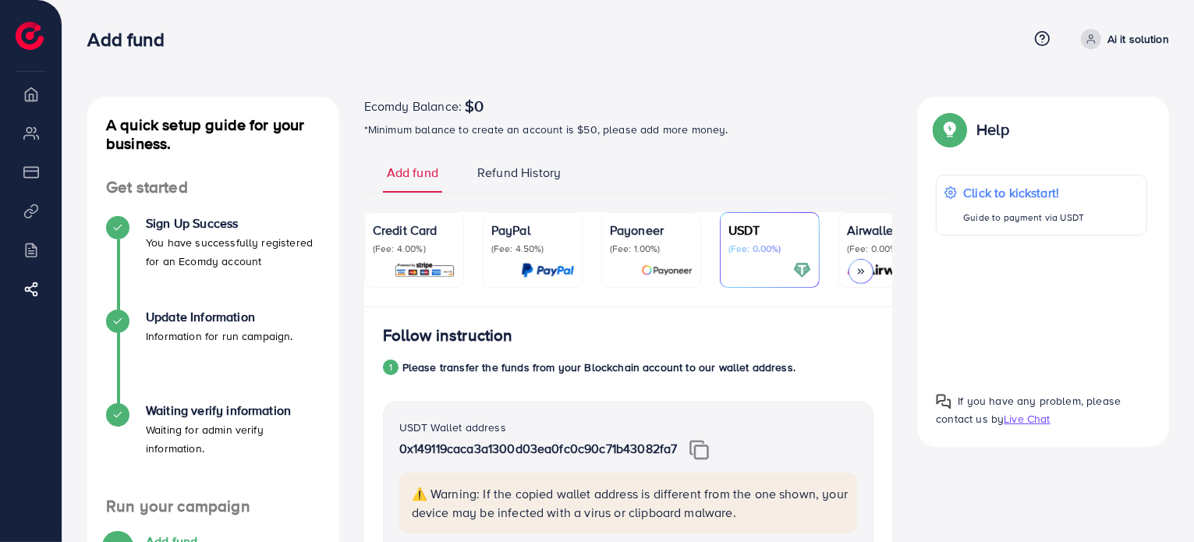
click at [862, 274] on icon at bounding box center [860, 271] width 11 height 11
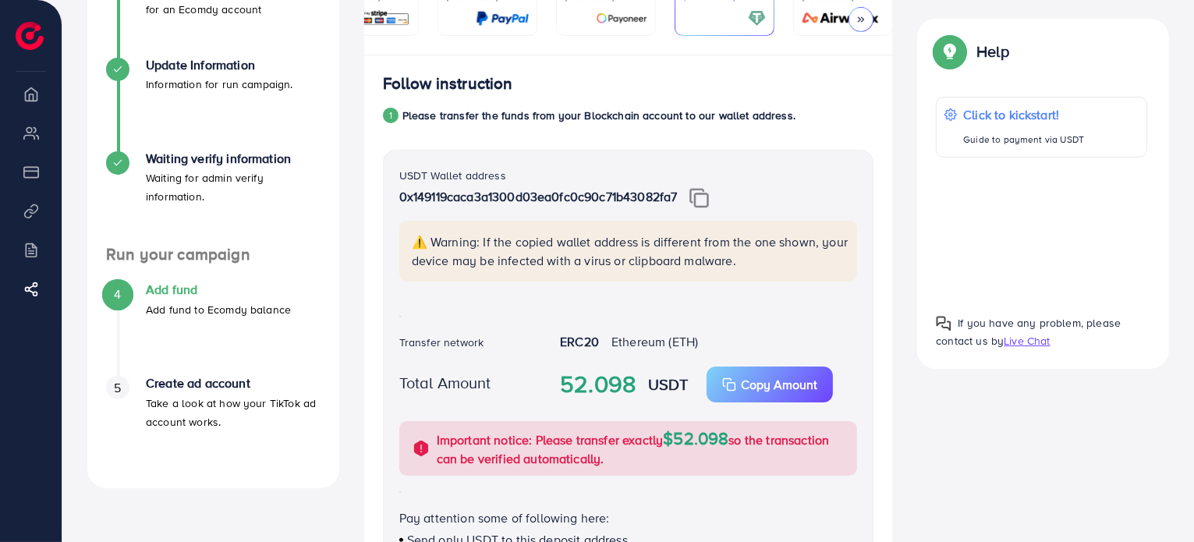
scroll to position [253, 0]
click at [705, 203] on img at bounding box center [698, 197] width 19 height 20
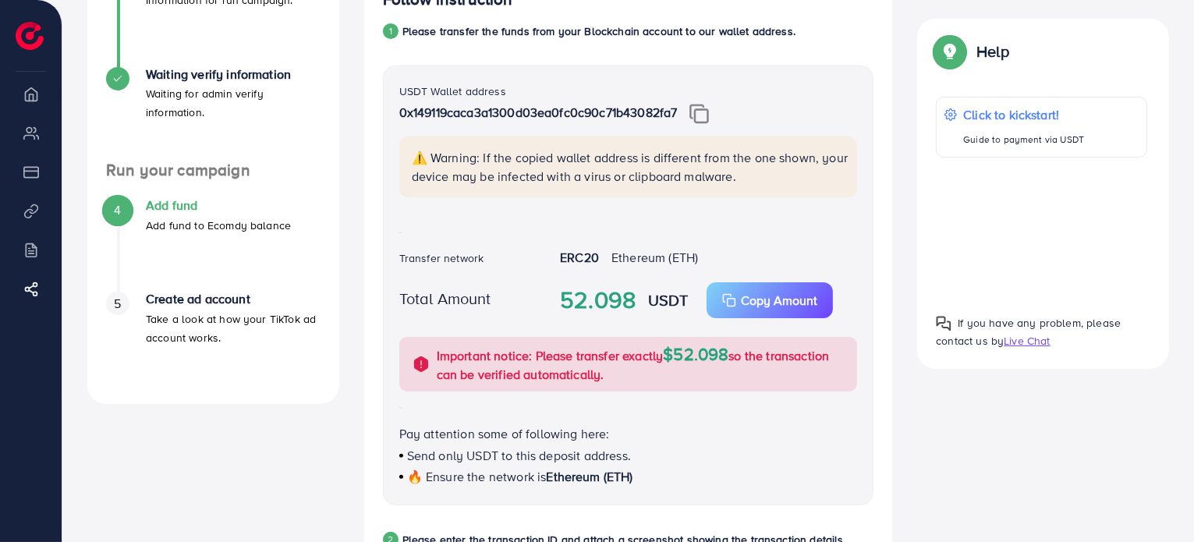
click at [618, 261] on span "Ethereum (ETH)" at bounding box center [654, 257] width 87 height 17
copy div "ERC20 Ethereum (ETH)"
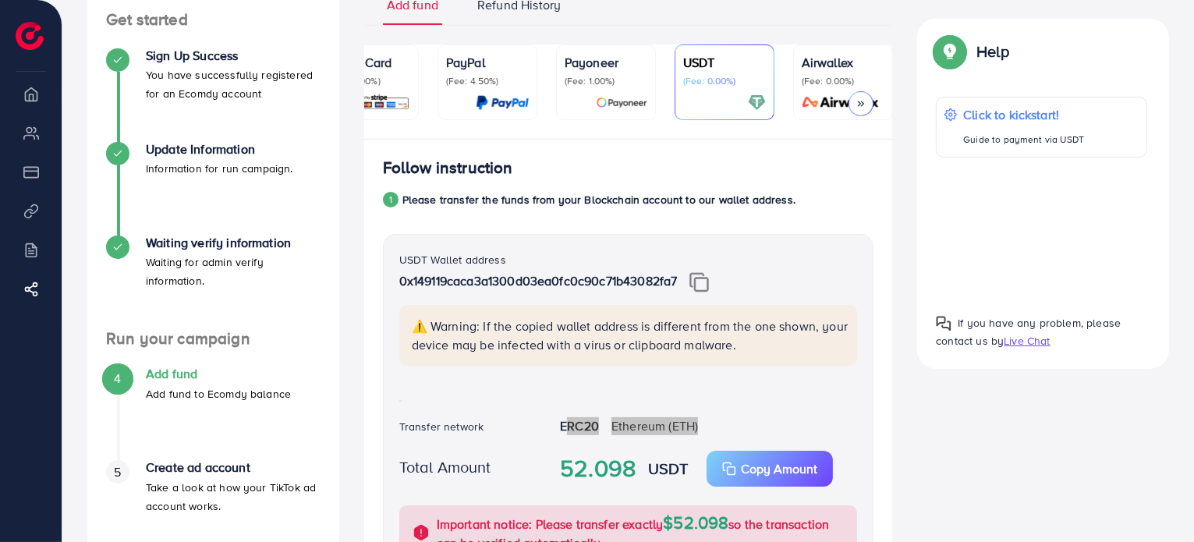
scroll to position [179, 0]
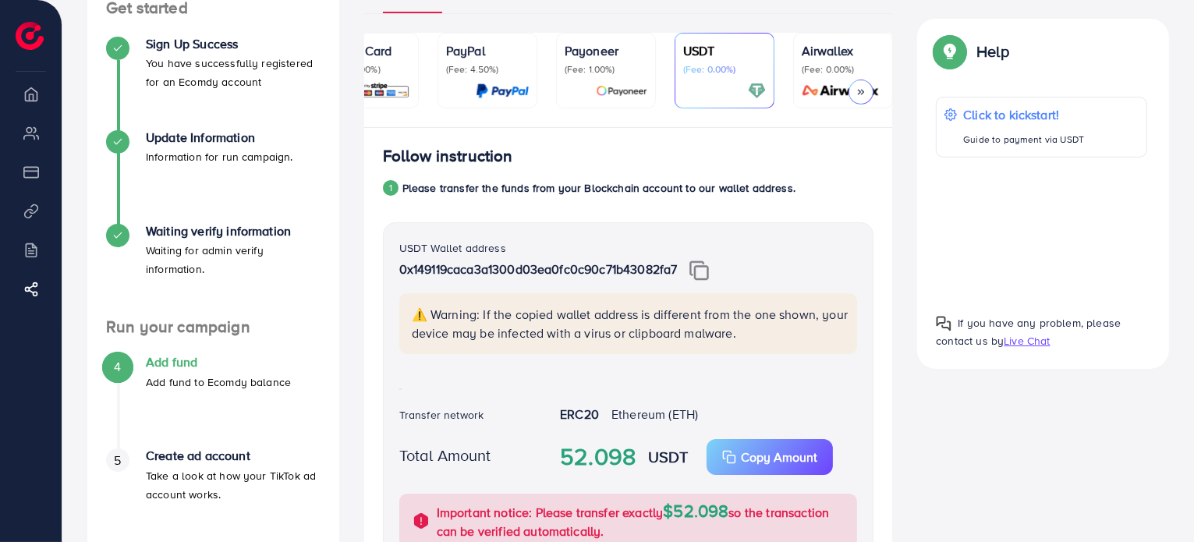
click at [834, 189] on div "1 Please transfer the funds from your Blockchain account to our wallet address." at bounding box center [628, 188] width 491 height 19
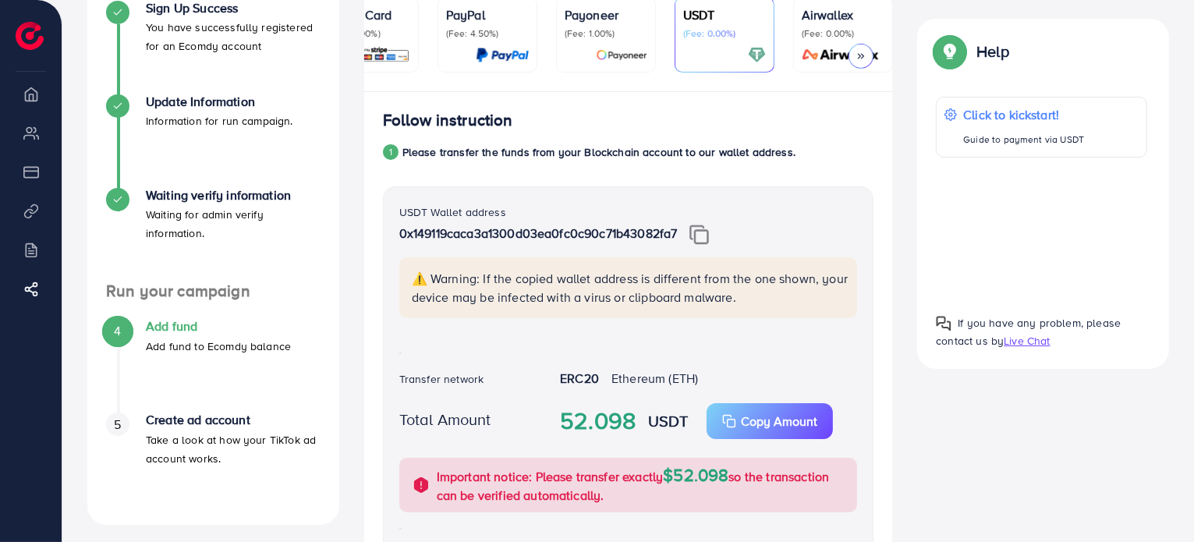
click at [696, 228] on img at bounding box center [698, 235] width 19 height 20
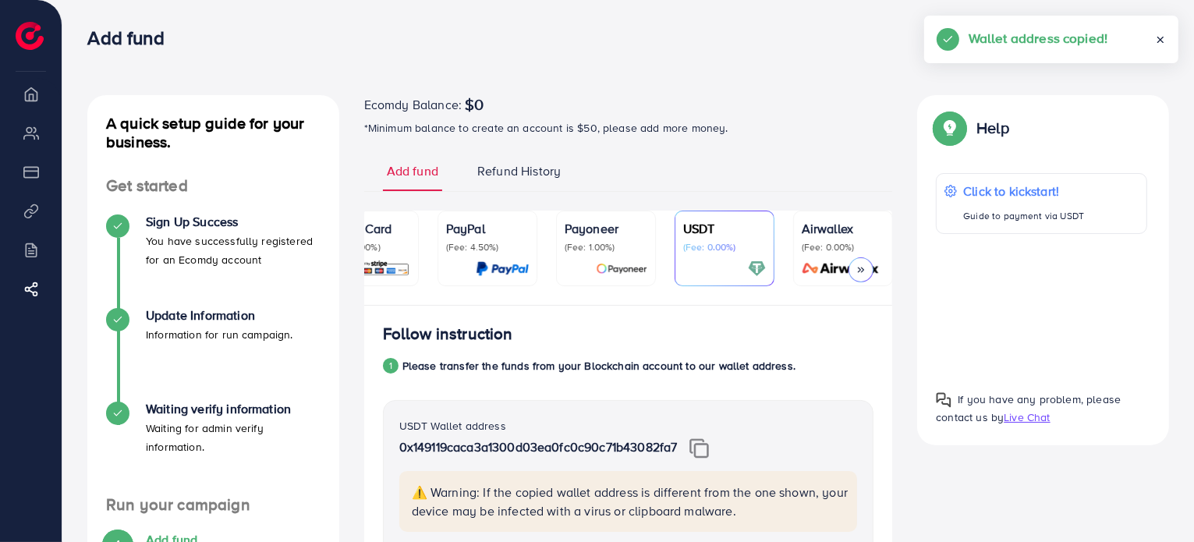
scroll to position [2, 0]
click at [376, 222] on p "Credit Card" at bounding box center [368, 227] width 83 height 19
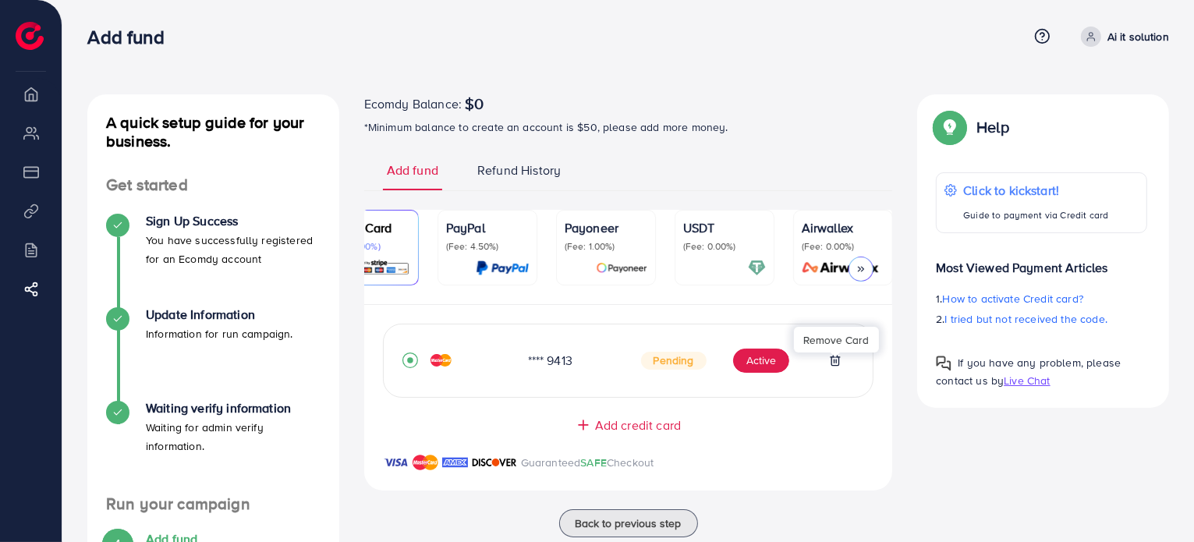
click at [837, 361] on icon at bounding box center [835, 360] width 12 height 12
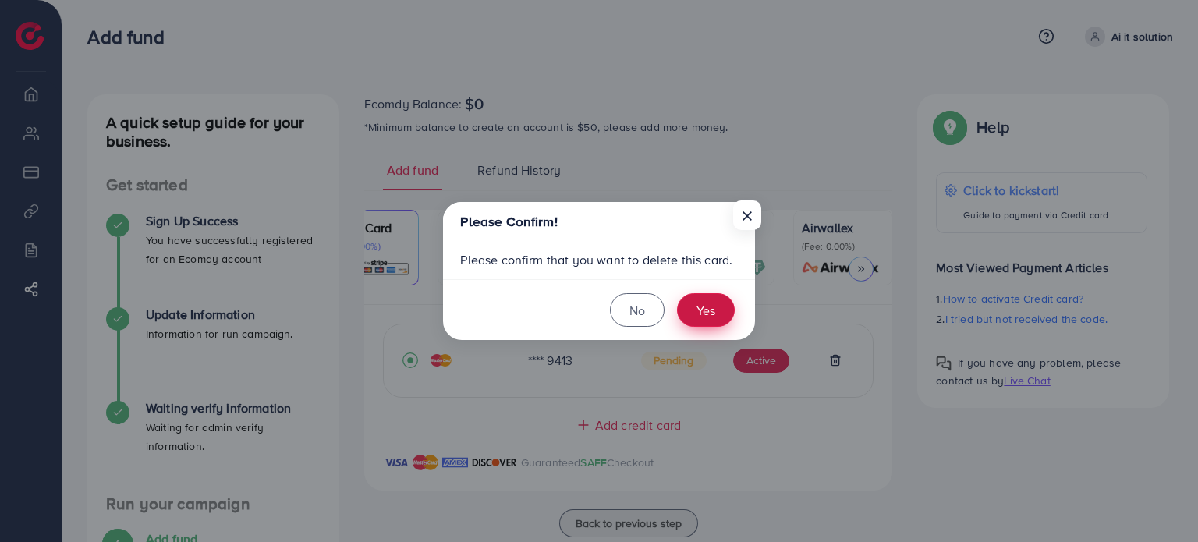
click at [697, 302] on button "Yes" at bounding box center [706, 310] width 58 height 34
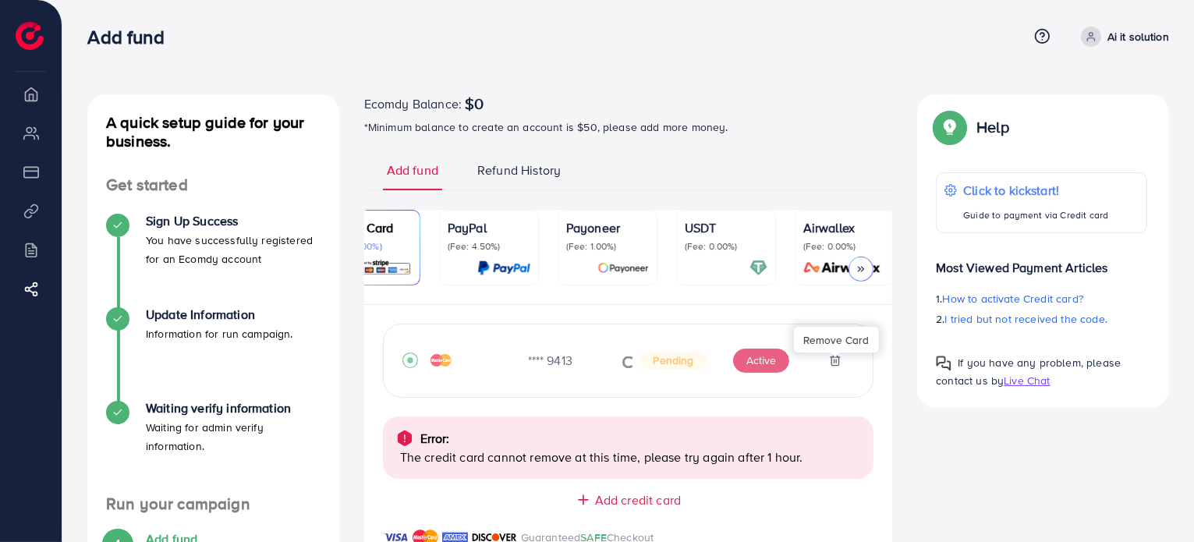
scroll to position [223, 0]
